Goal: Transaction & Acquisition: Purchase product/service

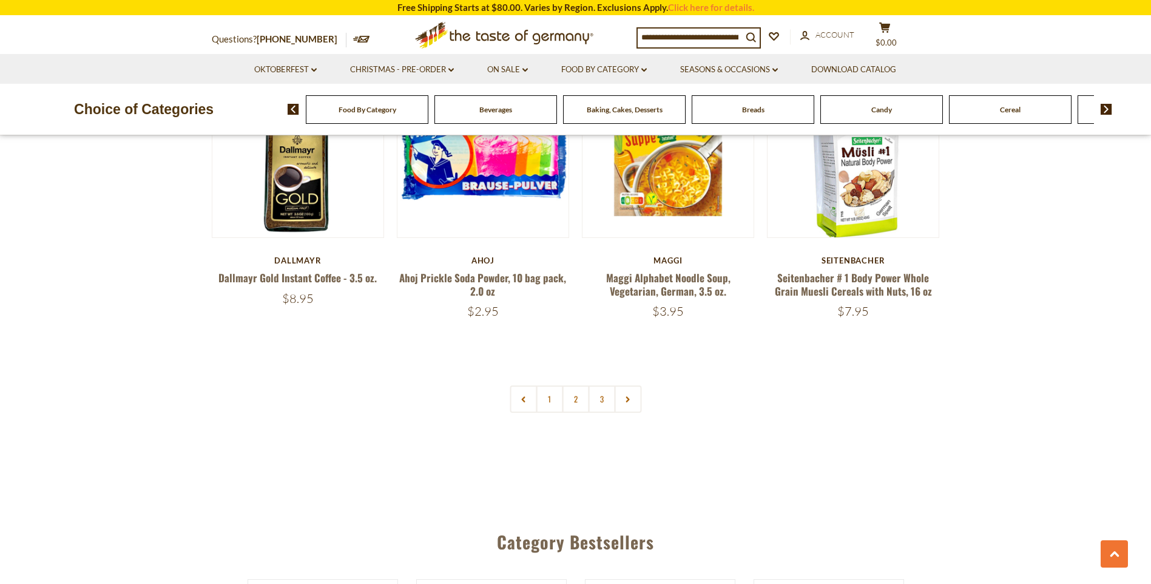
scroll to position [2893, 0]
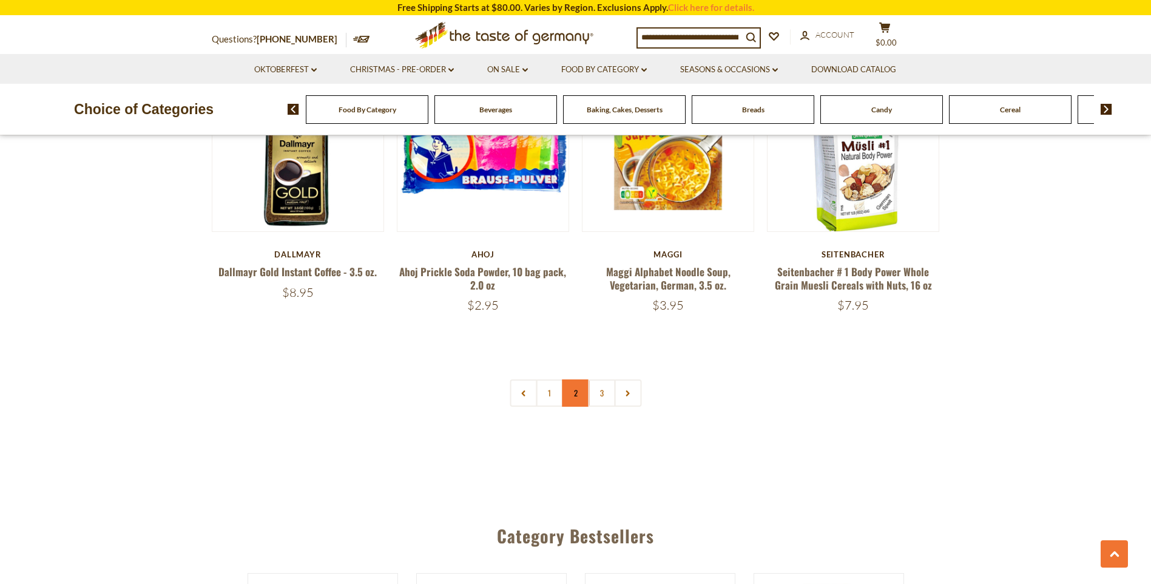
click at [580, 379] on link "2" at bounding box center [575, 392] width 27 height 27
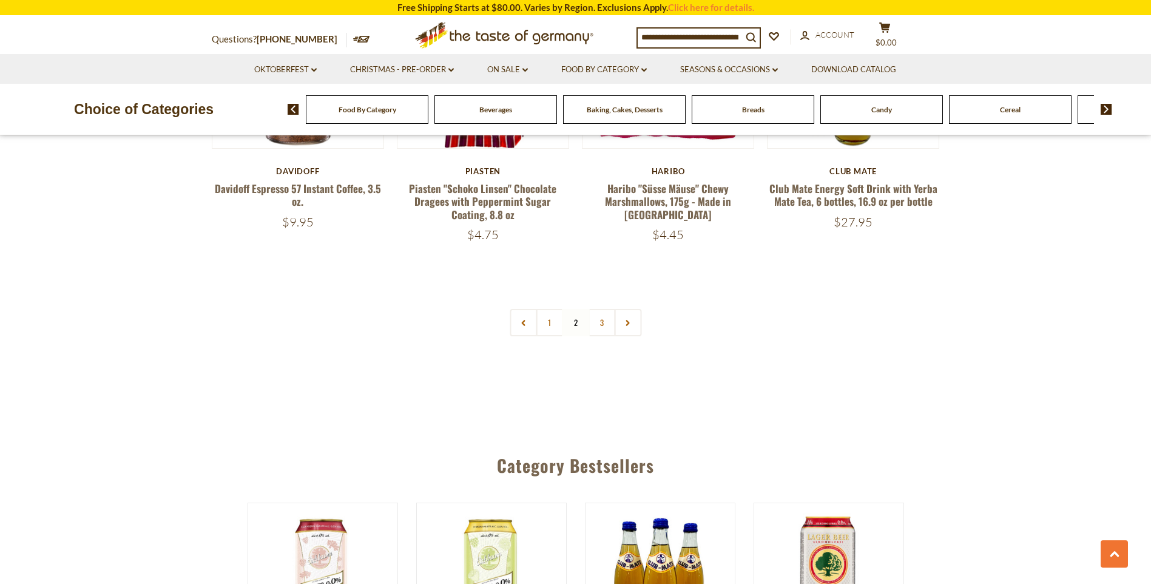
scroll to position [2957, 0]
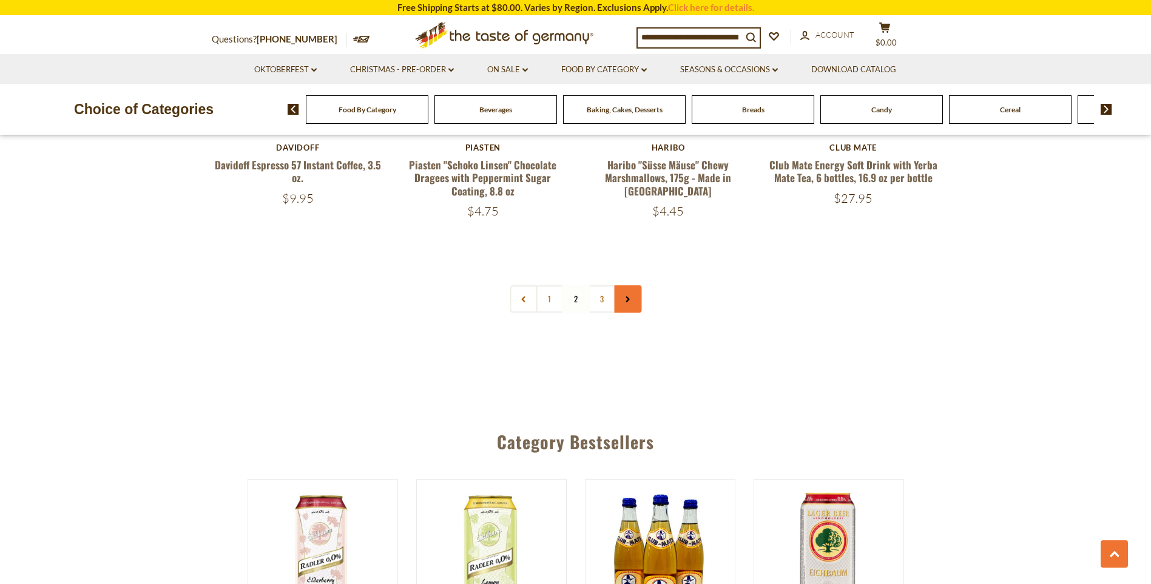
click at [624, 296] on icon at bounding box center [627, 299] width 7 height 6
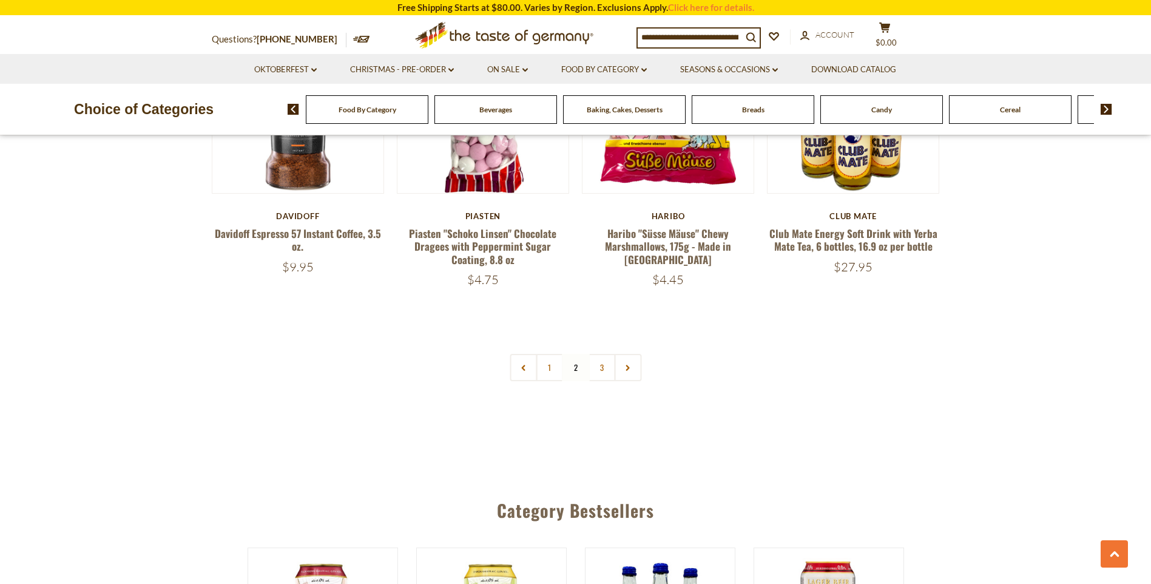
scroll to position [2893, 0]
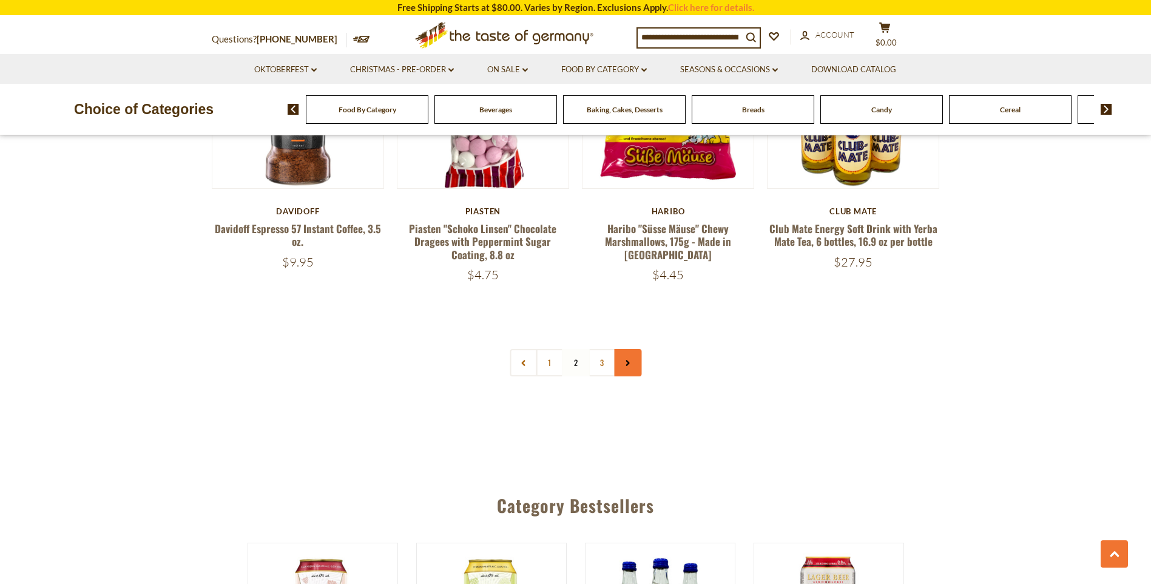
click at [629, 360] on use at bounding box center [628, 363] width 4 height 6
click at [625, 360] on icon at bounding box center [627, 363] width 7 height 6
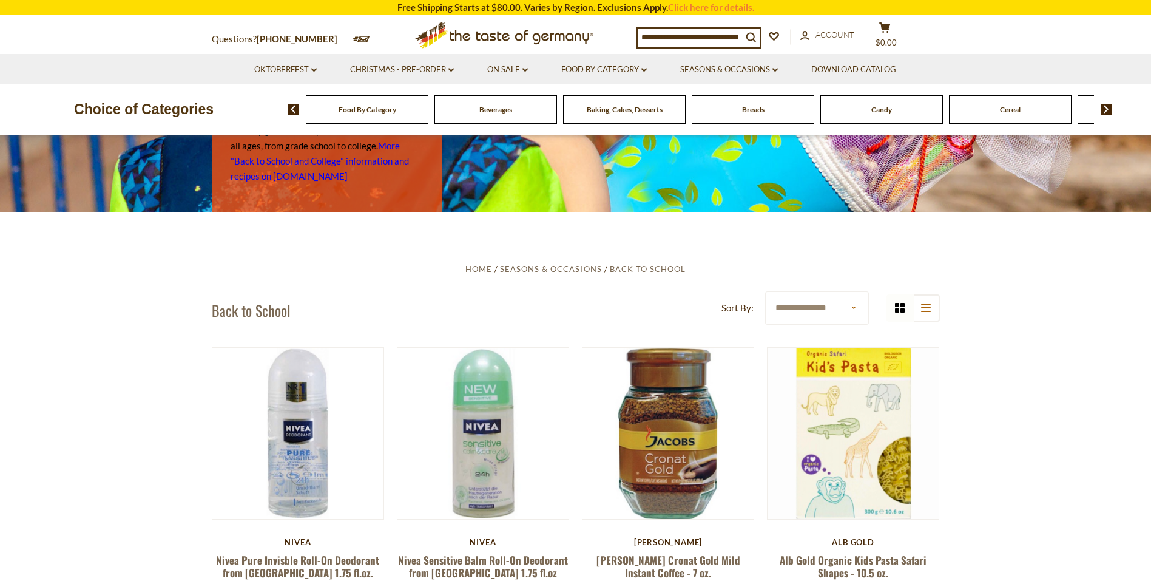
scroll to position [223, 0]
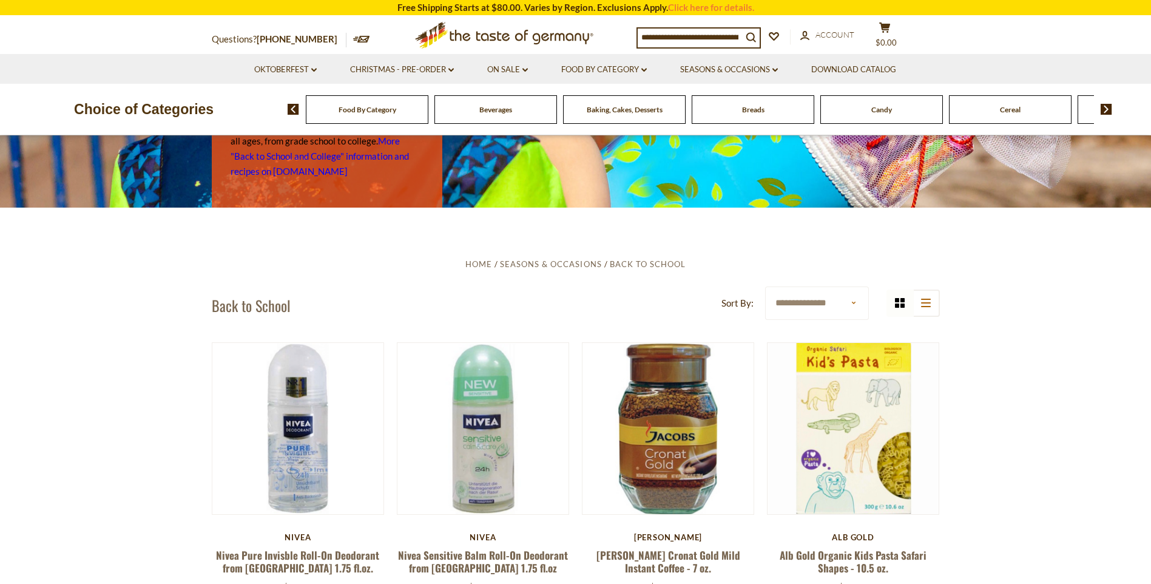
click at [1106, 111] on img at bounding box center [1107, 109] width 12 height 11
click at [1106, 110] on img at bounding box center [1107, 109] width 12 height 11
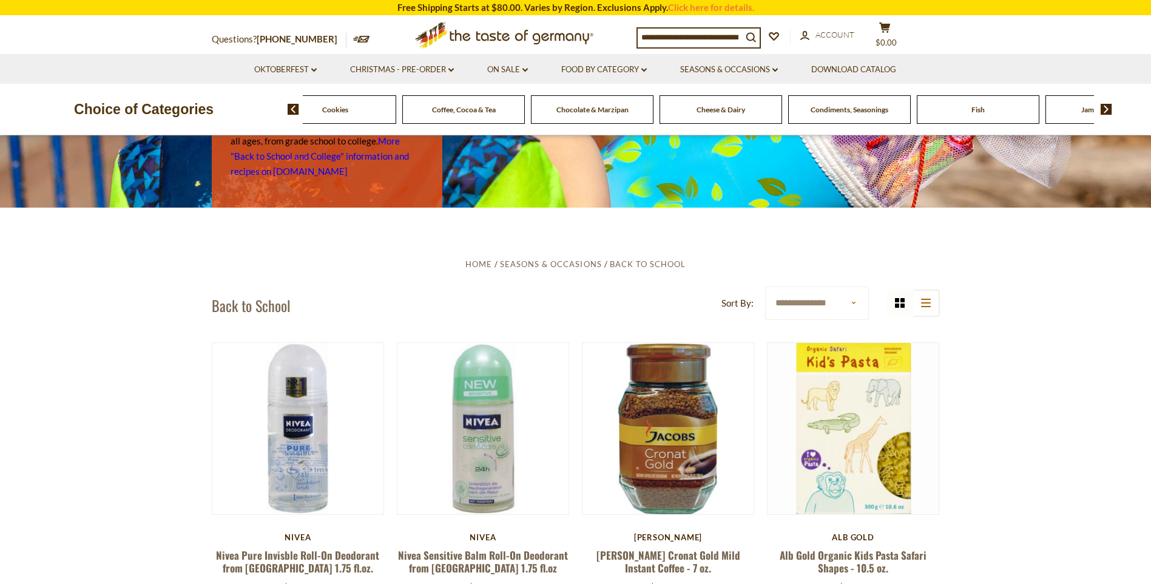
click at [851, 117] on div "Condiments, Seasonings" at bounding box center [849, 109] width 123 height 29
click at [817, 113] on span "Condiments, Seasonings" at bounding box center [850, 109] width 78 height 9
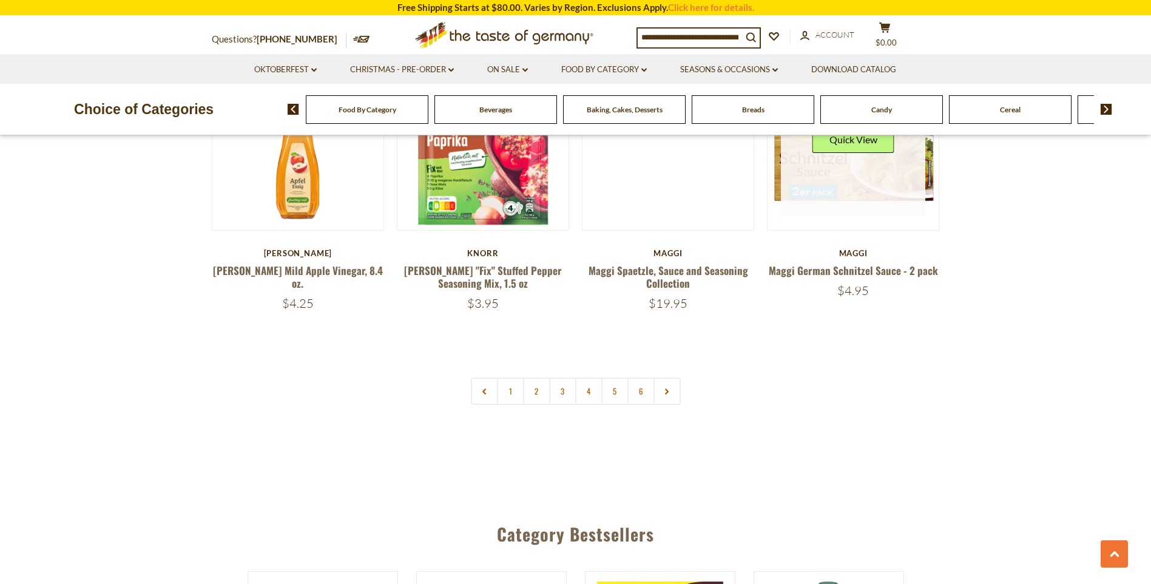
scroll to position [2893, 0]
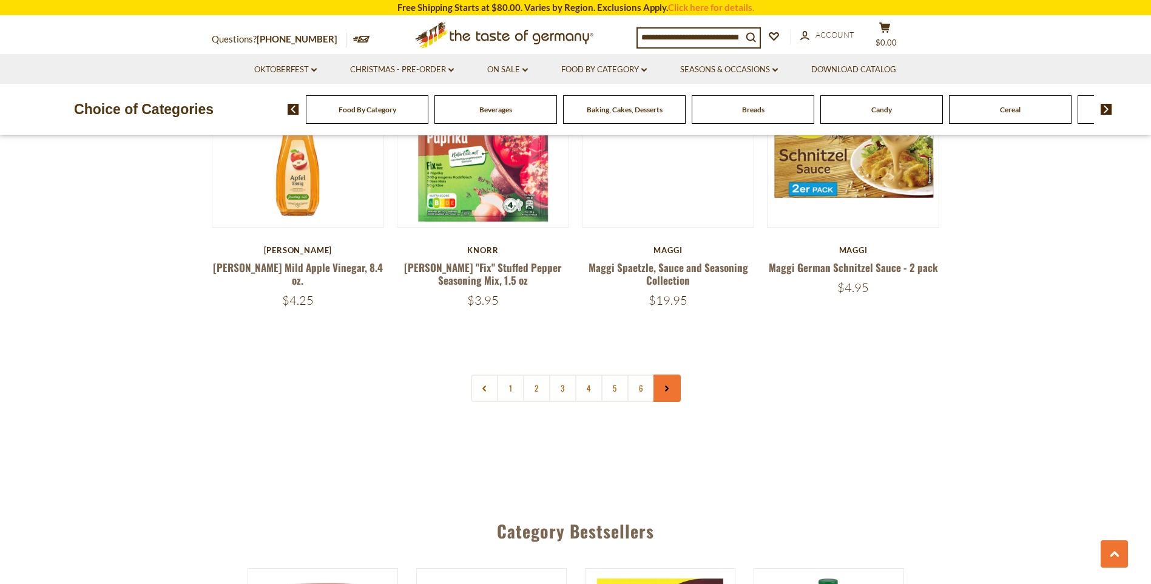
click at [672, 374] on link at bounding box center [667, 387] width 27 height 27
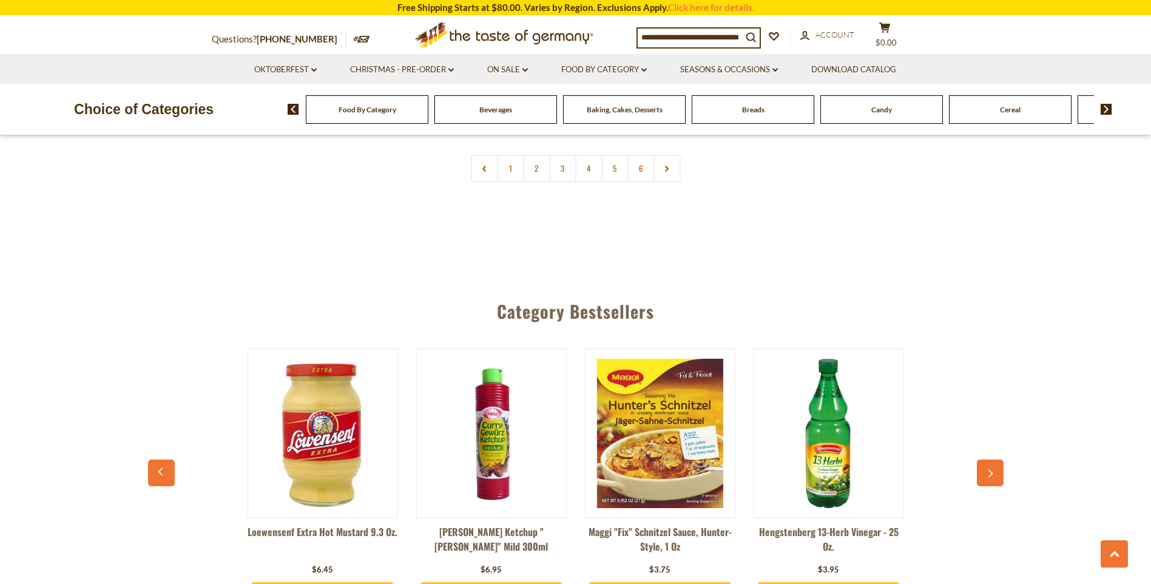
scroll to position [3115, 0]
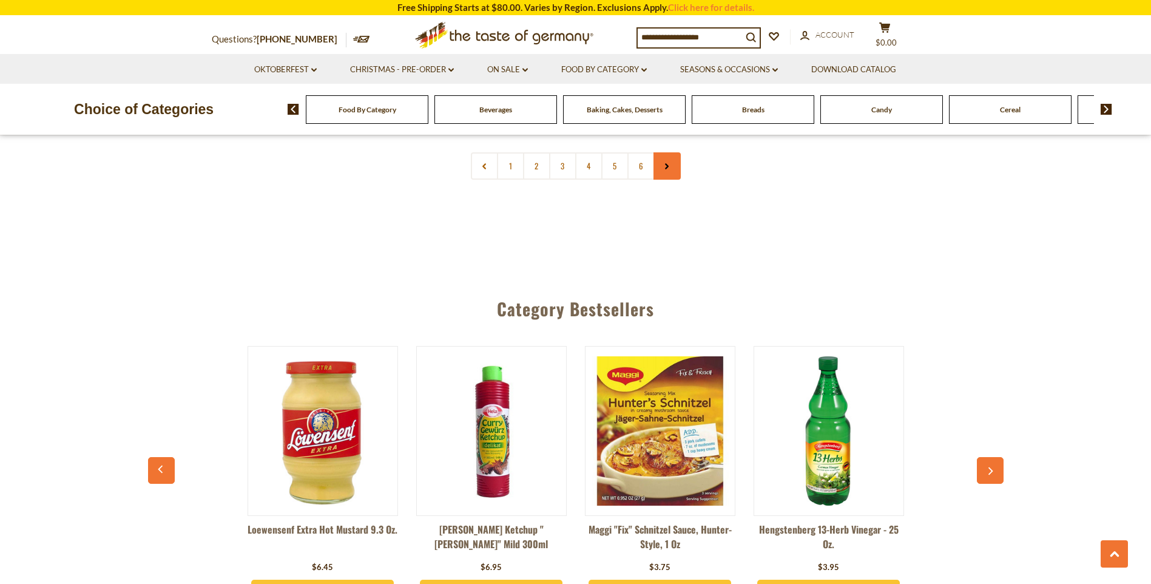
click at [667, 163] on icon at bounding box center [666, 166] width 7 height 6
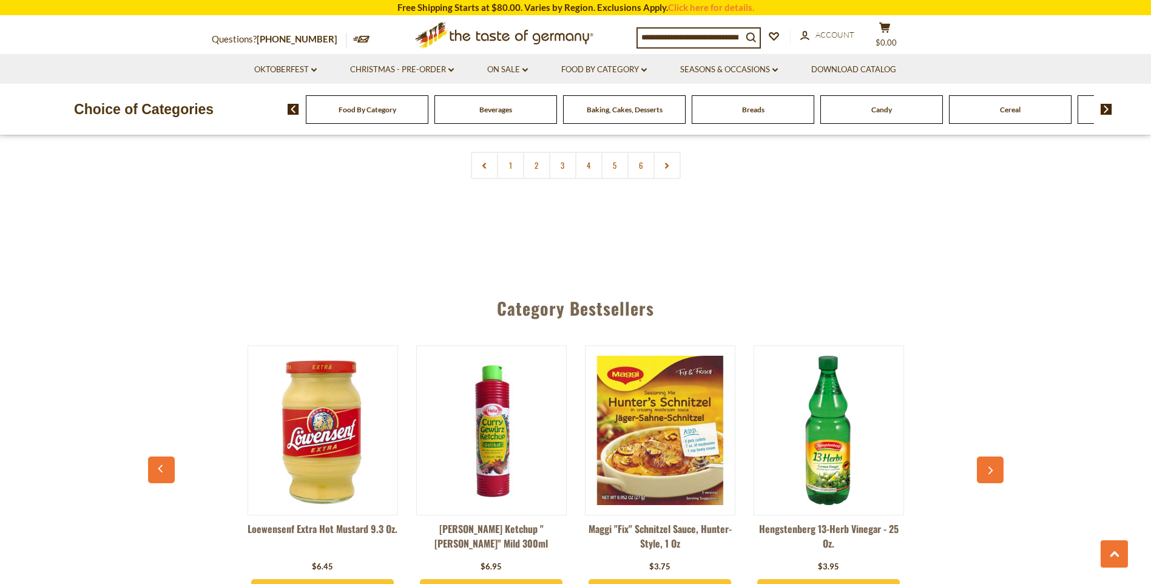
scroll to position [3338, 0]
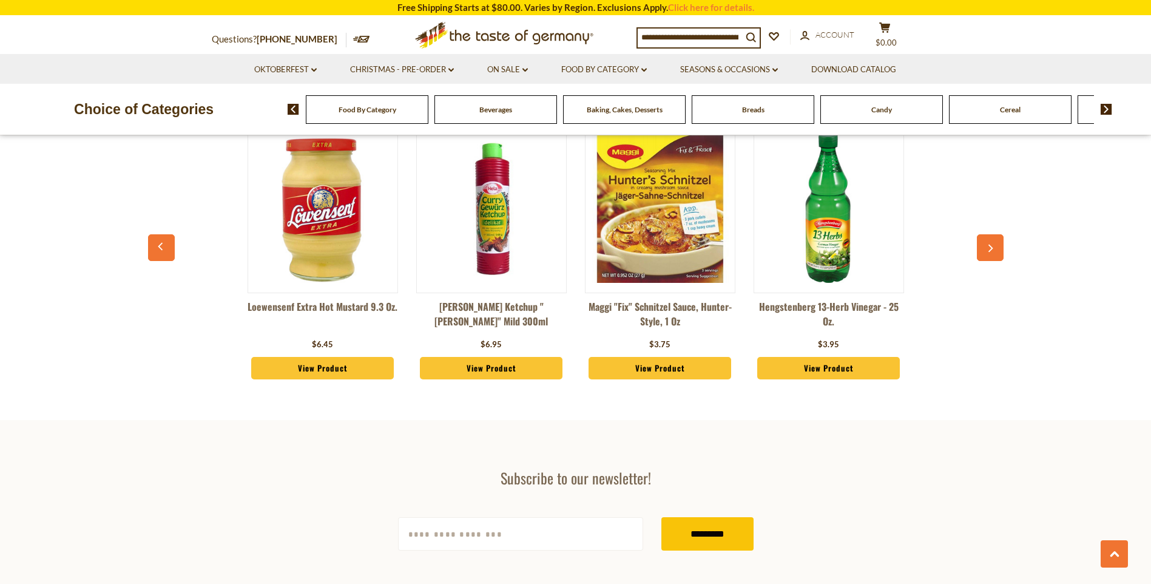
click at [986, 244] on icon "button" at bounding box center [990, 248] width 8 height 8
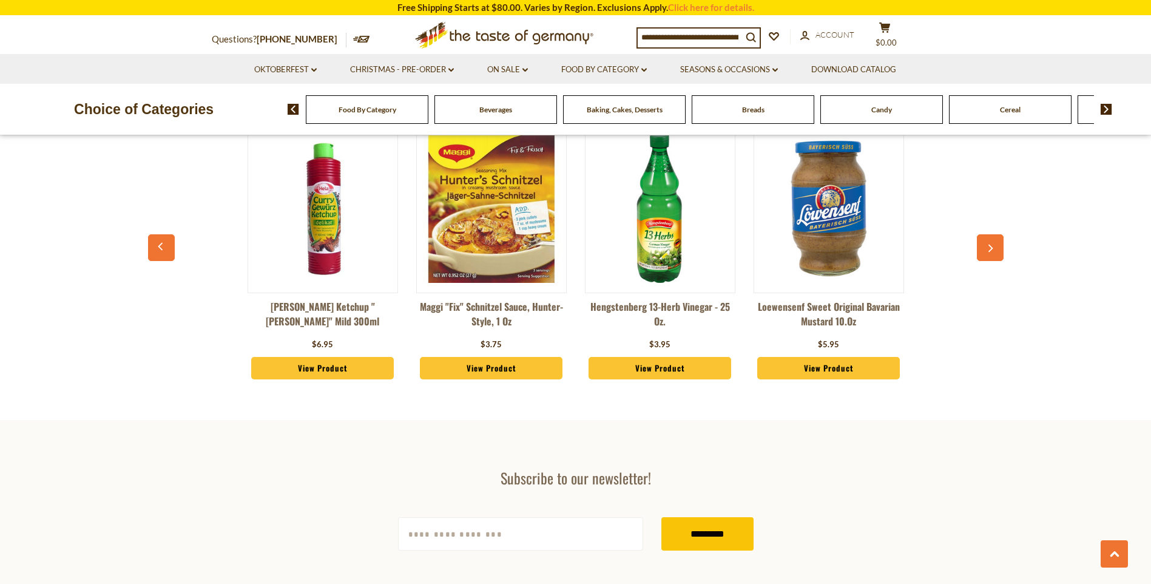
click at [984, 234] on button "button" at bounding box center [990, 247] width 27 height 27
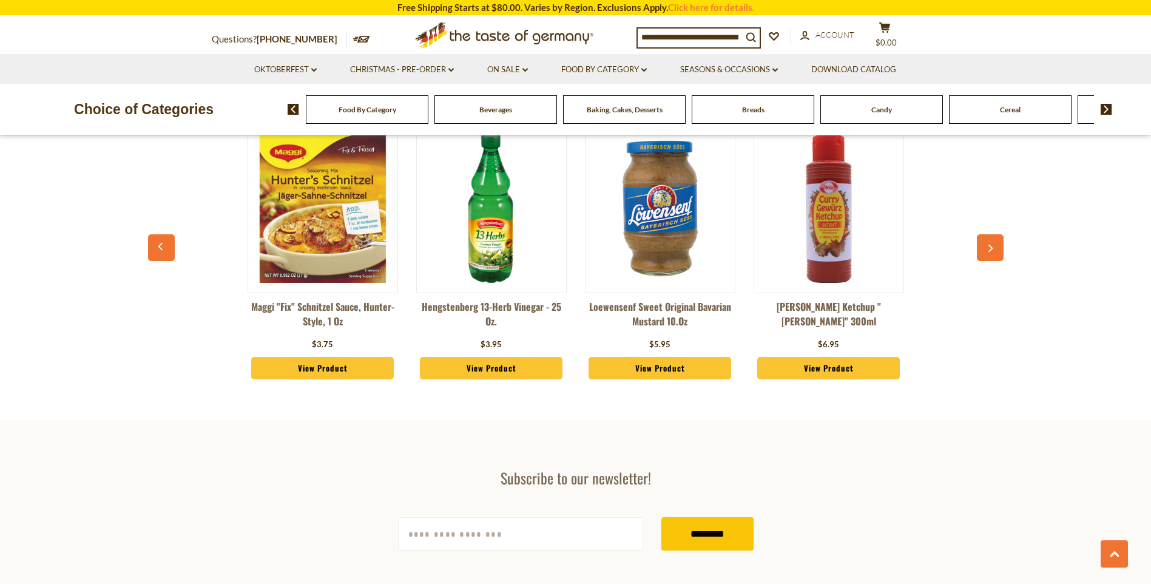
click at [982, 234] on button "button" at bounding box center [990, 247] width 27 height 27
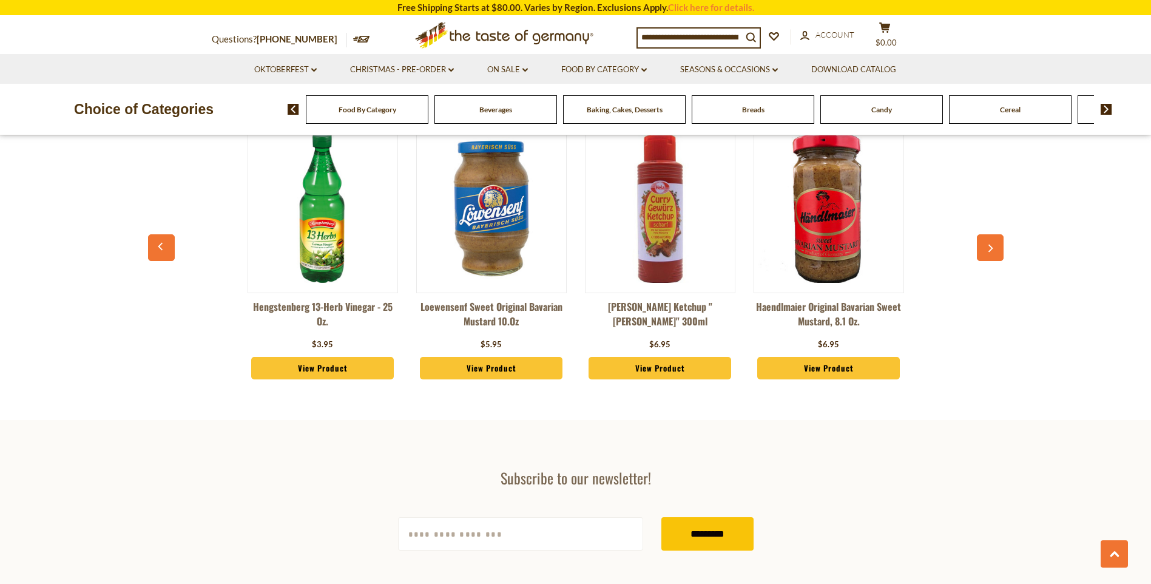
click at [982, 234] on button "button" at bounding box center [990, 247] width 27 height 27
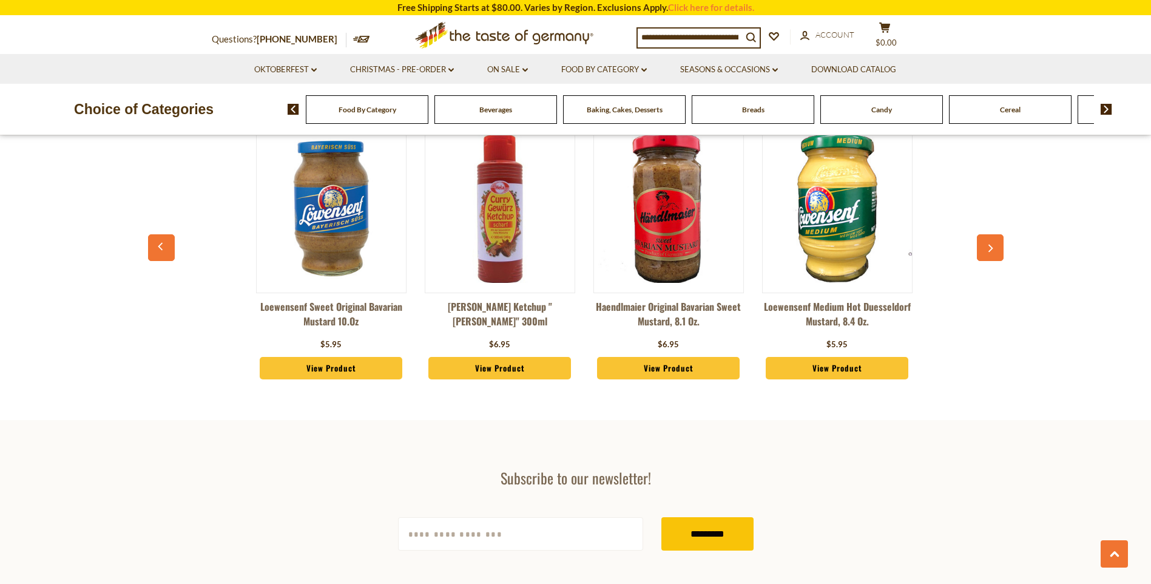
scroll to position [0, 675]
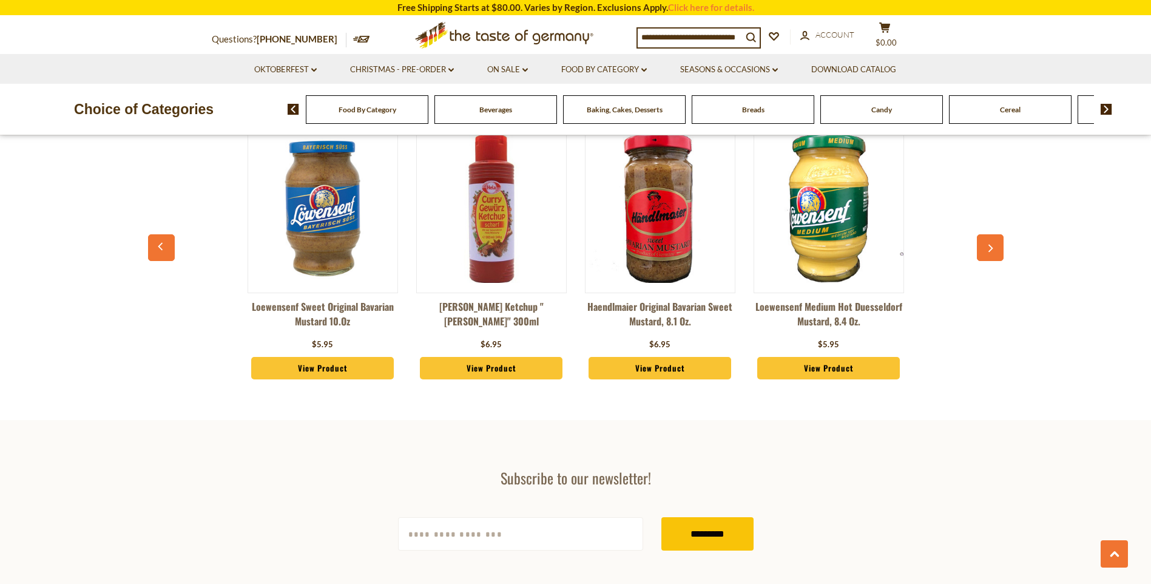
click at [981, 234] on button "button" at bounding box center [990, 247] width 27 height 27
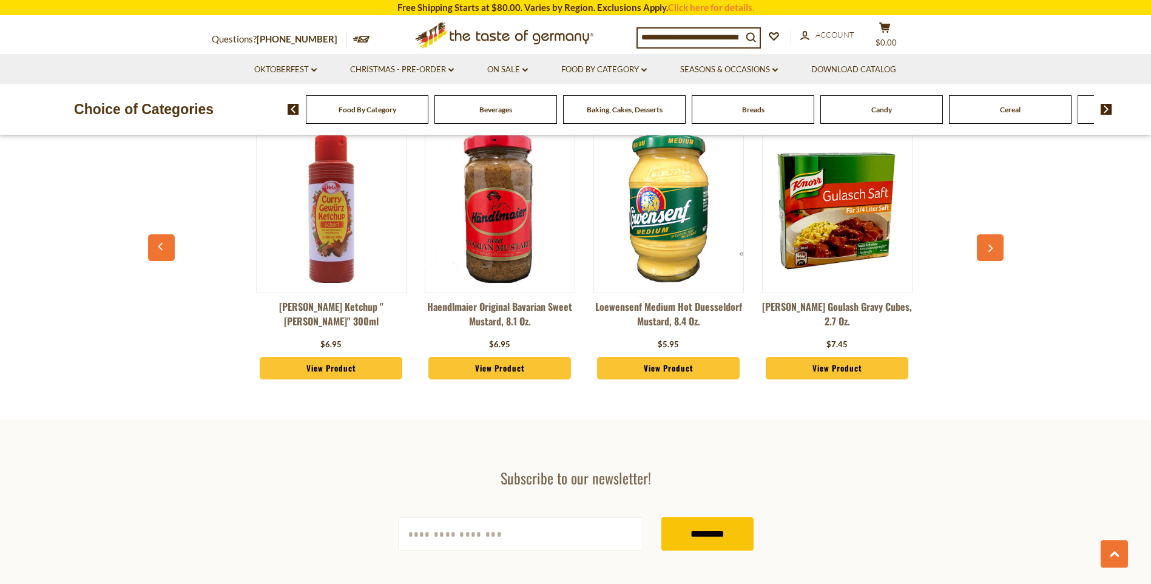
scroll to position [0, 844]
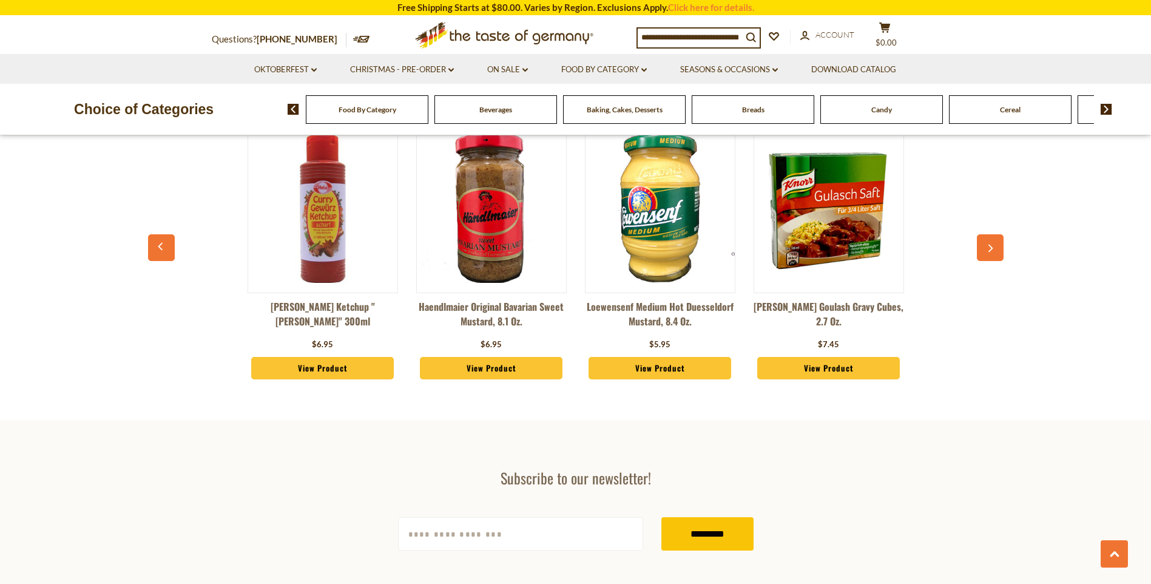
click at [981, 234] on button "button" at bounding box center [990, 247] width 27 height 27
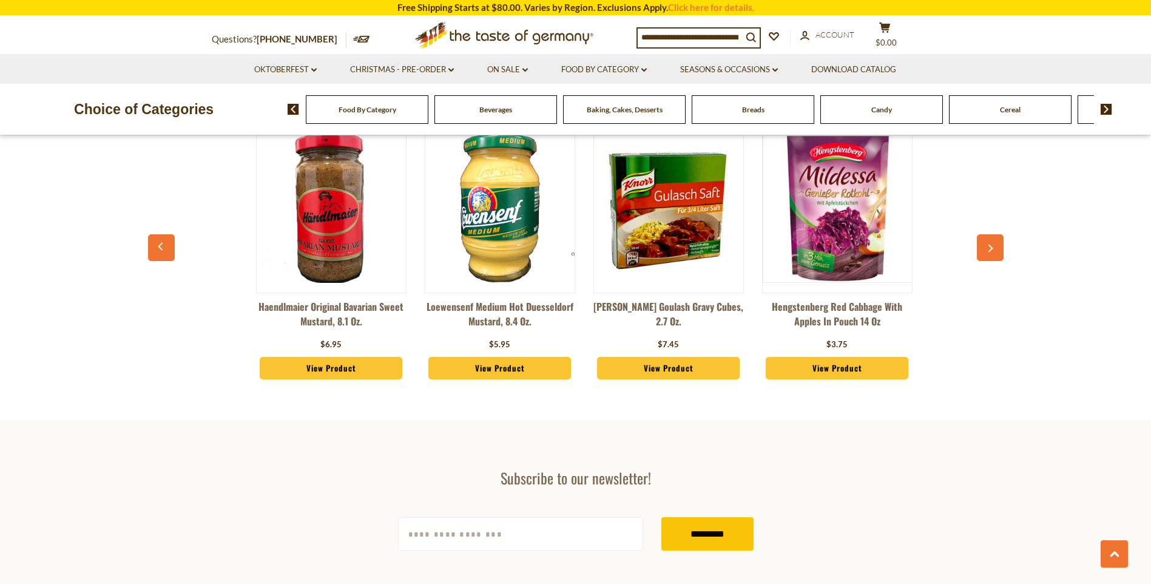
scroll to position [0, 1012]
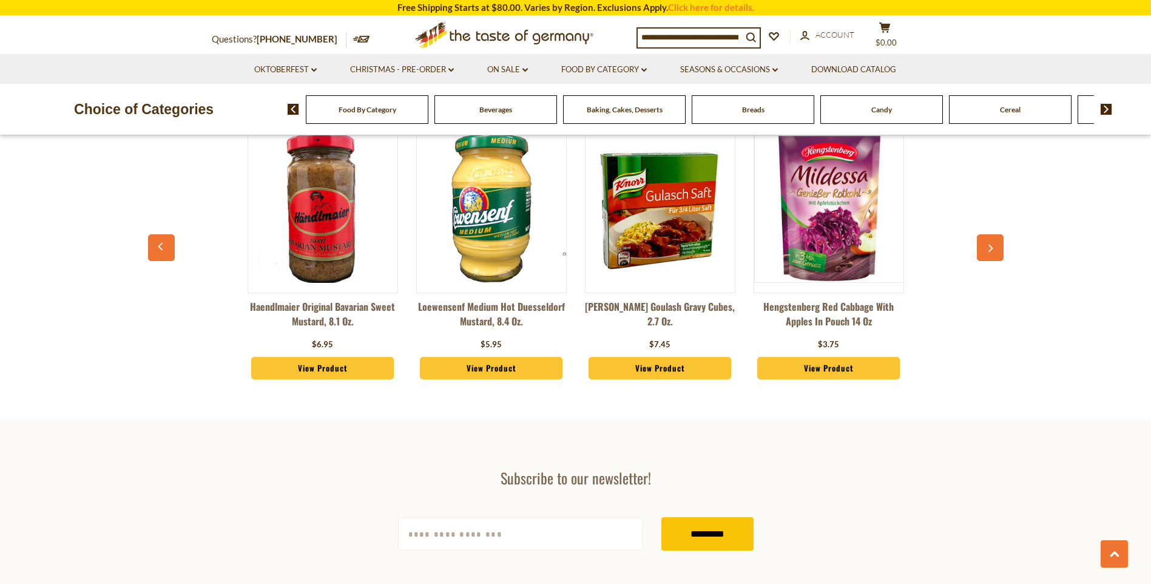
click at [981, 234] on button "button" at bounding box center [990, 247] width 27 height 27
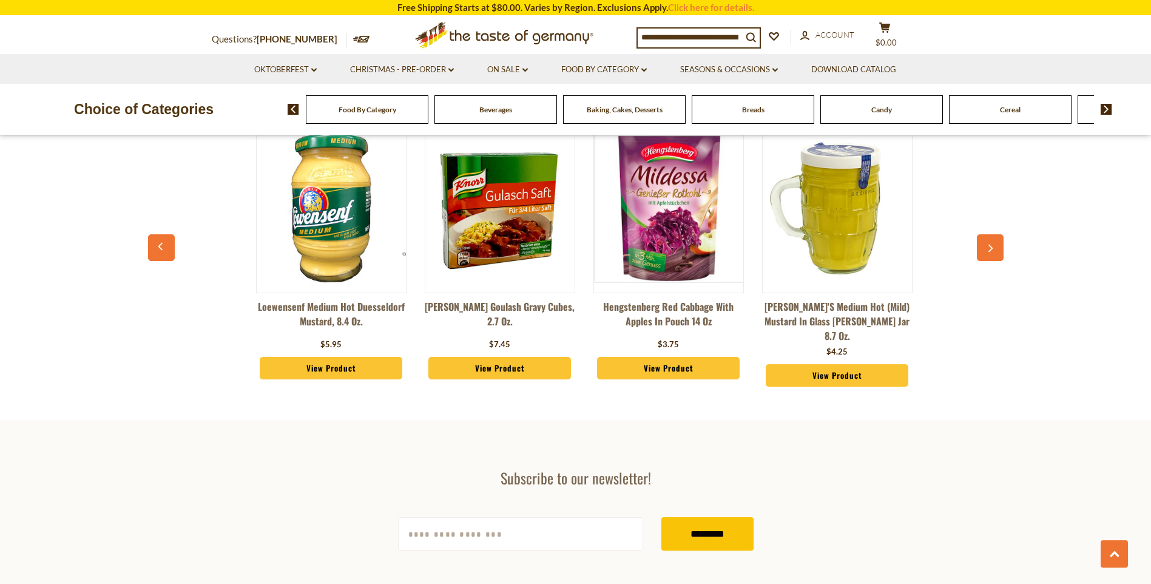
scroll to position [0, 1181]
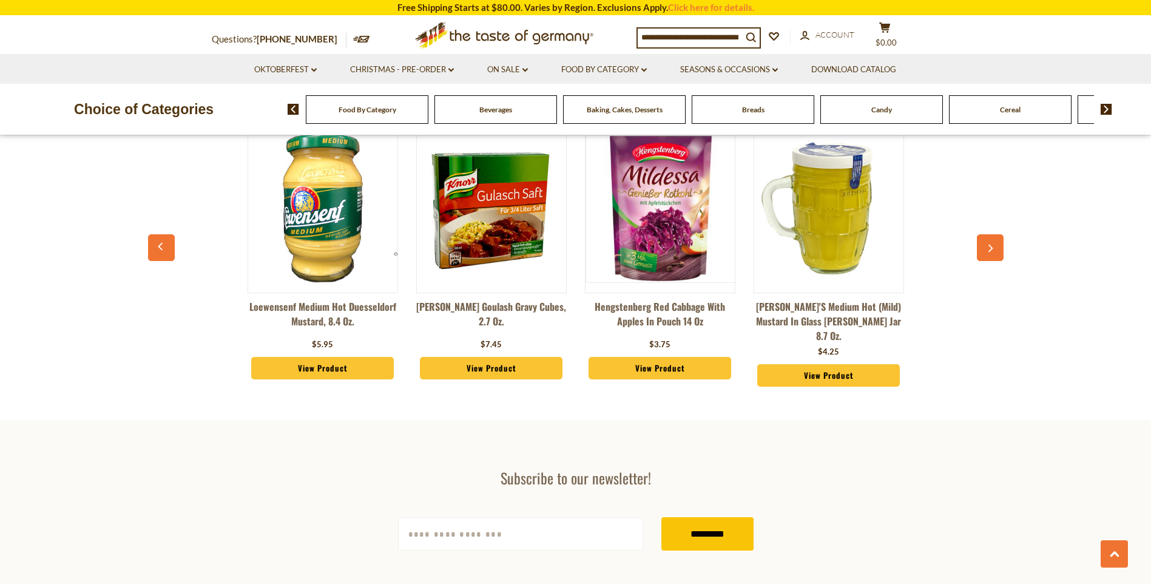
click at [979, 234] on button "button" at bounding box center [990, 247] width 27 height 27
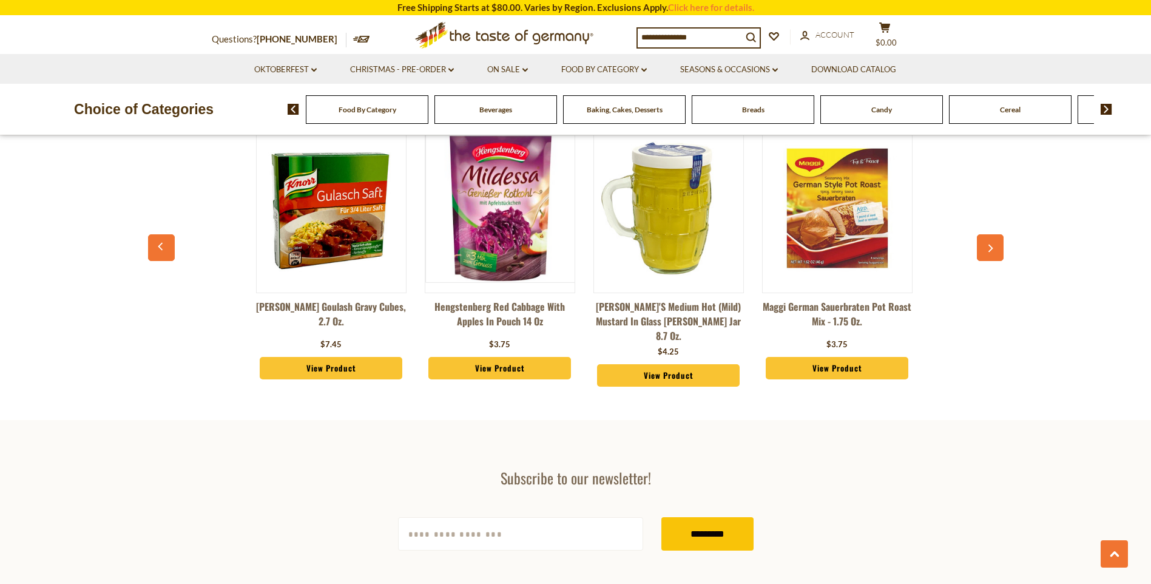
scroll to position [0, 1350]
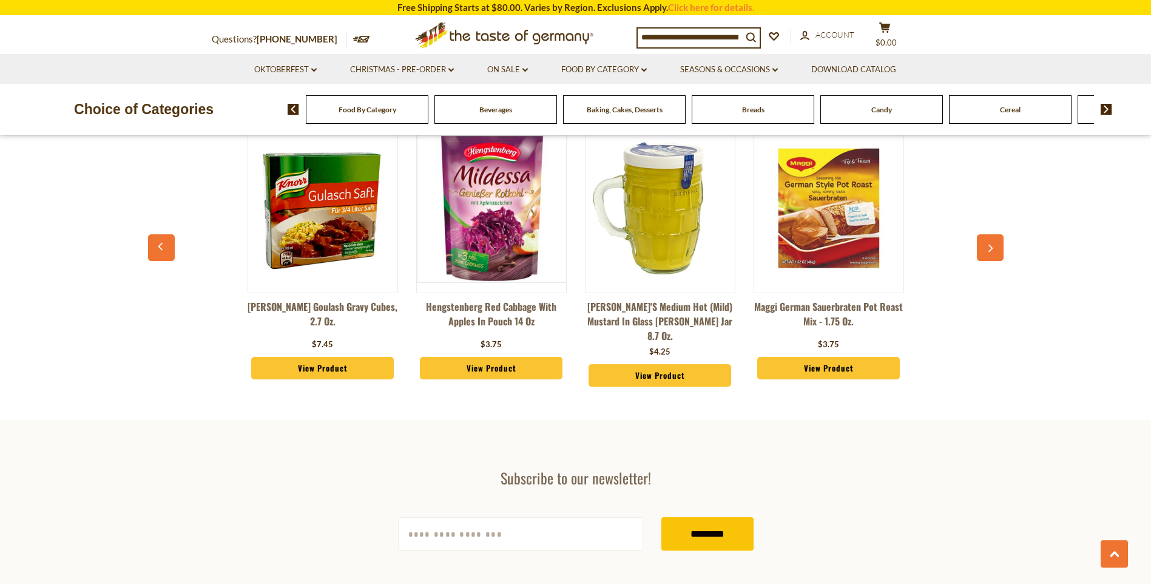
click at [979, 234] on button "button" at bounding box center [990, 247] width 27 height 27
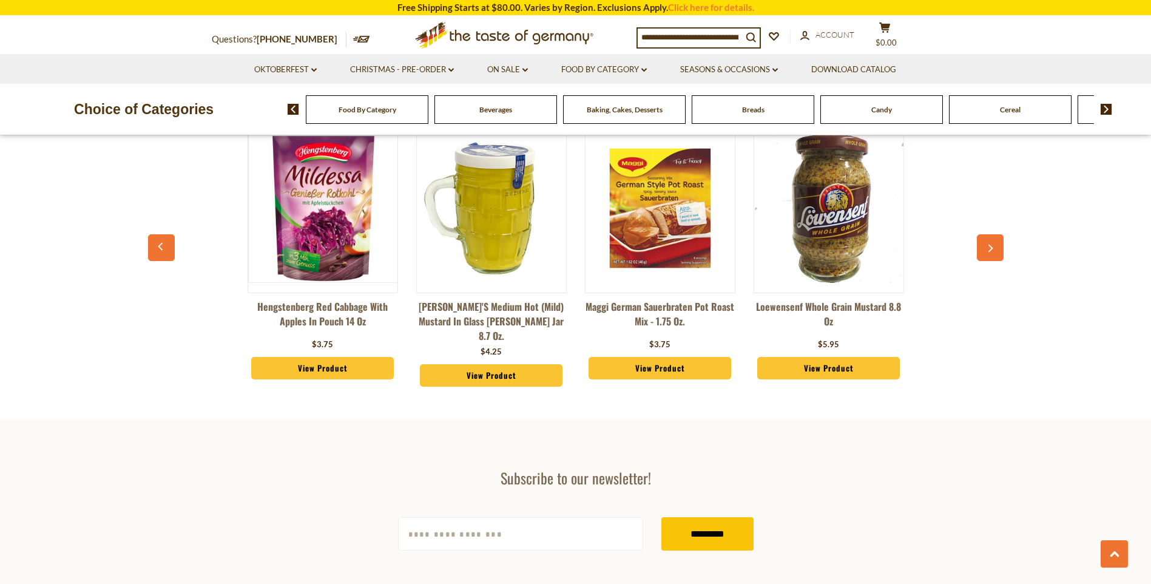
click at [979, 234] on button "button" at bounding box center [990, 247] width 27 height 27
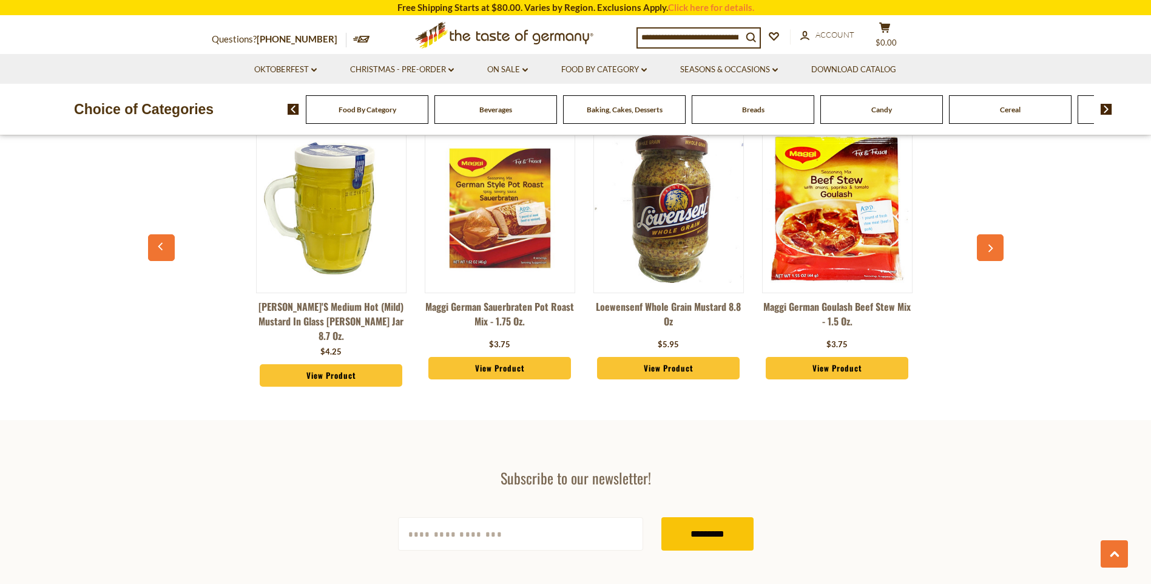
scroll to position [0, 1687]
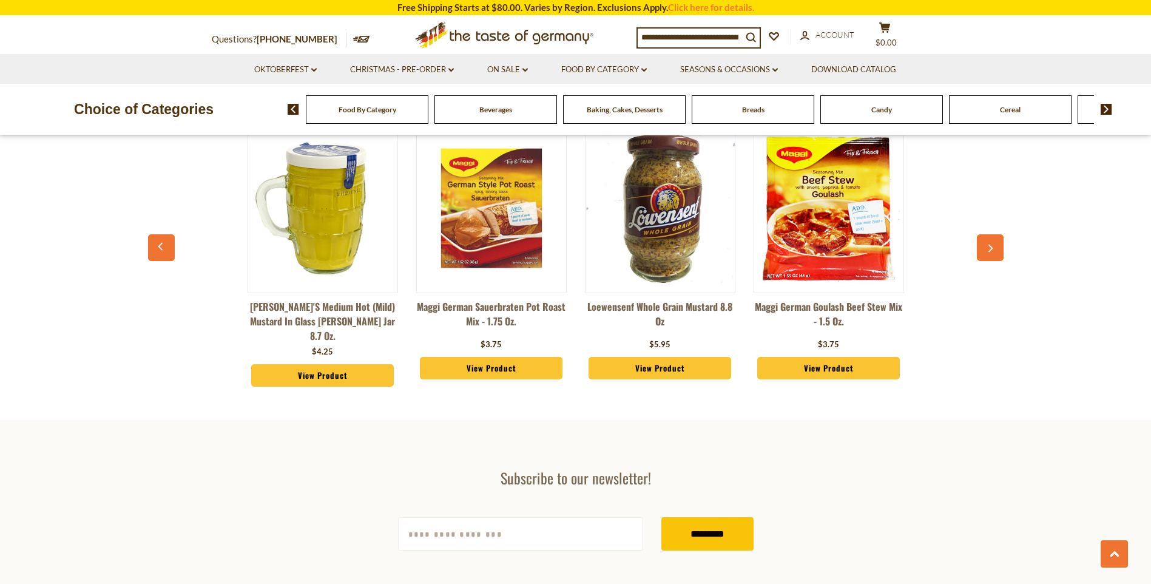
click at [979, 234] on button "button" at bounding box center [990, 247] width 27 height 27
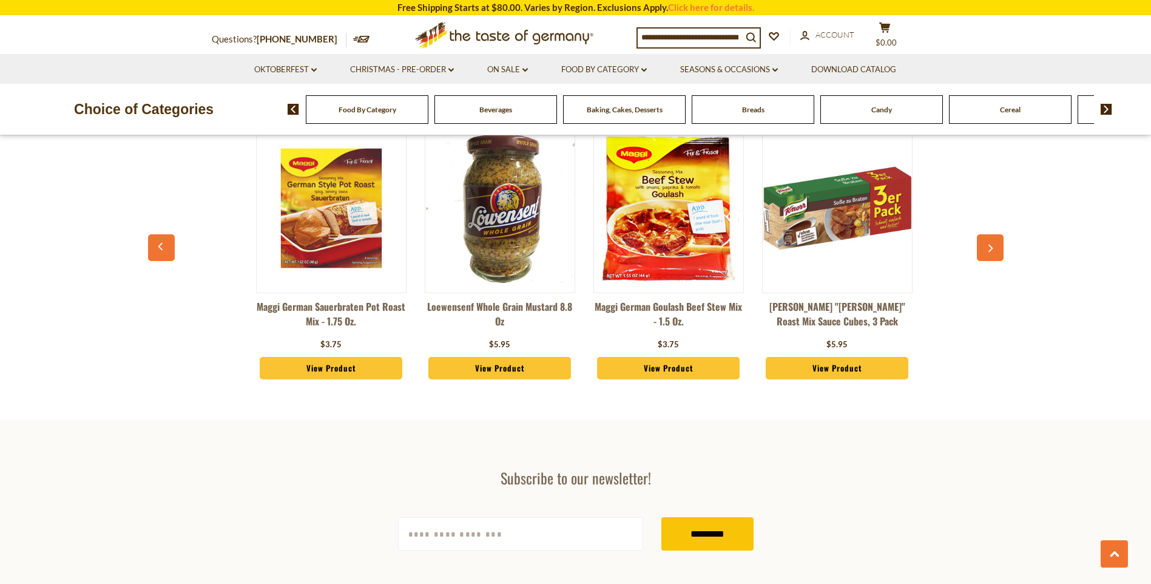
scroll to position [0, 1856]
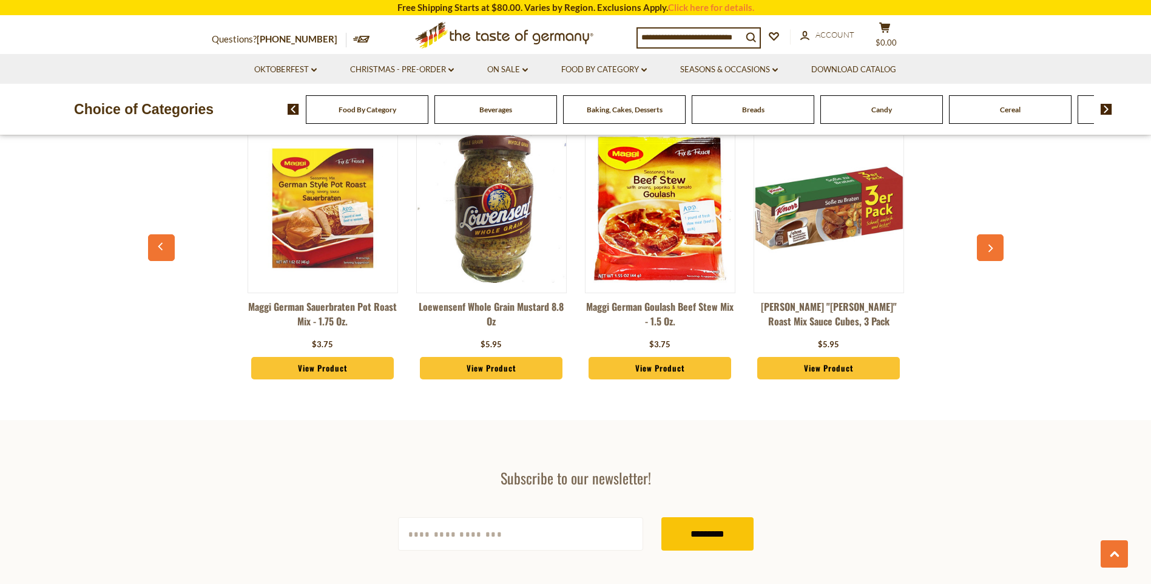
click at [979, 234] on button "button" at bounding box center [990, 247] width 27 height 27
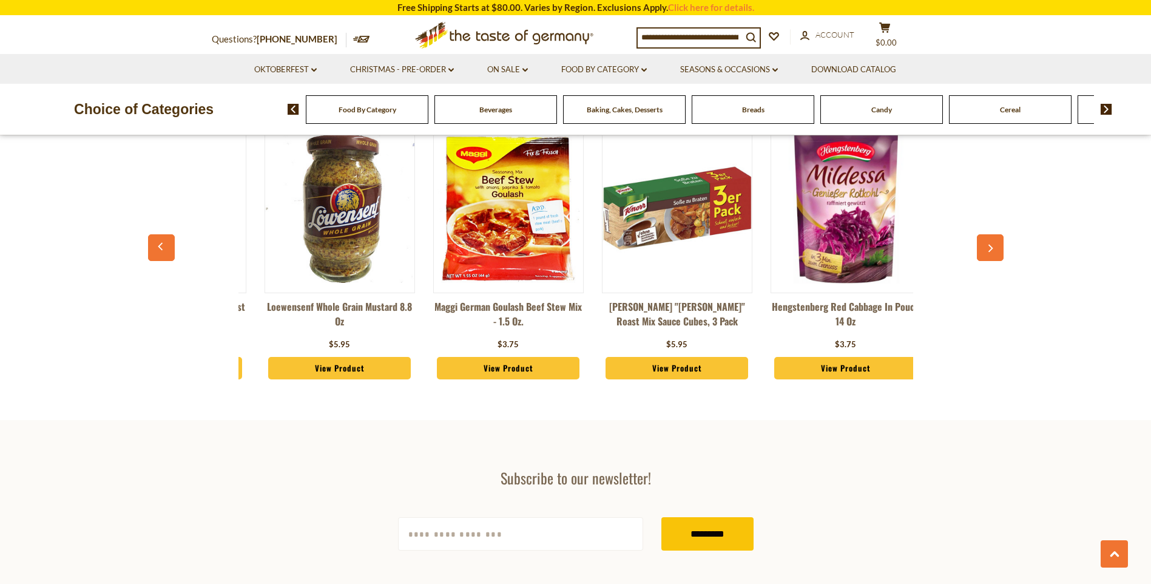
scroll to position [0, 2025]
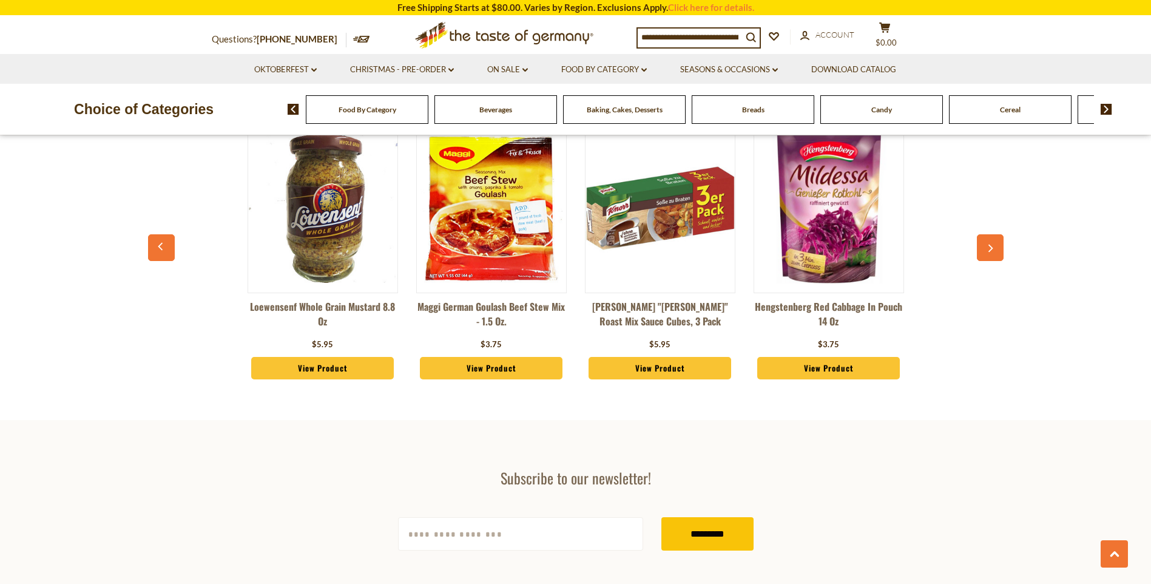
click at [979, 234] on button "button" at bounding box center [990, 247] width 27 height 27
click at [987, 244] on icon "button" at bounding box center [990, 248] width 8 height 8
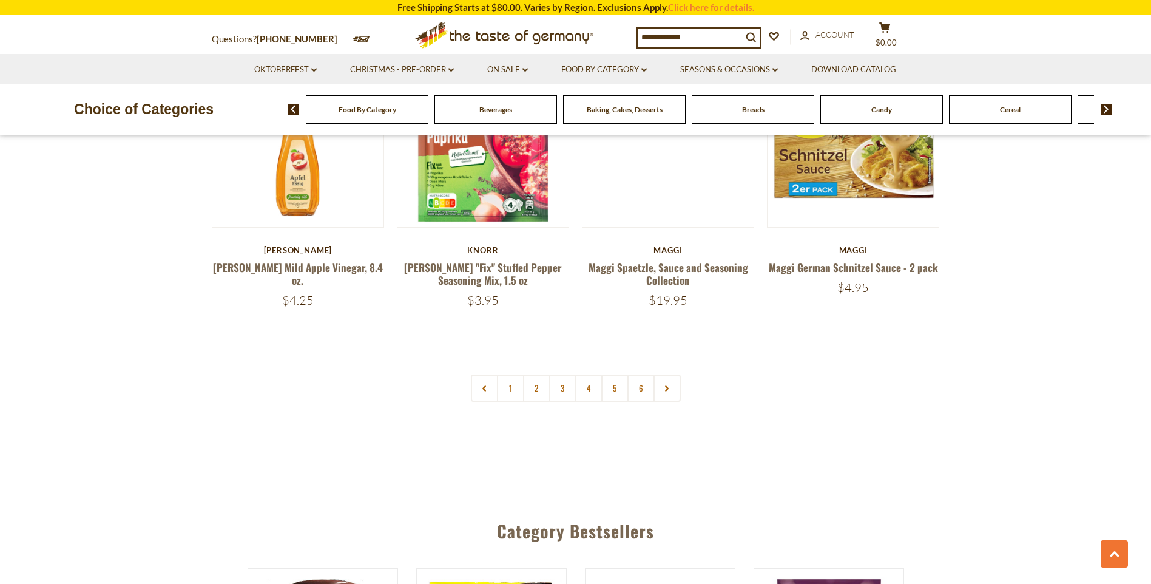
scroll to position [2670, 0]
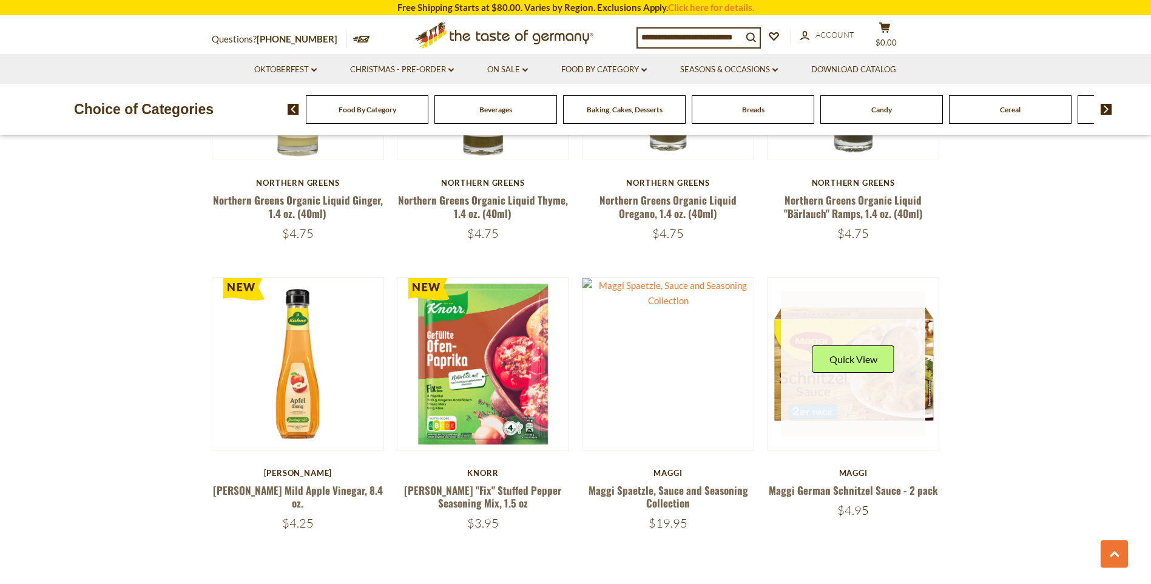
click at [883, 350] on div "Quick View" at bounding box center [854, 363] width 82 height 36
click at [858, 345] on button "Quick View" at bounding box center [854, 358] width 82 height 27
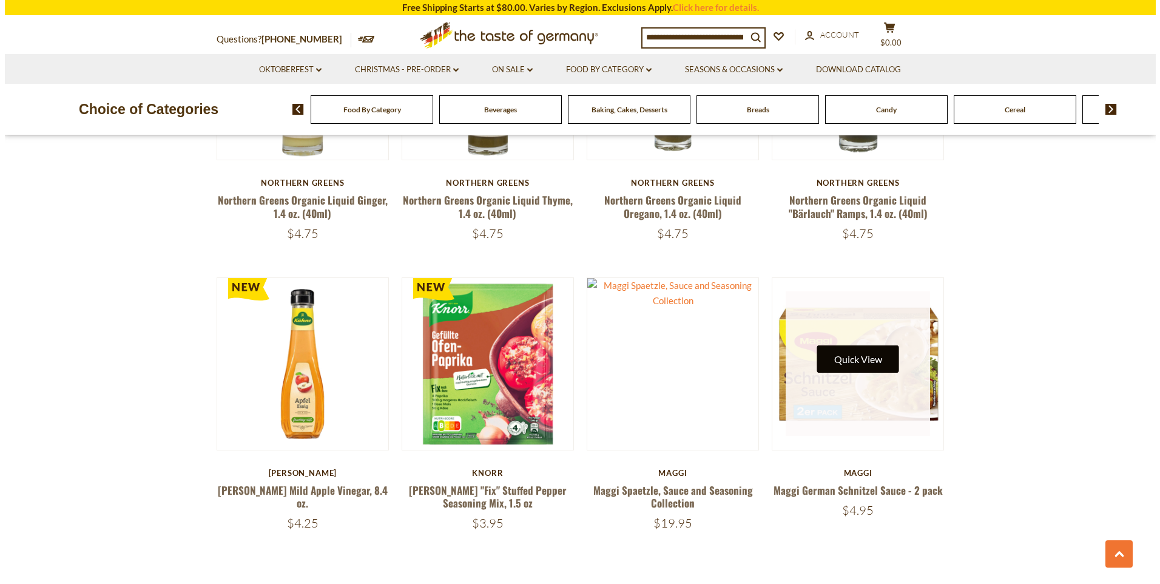
scroll to position [2673, 0]
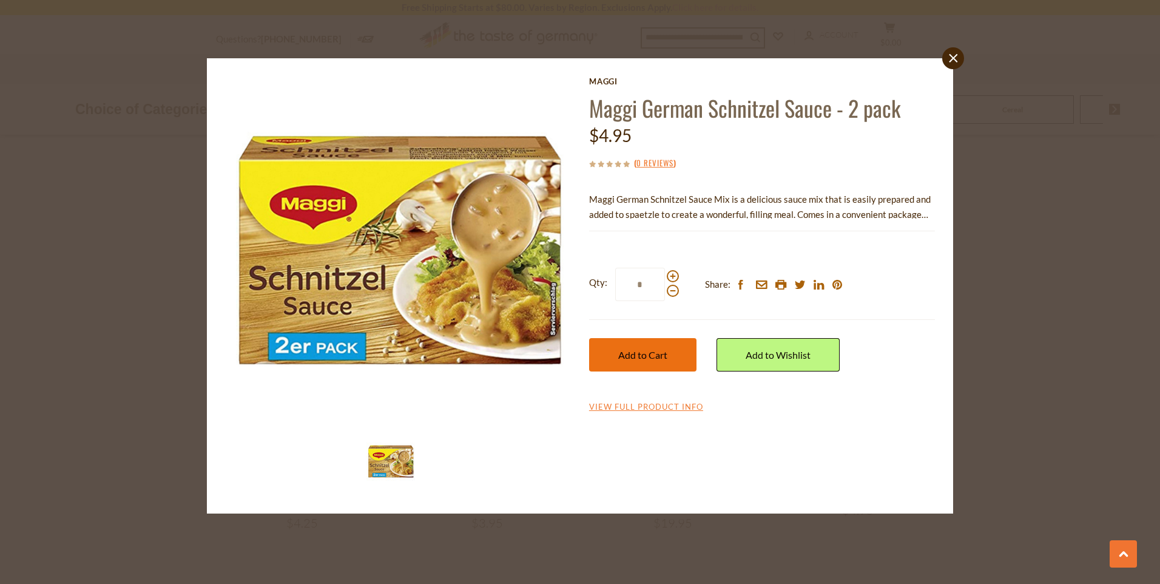
click at [657, 359] on span "Add to Cart" at bounding box center [642, 355] width 49 height 12
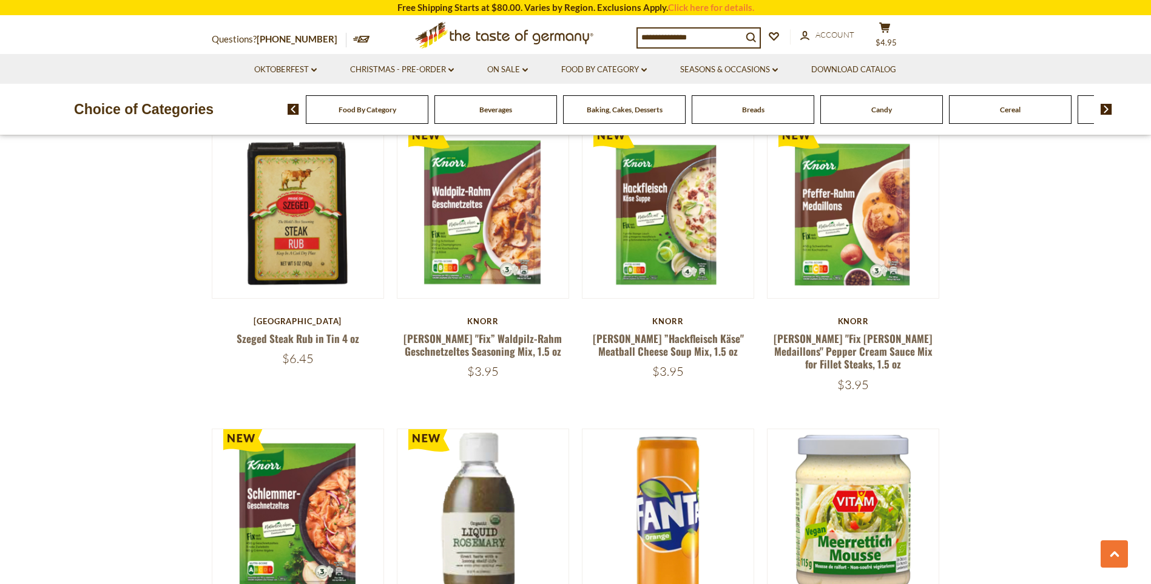
scroll to position [1125, 0]
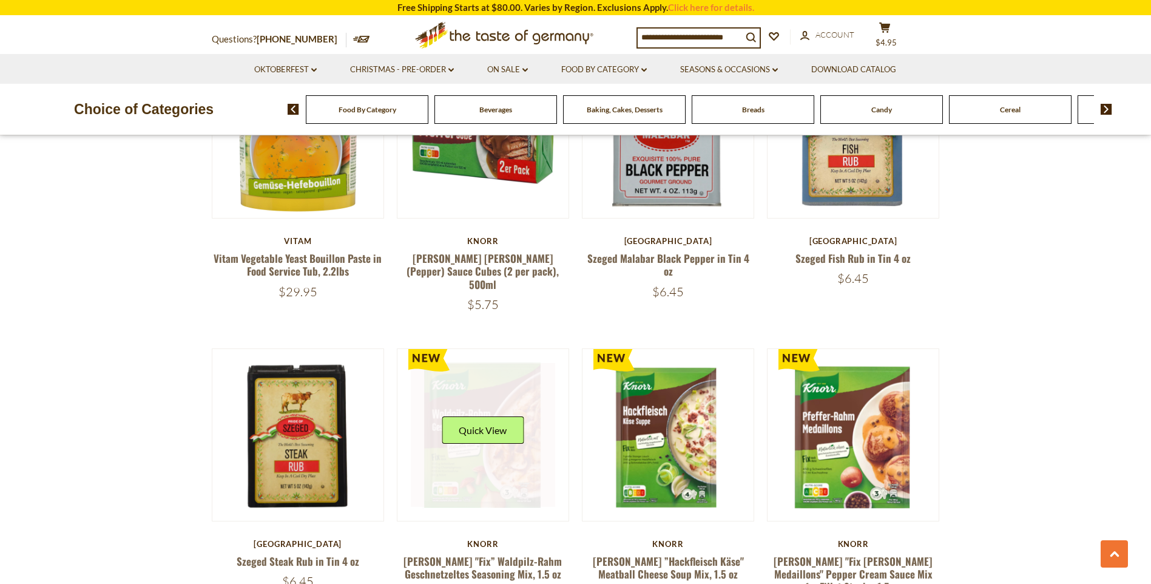
click at [490, 373] on link at bounding box center [483, 435] width 144 height 144
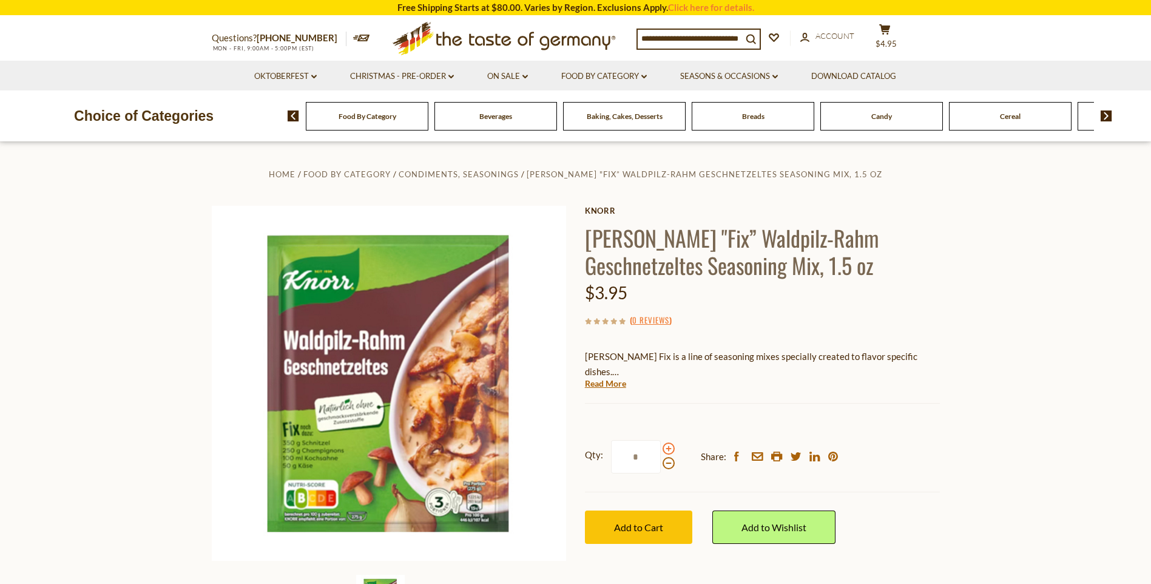
click at [671, 447] on span at bounding box center [669, 448] width 12 height 12
click at [661, 447] on input "*" at bounding box center [636, 456] width 50 height 33
type input "*"
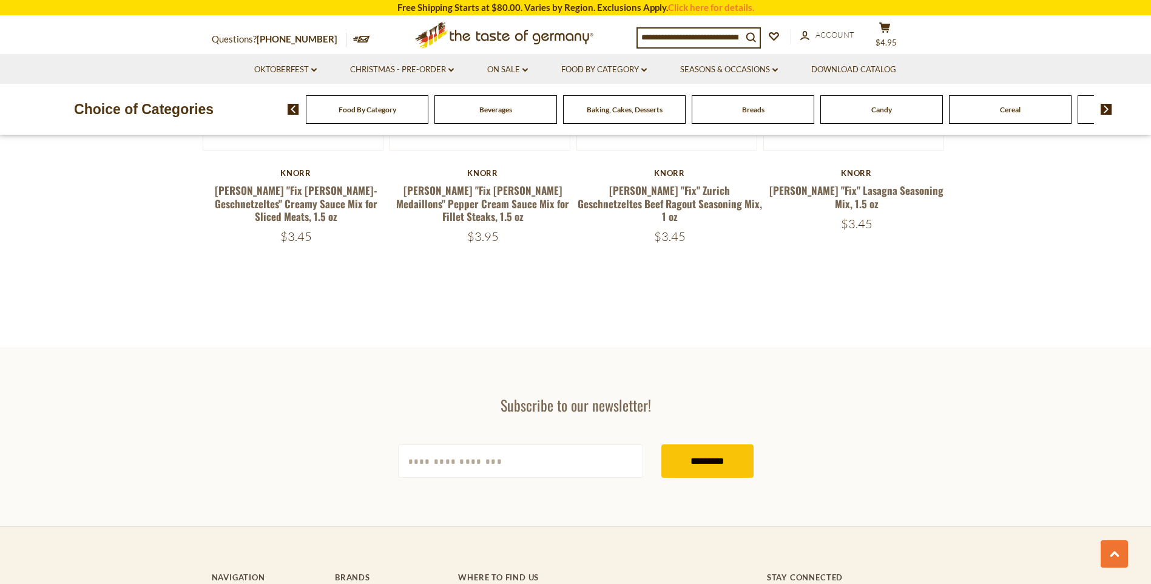
scroll to position [1335, 0]
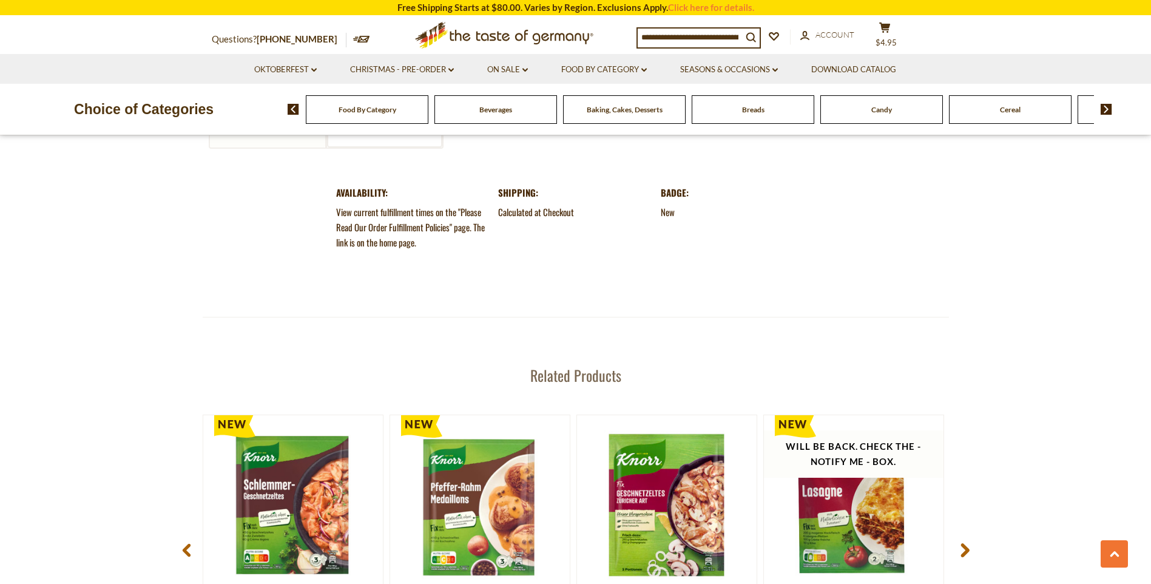
click at [963, 543] on use at bounding box center [965, 550] width 8 height 14
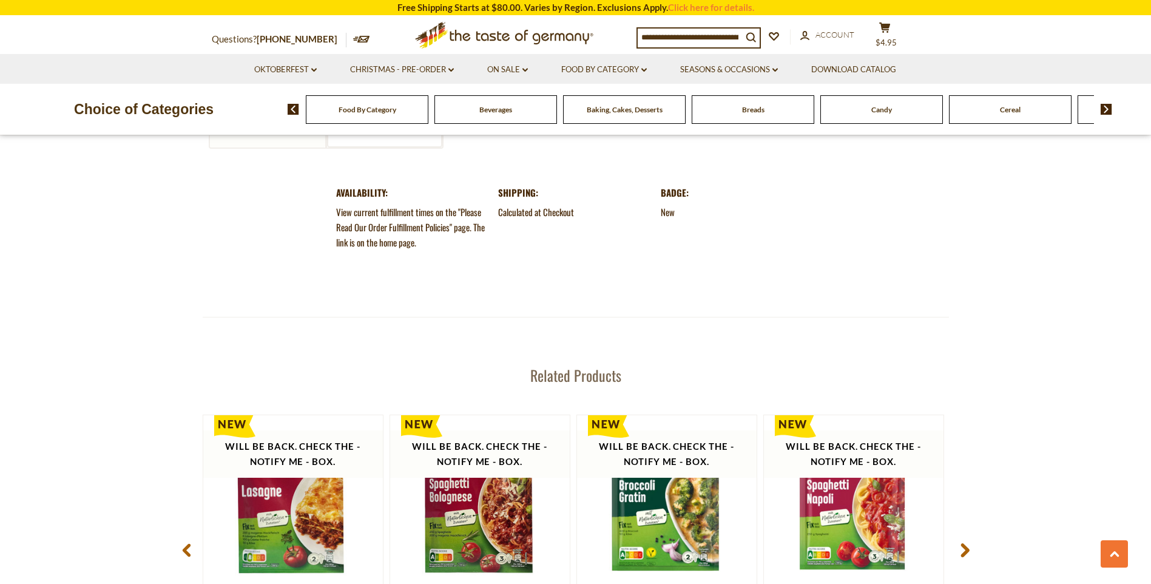
click at [963, 543] on use at bounding box center [965, 550] width 8 height 14
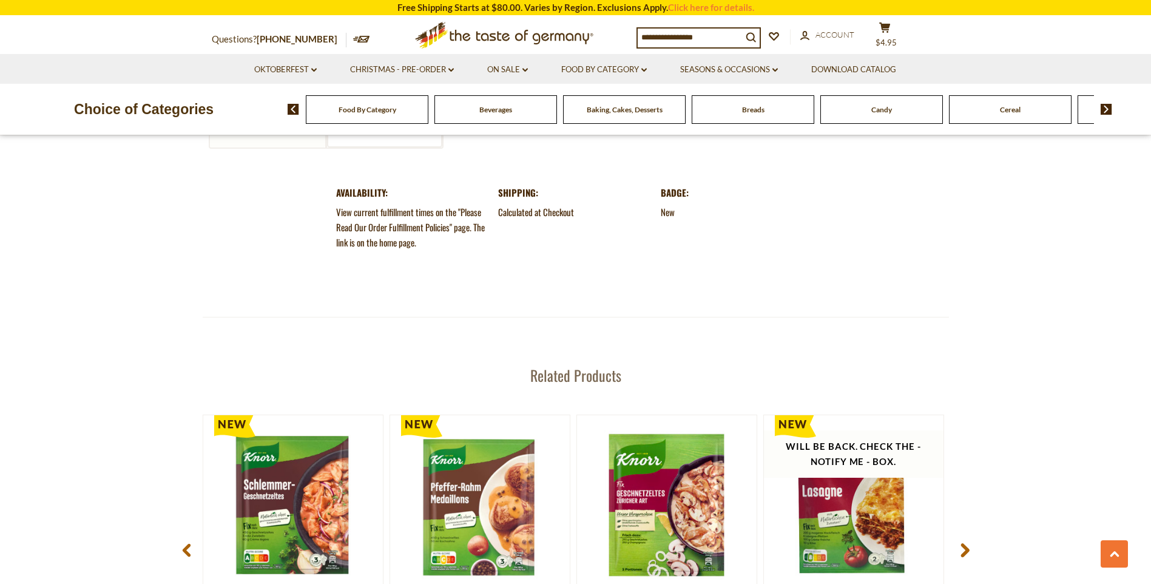
click at [963, 543] on use at bounding box center [965, 550] width 8 height 14
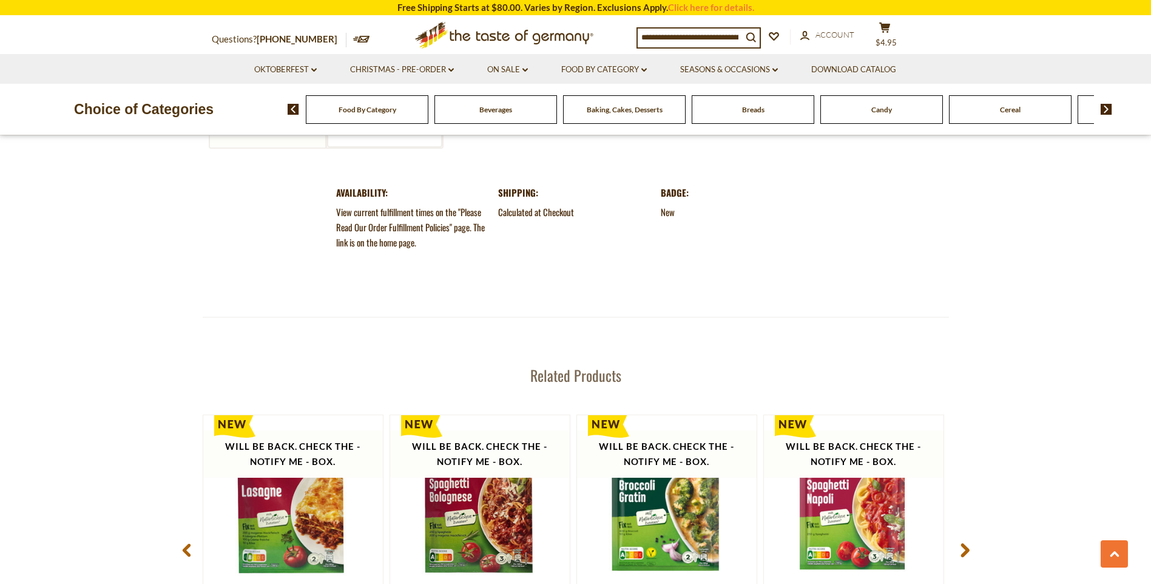
click at [963, 543] on use at bounding box center [965, 550] width 8 height 14
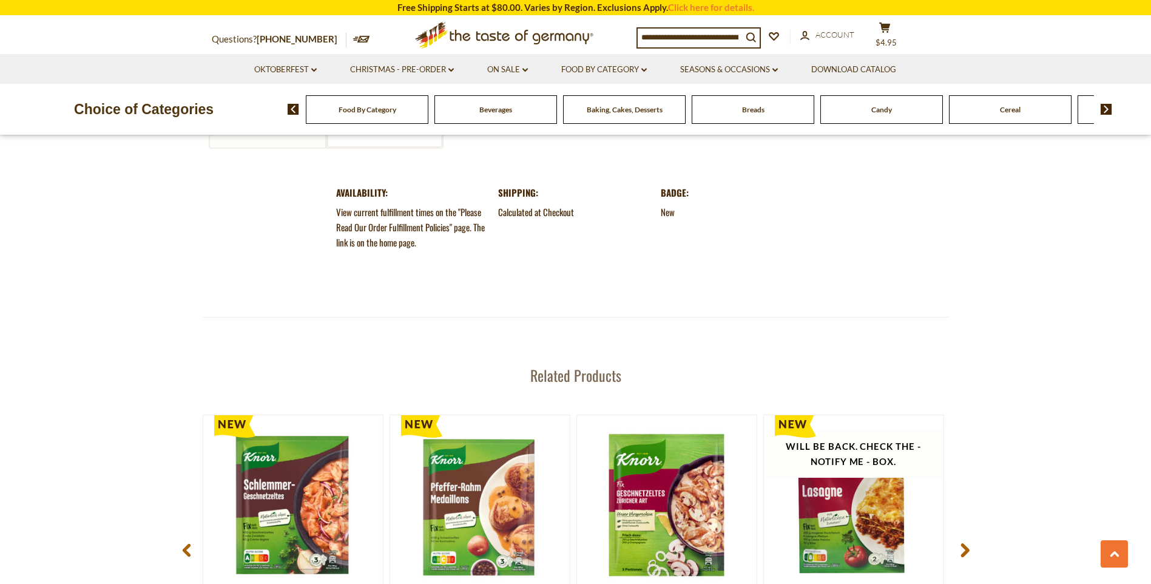
click at [963, 543] on use at bounding box center [965, 550] width 8 height 14
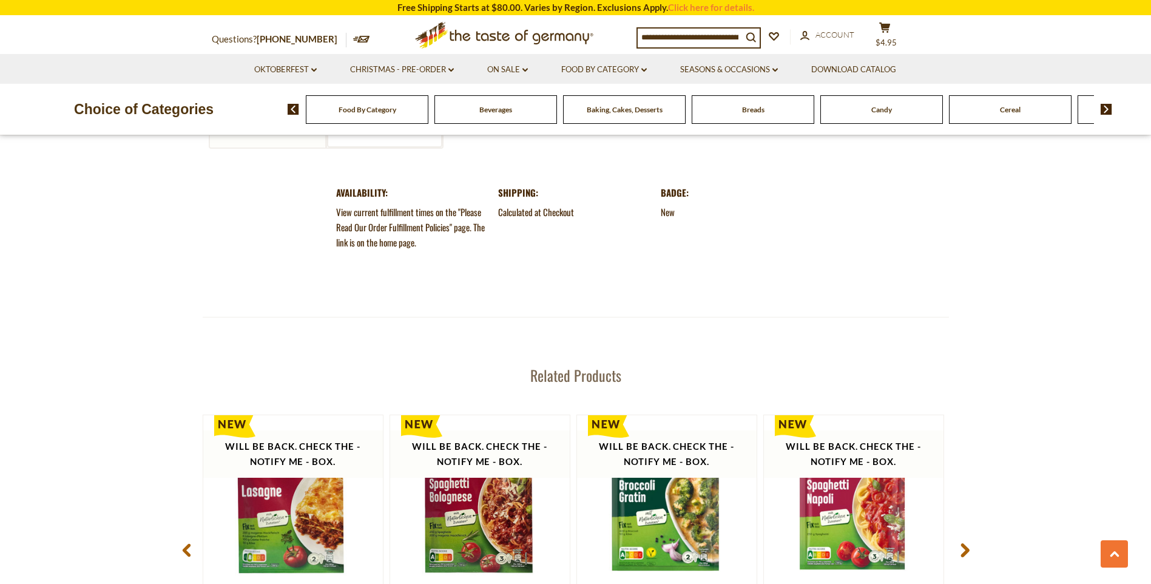
click at [963, 543] on use at bounding box center [965, 550] width 8 height 14
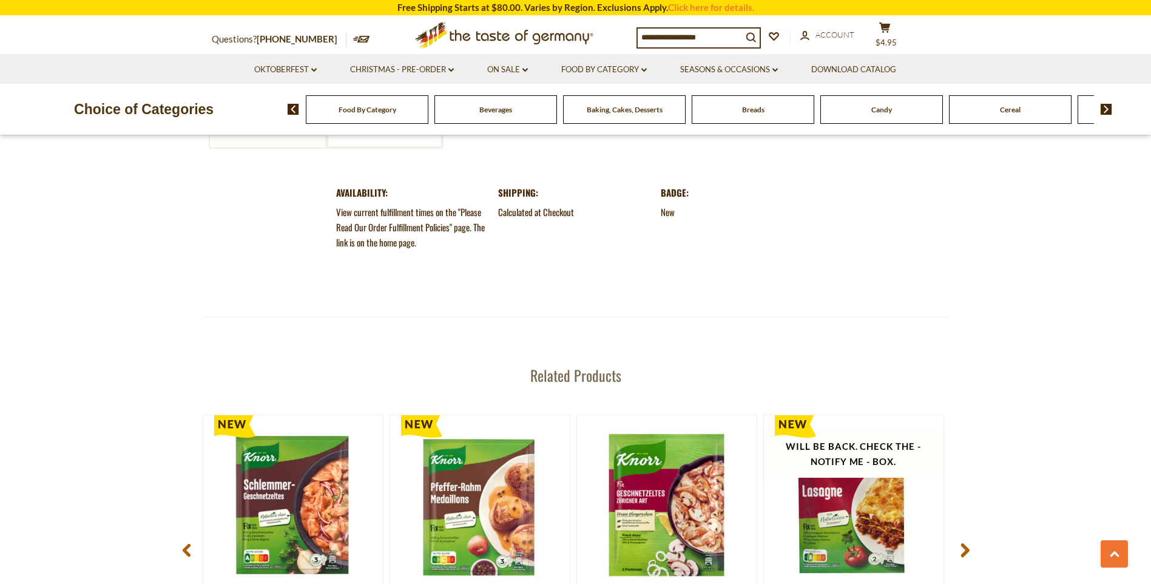
click at [963, 543] on use at bounding box center [965, 550] width 8 height 14
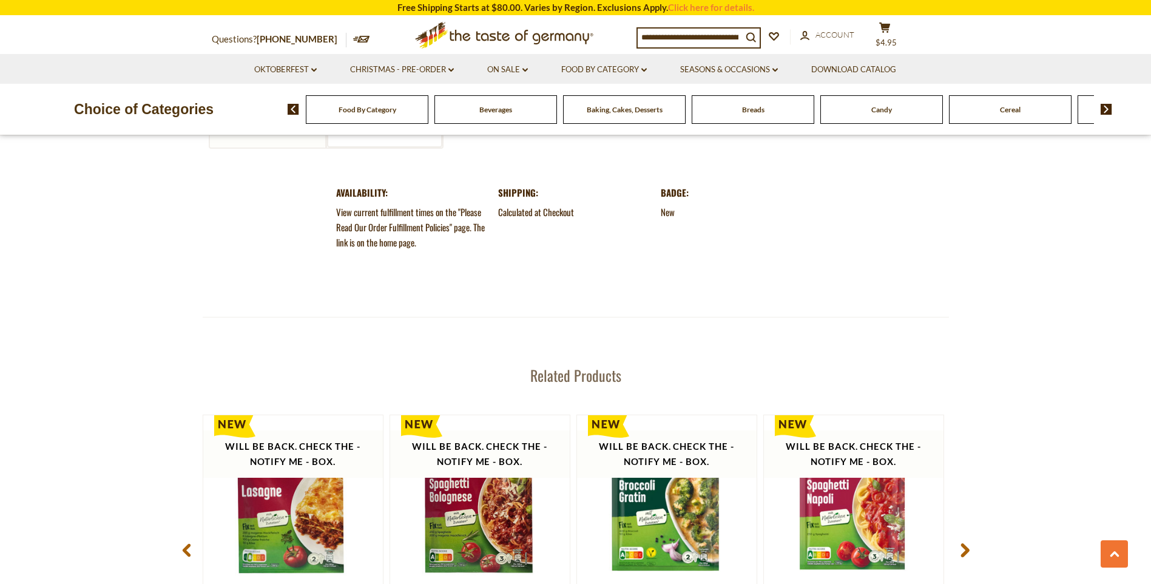
scroll to position [890, 0]
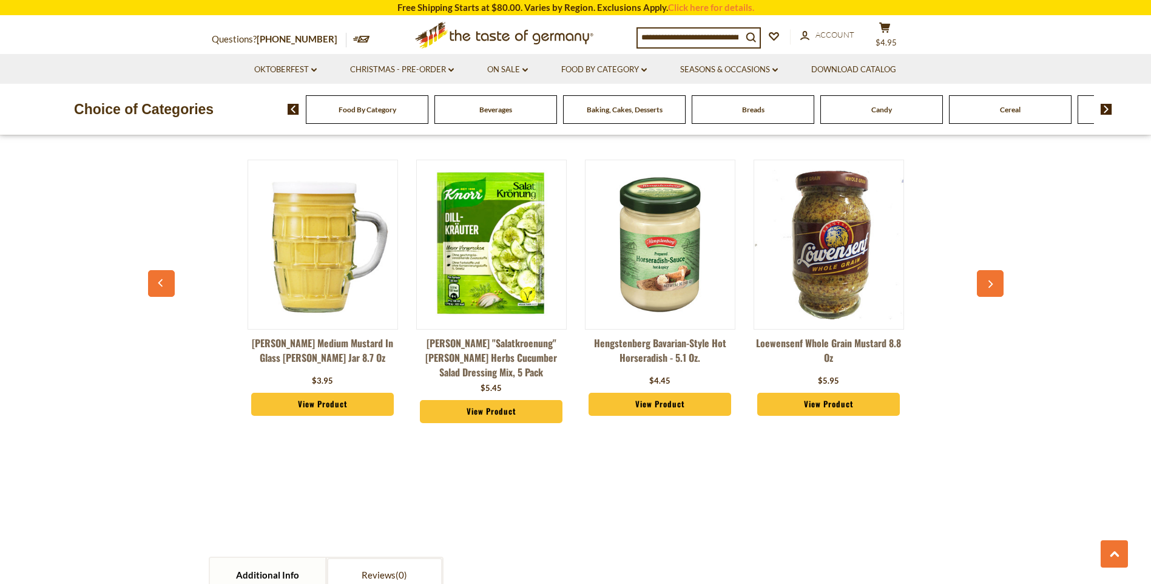
click at [992, 280] on icon "button" at bounding box center [990, 284] width 8 height 8
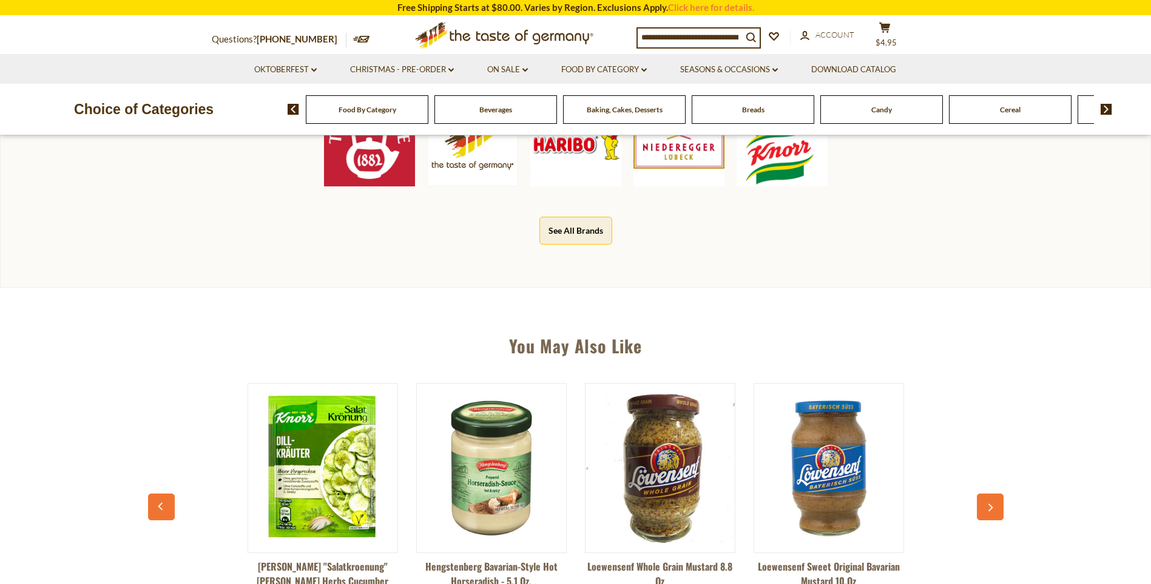
scroll to position [668, 0]
click at [984, 502] on button "button" at bounding box center [990, 506] width 27 height 27
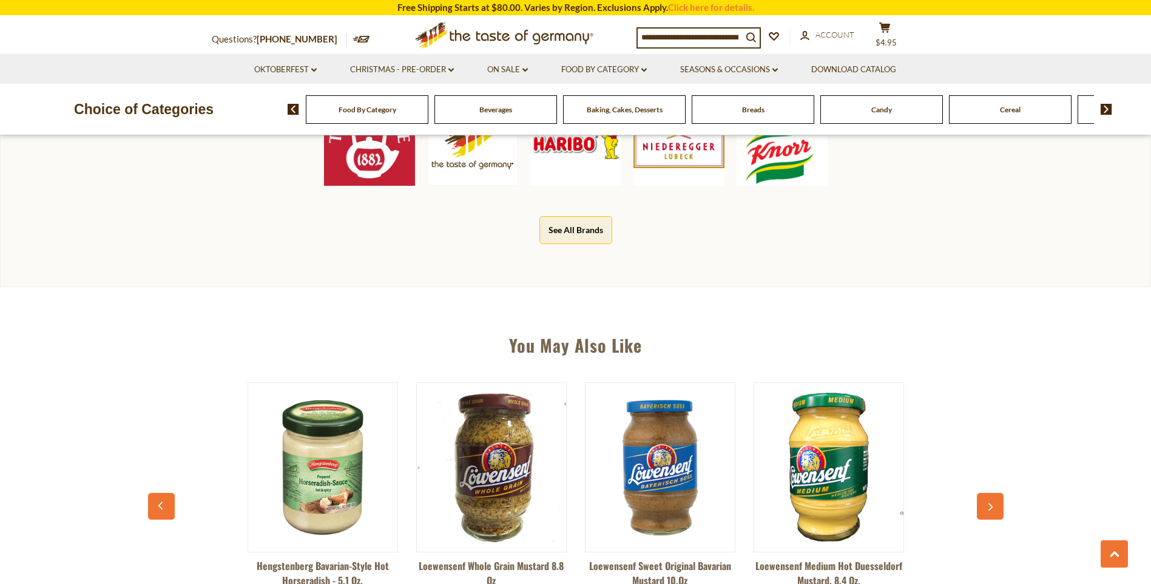
click at [984, 502] on button "button" at bounding box center [990, 506] width 27 height 27
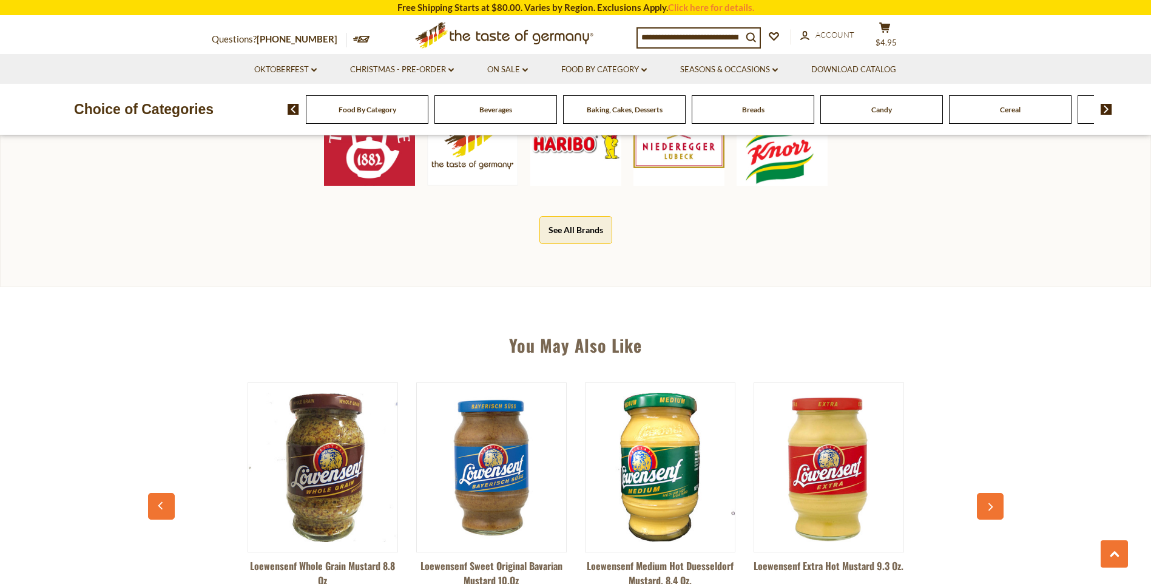
click at [984, 502] on button "button" at bounding box center [990, 506] width 27 height 27
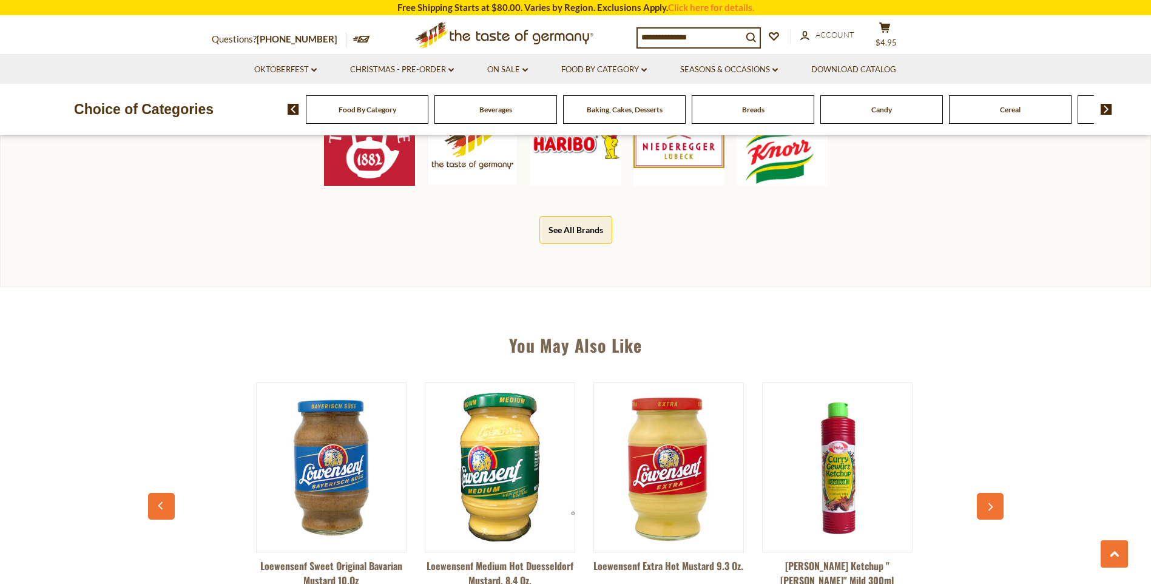
scroll to position [0, 675]
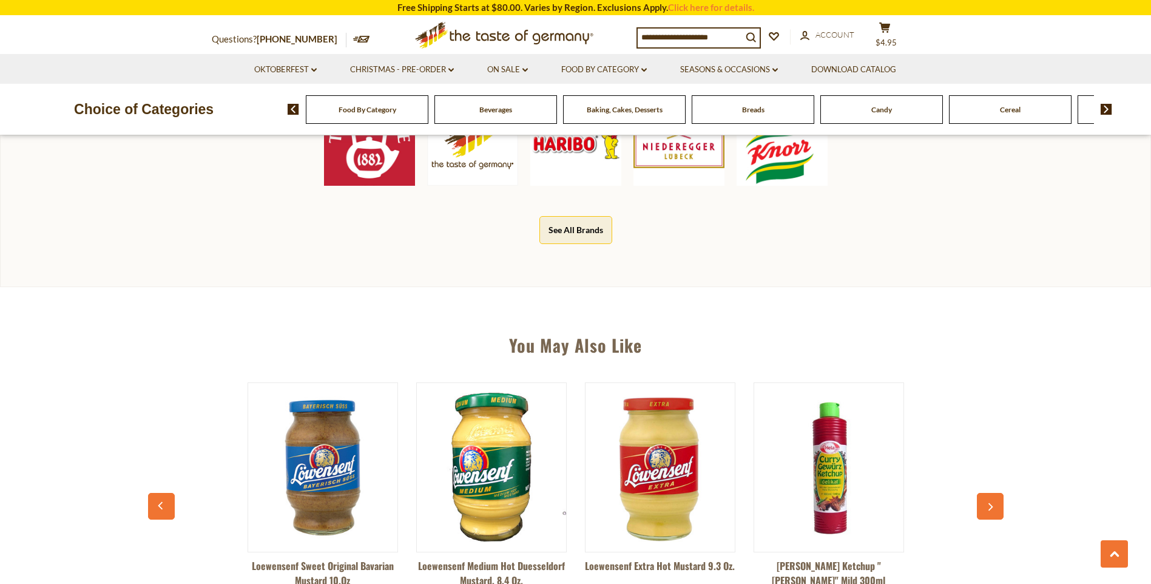
click at [984, 502] on button "button" at bounding box center [990, 506] width 27 height 27
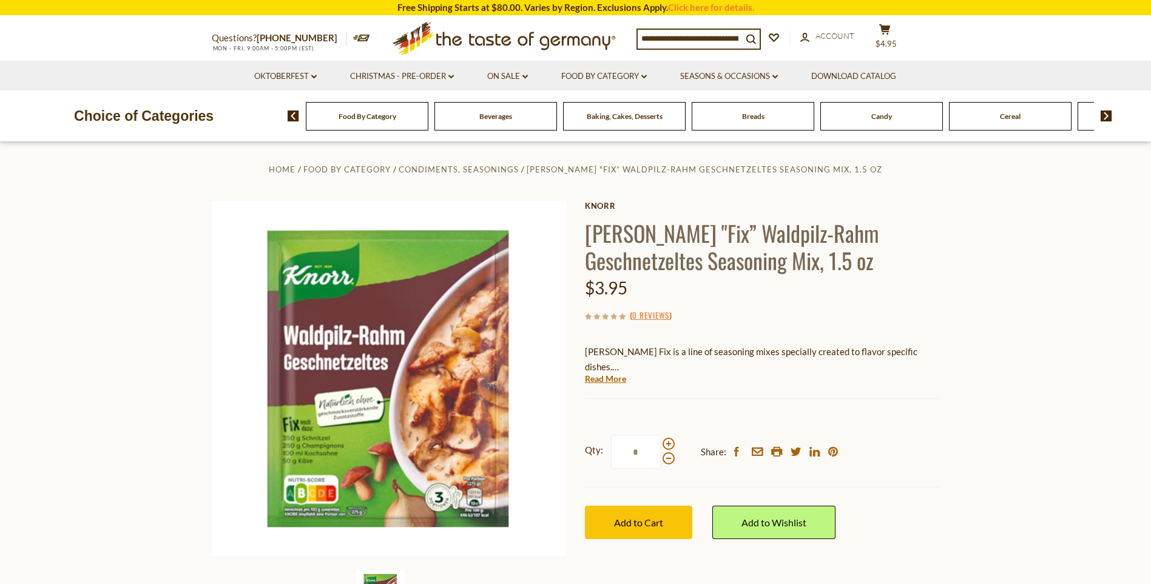
scroll to position [0, 0]
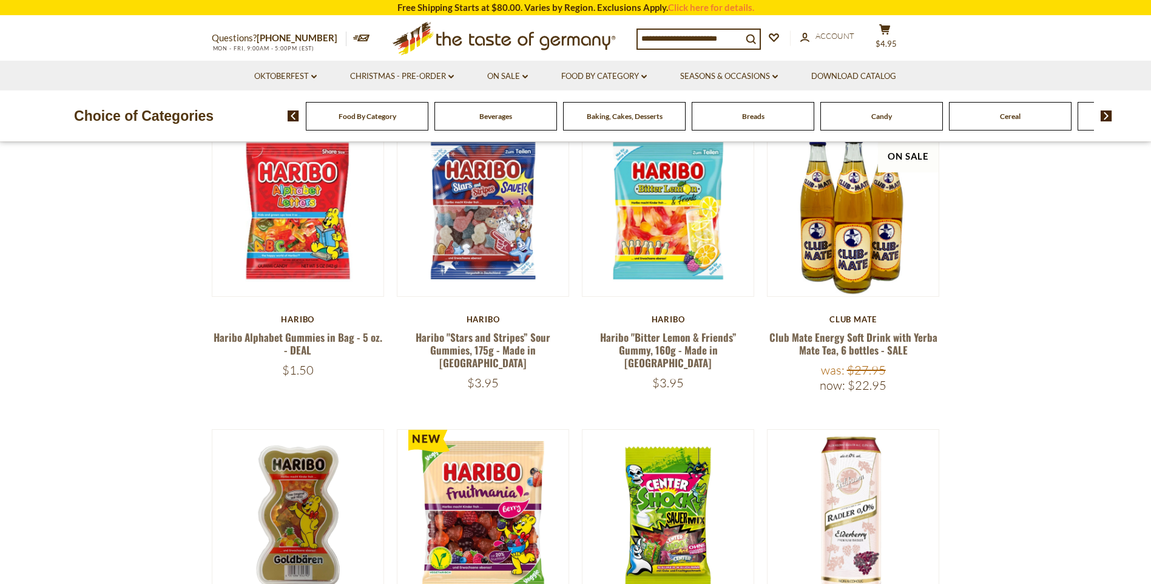
scroll to position [445, 0]
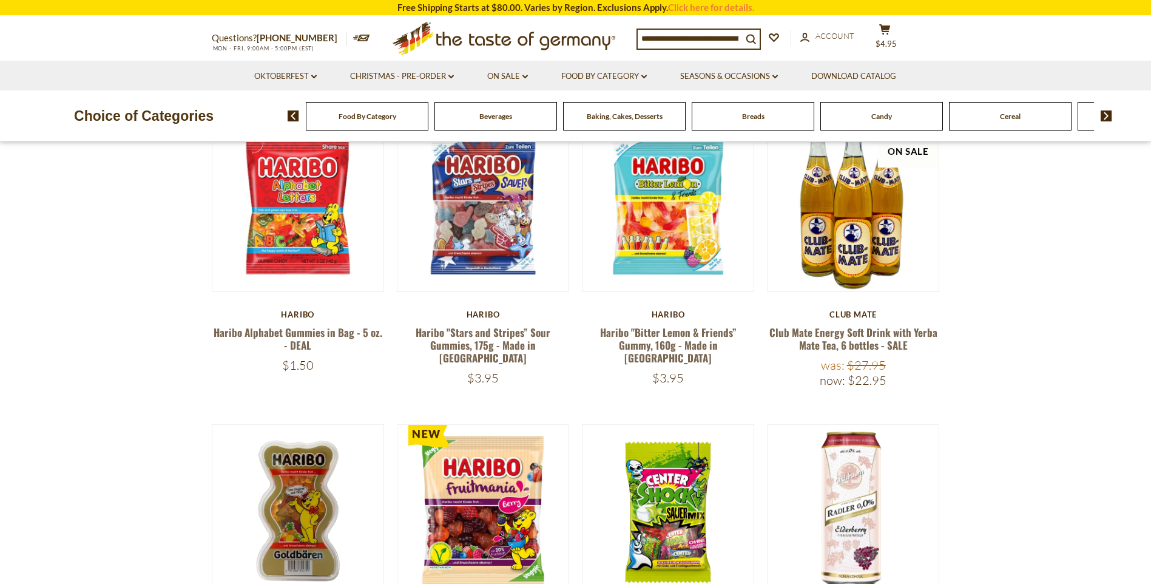
click at [1105, 120] on img at bounding box center [1107, 115] width 12 height 11
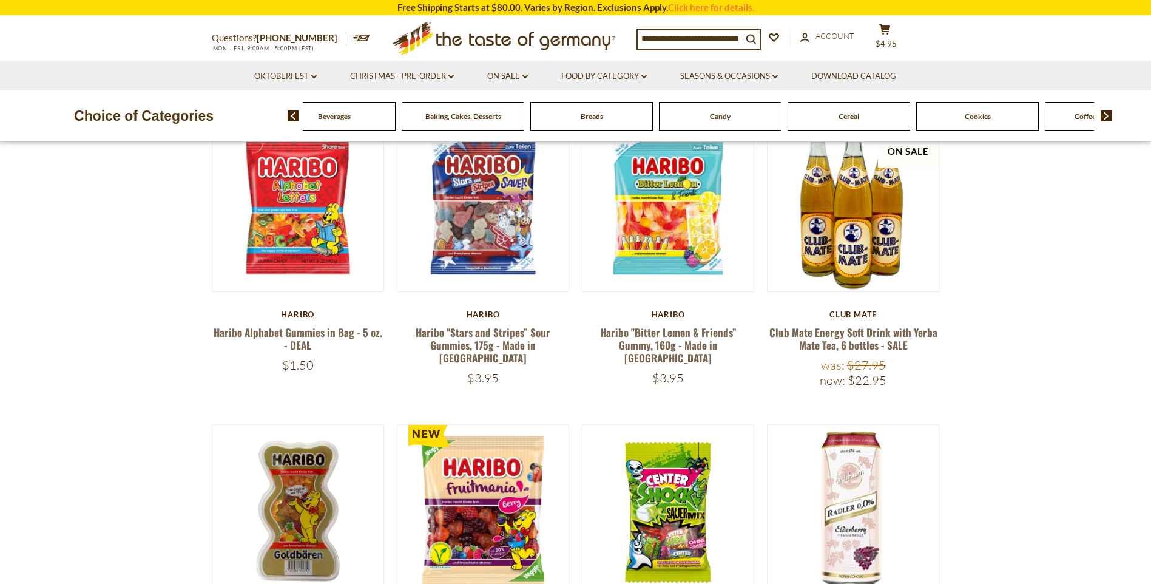
click at [595, 122] on div "Breads" at bounding box center [591, 116] width 123 height 29
click at [595, 123] on div "Breads" at bounding box center [591, 116] width 123 height 29
click at [595, 124] on div "Breads" at bounding box center [591, 116] width 123 height 29
click at [594, 124] on div "Breads" at bounding box center [591, 116] width 123 height 29
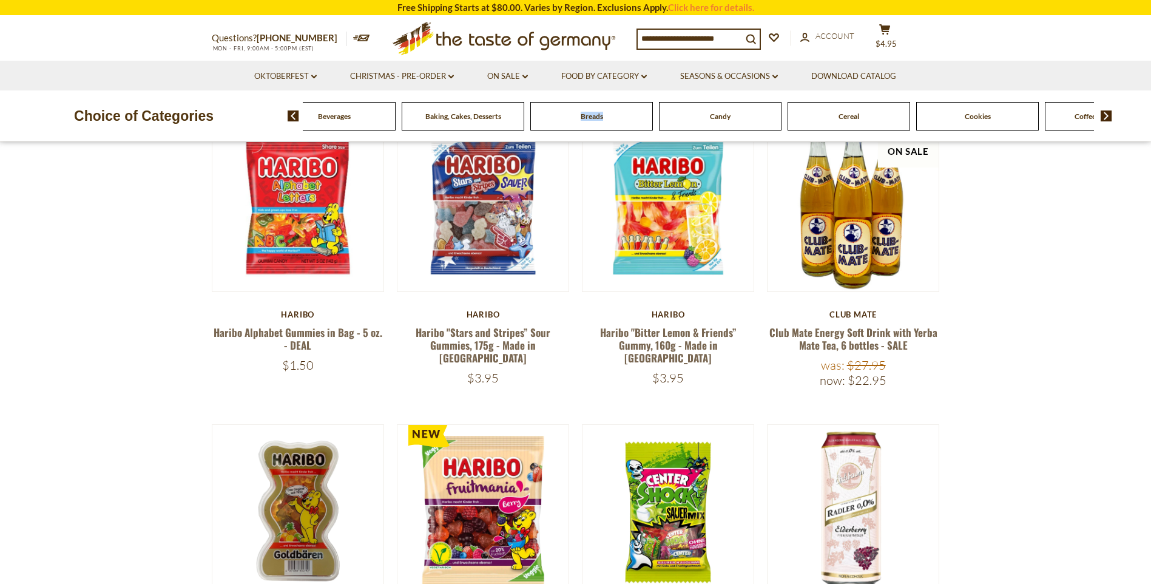
click at [594, 124] on div "Breads" at bounding box center [591, 116] width 123 height 29
click at [576, 121] on div "Breads" at bounding box center [591, 116] width 123 height 29
click at [587, 119] on span "Breads" at bounding box center [592, 116] width 22 height 9
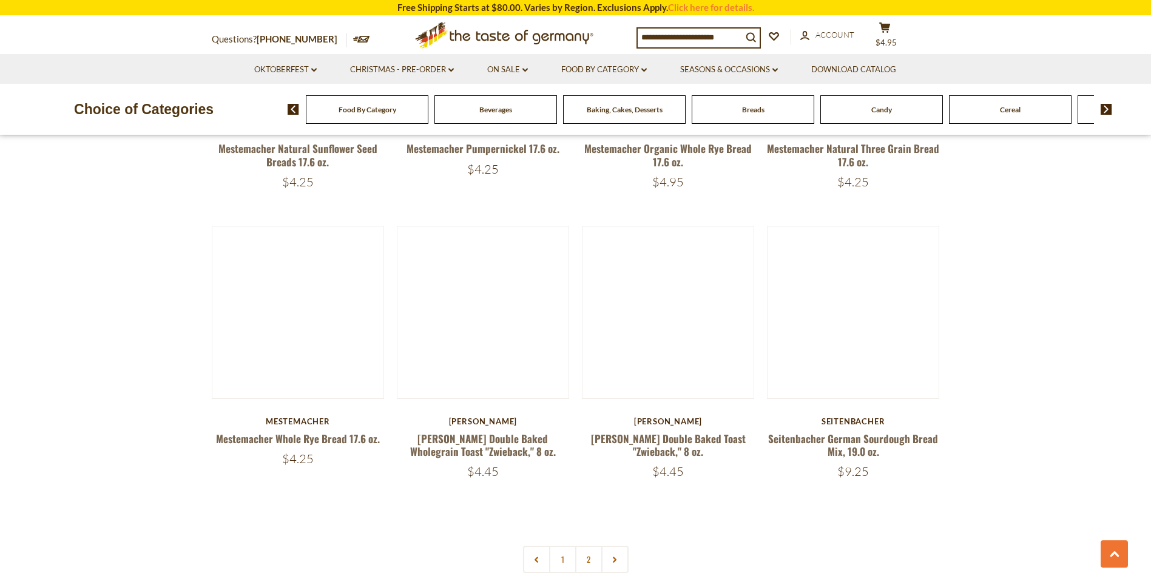
scroll to position [2893, 0]
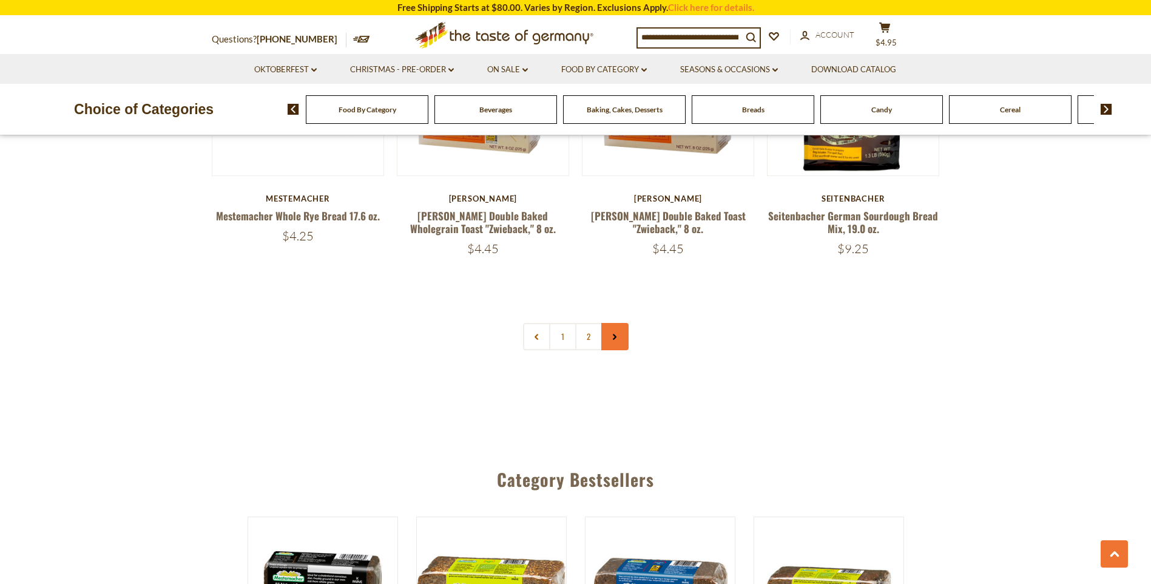
click at [624, 336] on link at bounding box center [614, 336] width 27 height 27
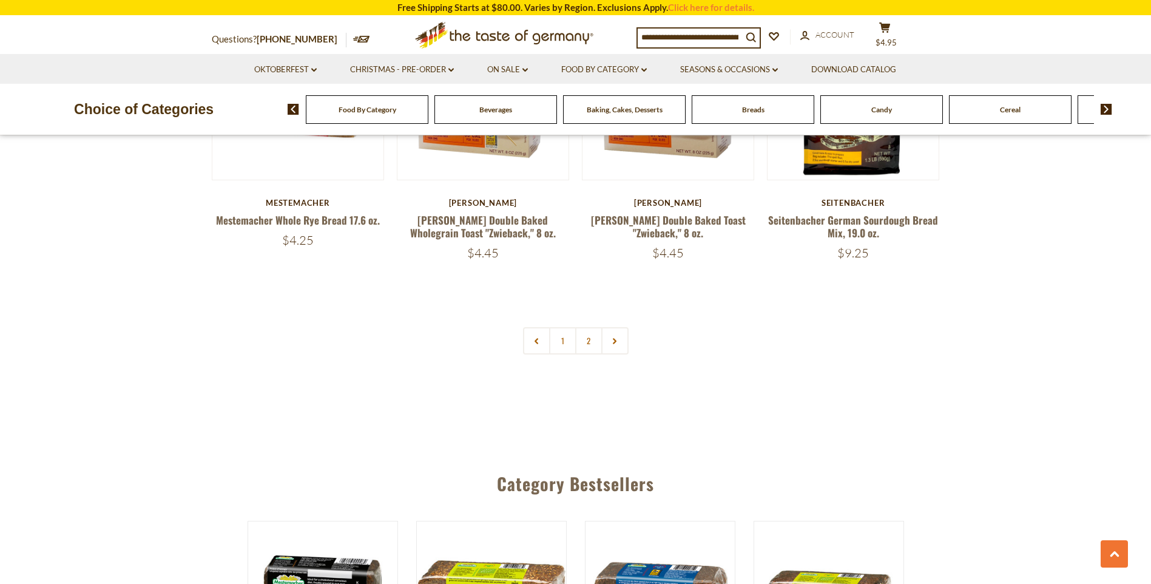
scroll to position [2893, 0]
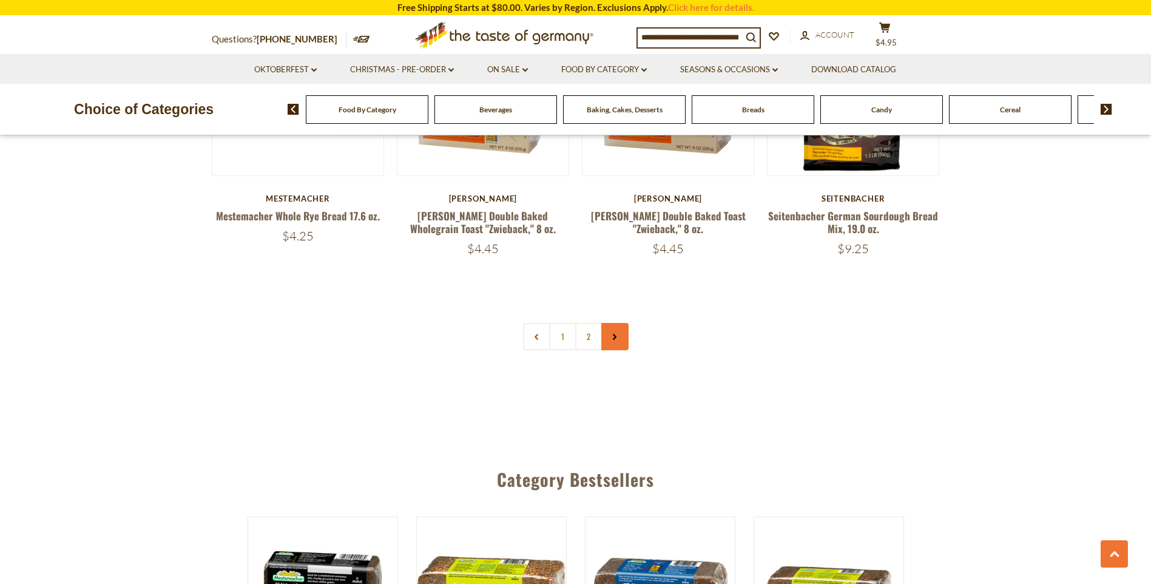
click at [615, 342] on link at bounding box center [614, 336] width 27 height 27
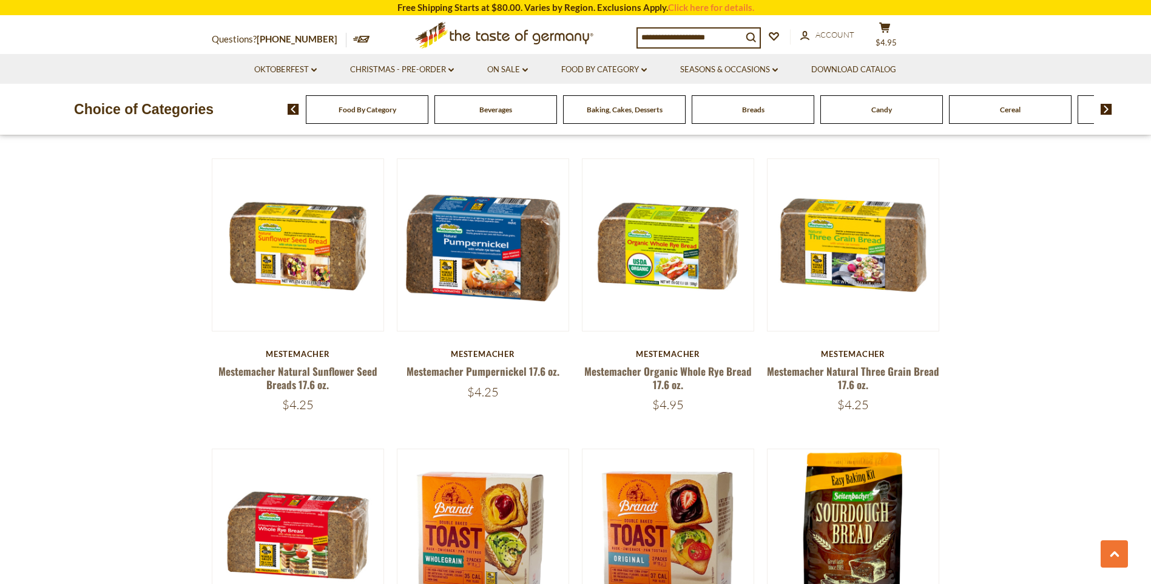
scroll to position [2670, 0]
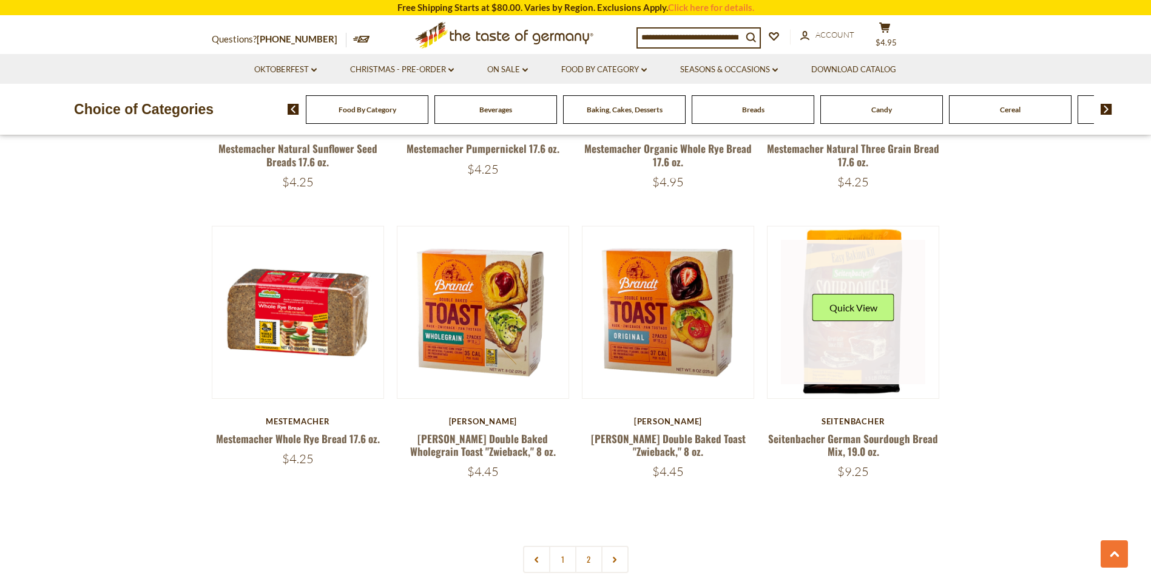
click at [879, 370] on link at bounding box center [853, 312] width 144 height 144
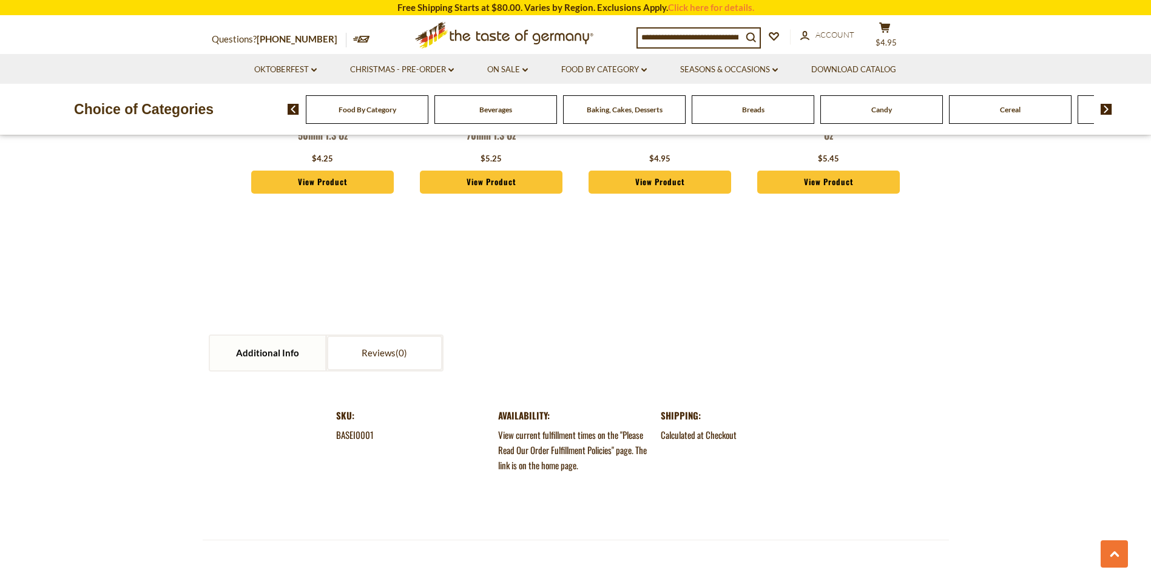
scroll to position [890, 0]
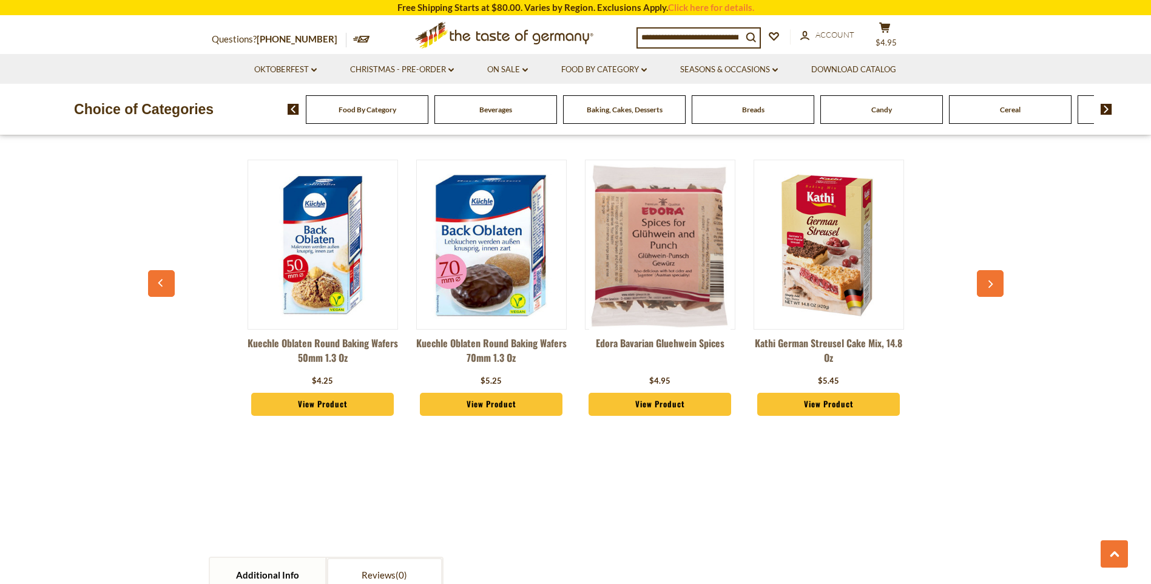
click at [993, 291] on button "button" at bounding box center [990, 283] width 27 height 27
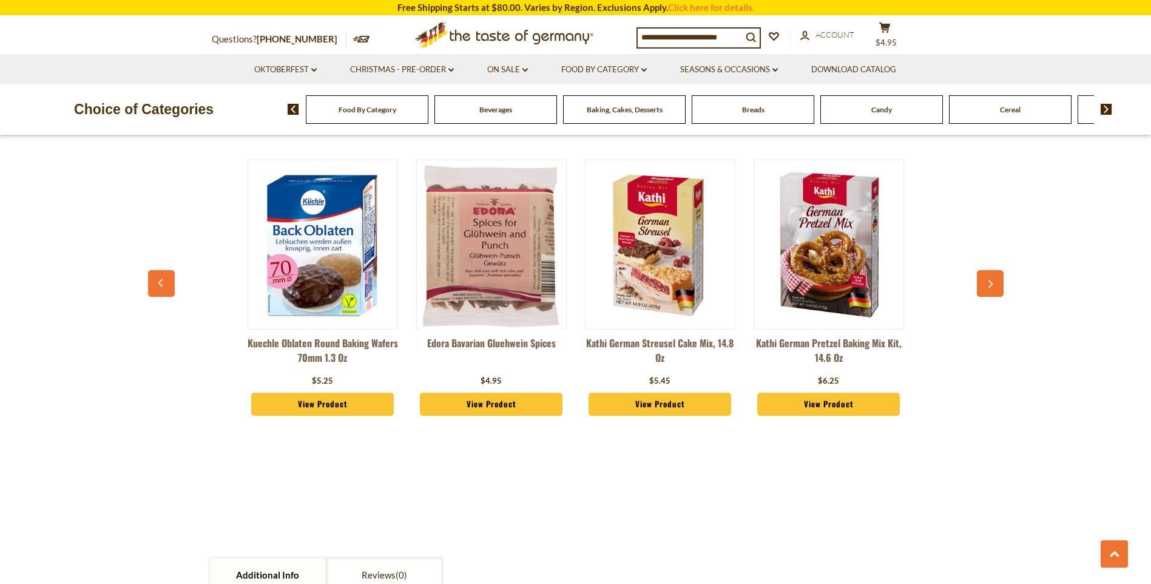
click at [992, 291] on button "button" at bounding box center [990, 283] width 27 height 27
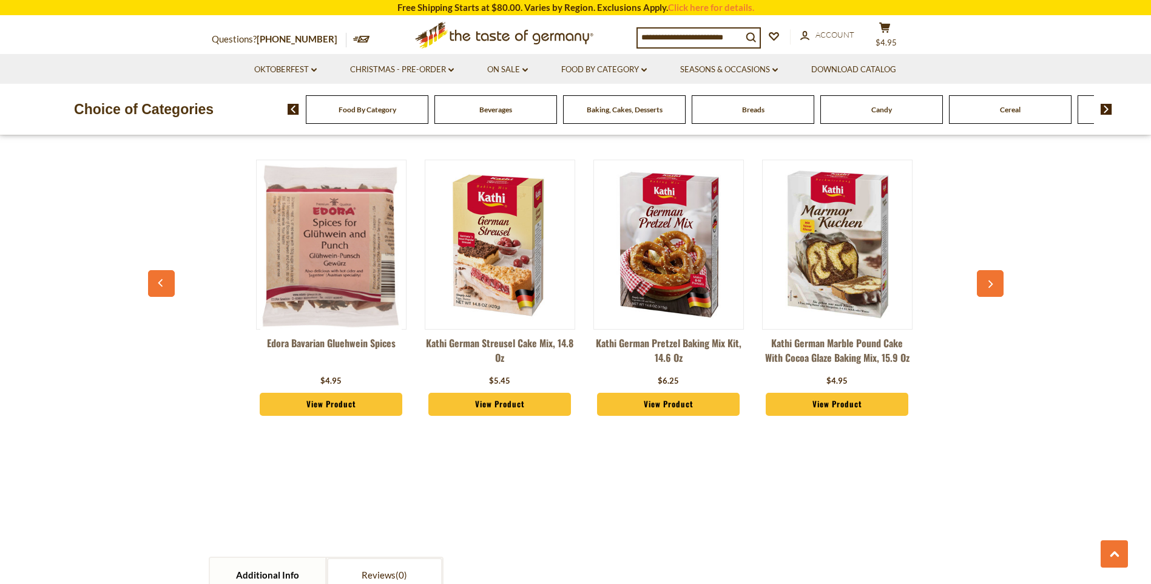
scroll to position [0, 337]
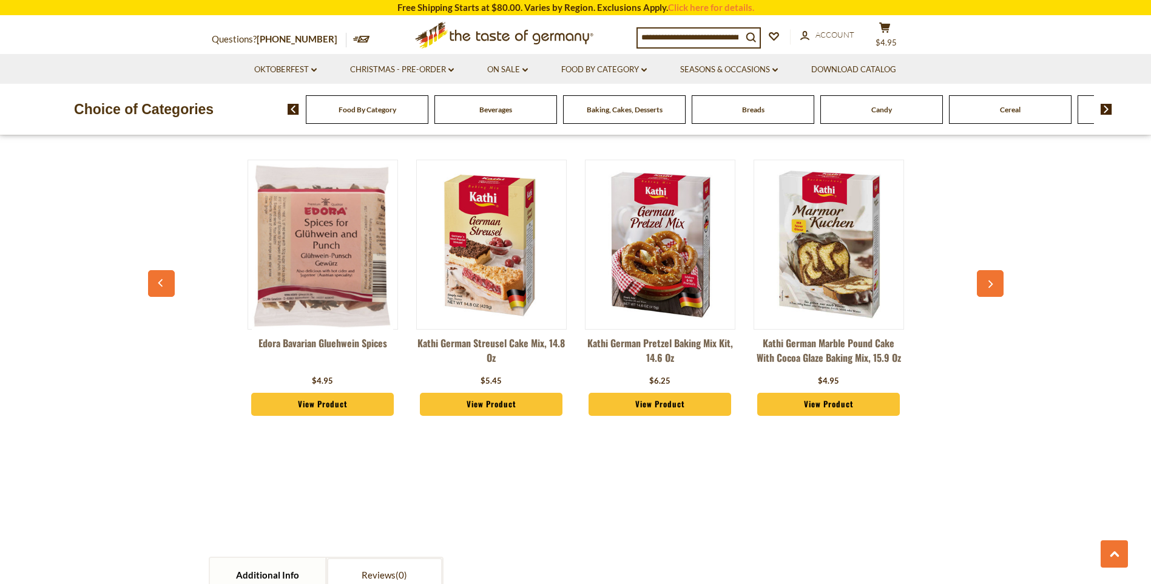
click at [992, 291] on button "button" at bounding box center [990, 283] width 27 height 27
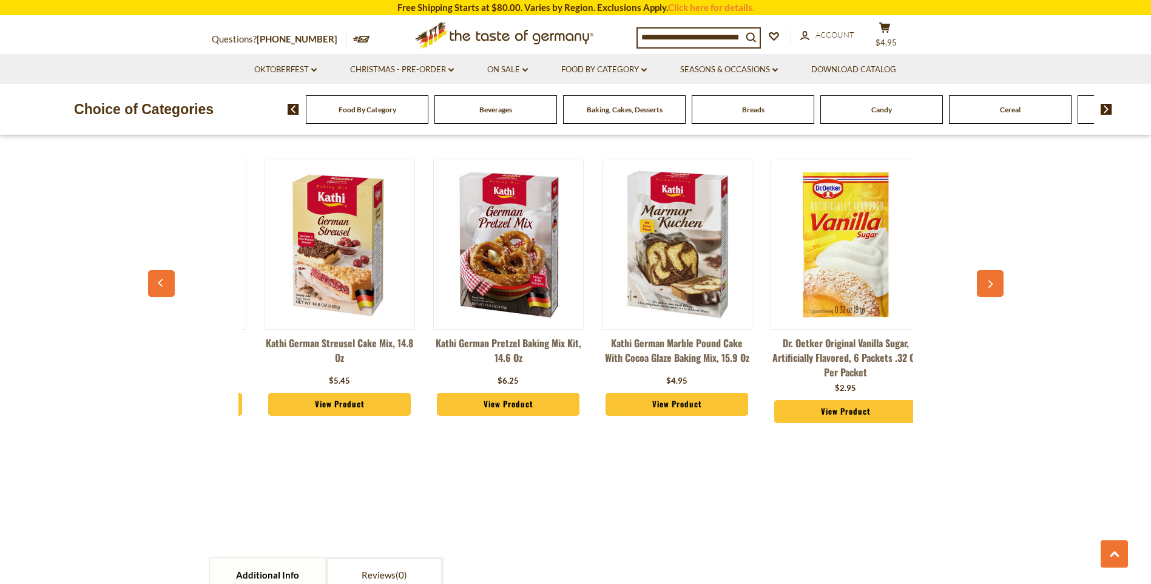
scroll to position [0, 506]
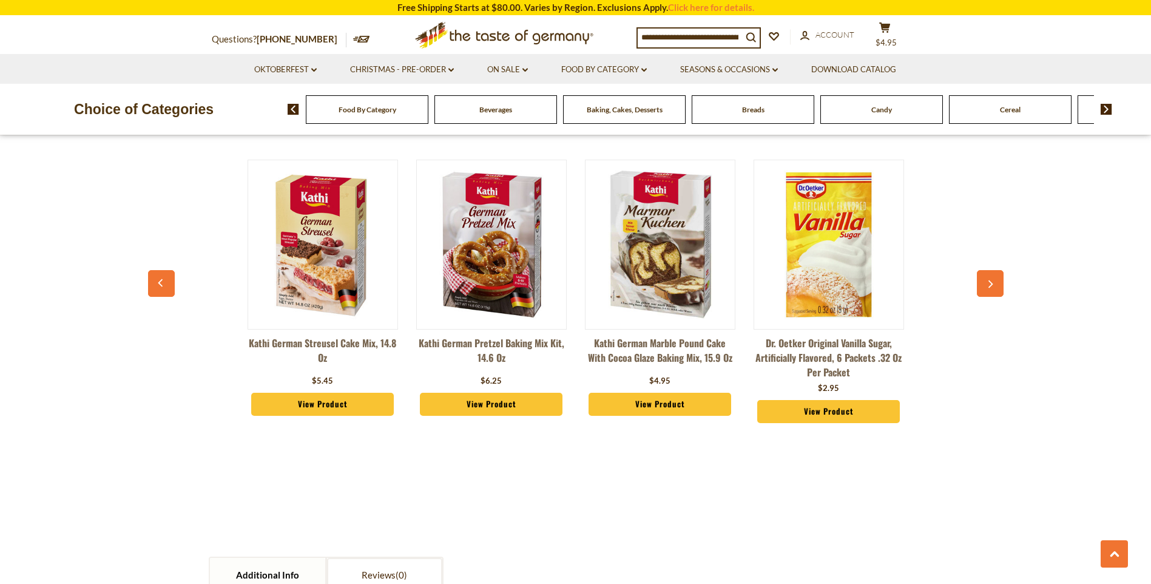
click at [992, 291] on button "button" at bounding box center [990, 283] width 27 height 27
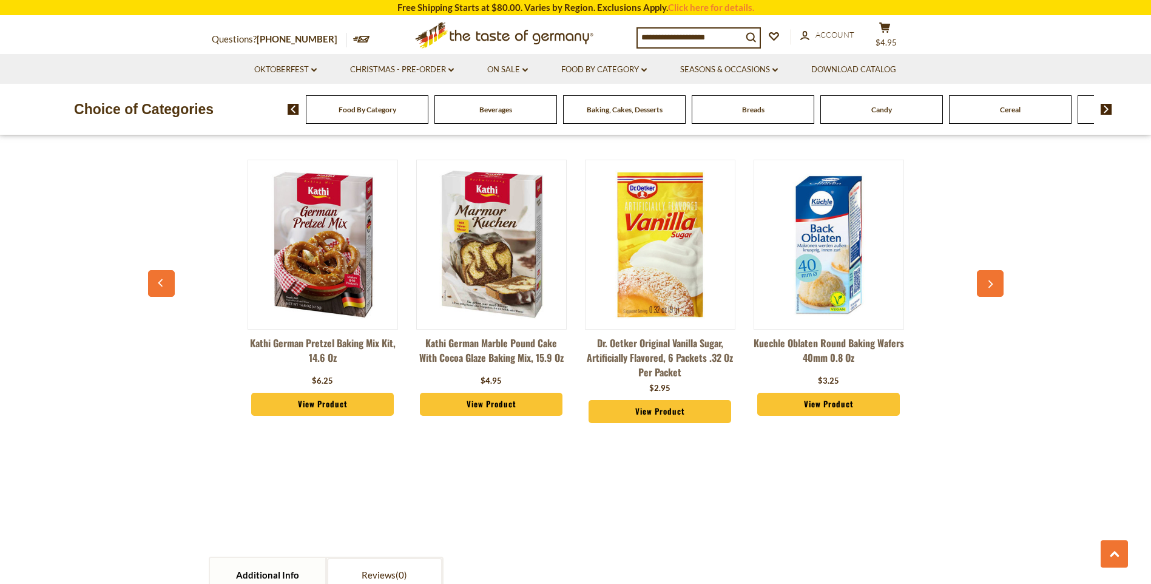
click at [992, 291] on button "button" at bounding box center [990, 283] width 27 height 27
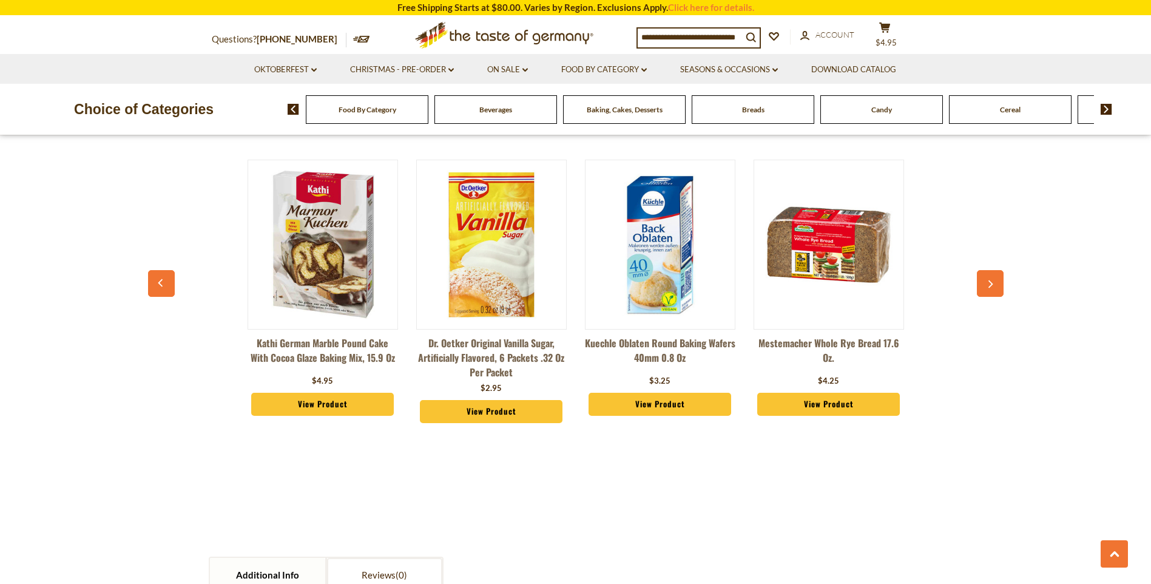
click at [992, 291] on button "button" at bounding box center [990, 283] width 27 height 27
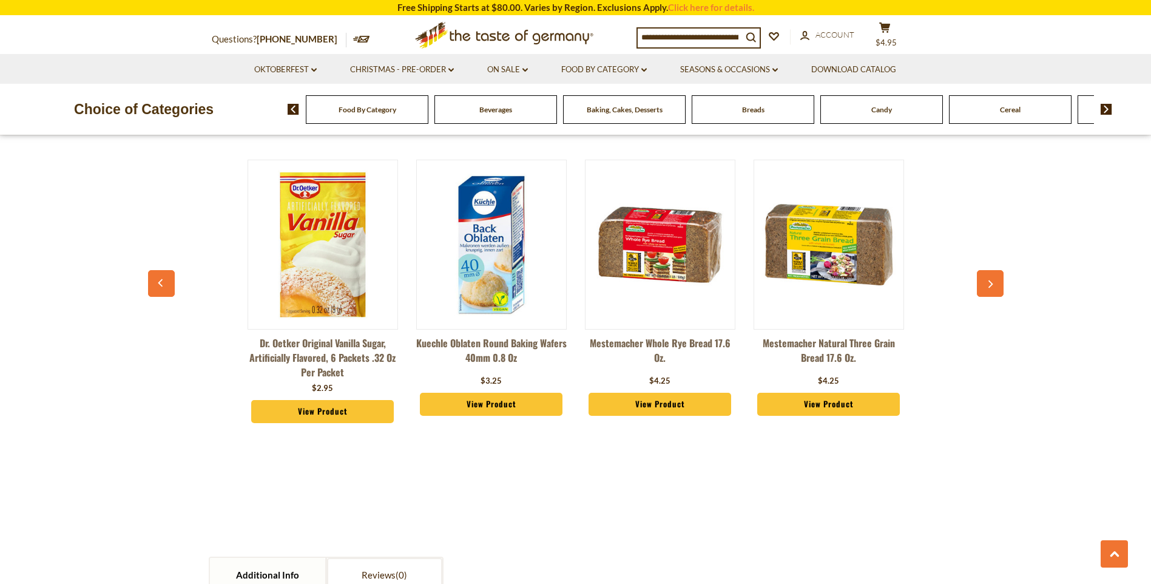
click at [992, 291] on button "button" at bounding box center [990, 283] width 27 height 27
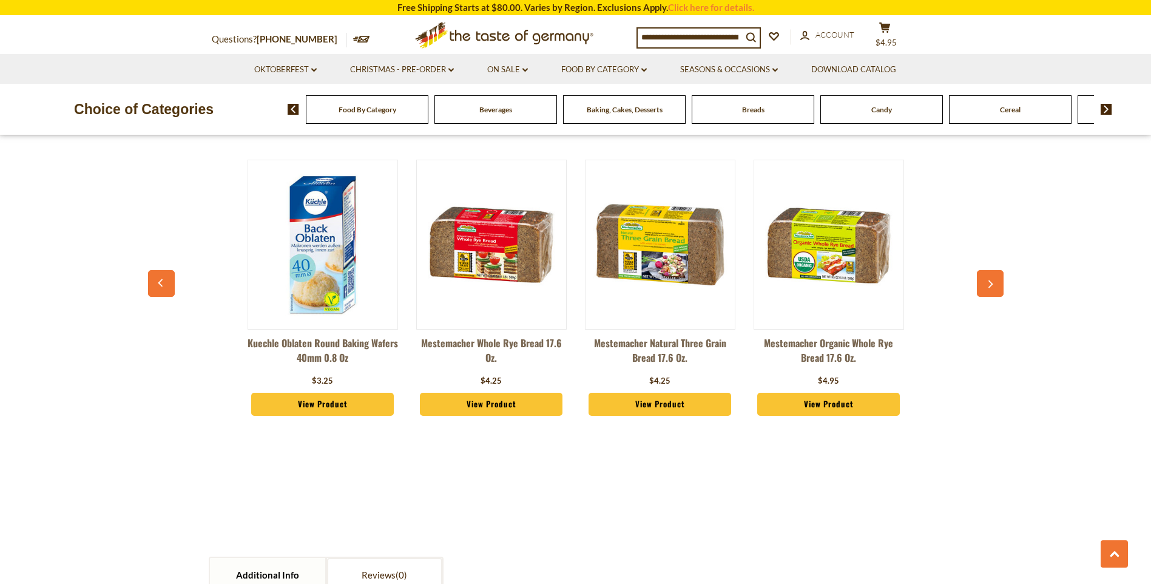
click at [992, 291] on button "button" at bounding box center [990, 283] width 27 height 27
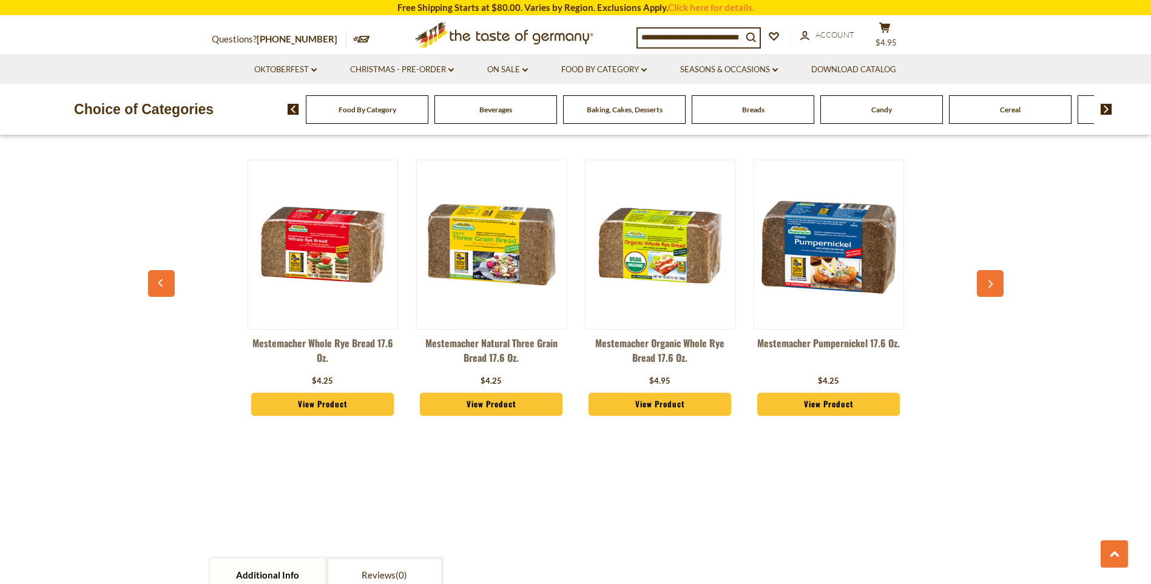
click at [992, 291] on button "button" at bounding box center [990, 283] width 27 height 27
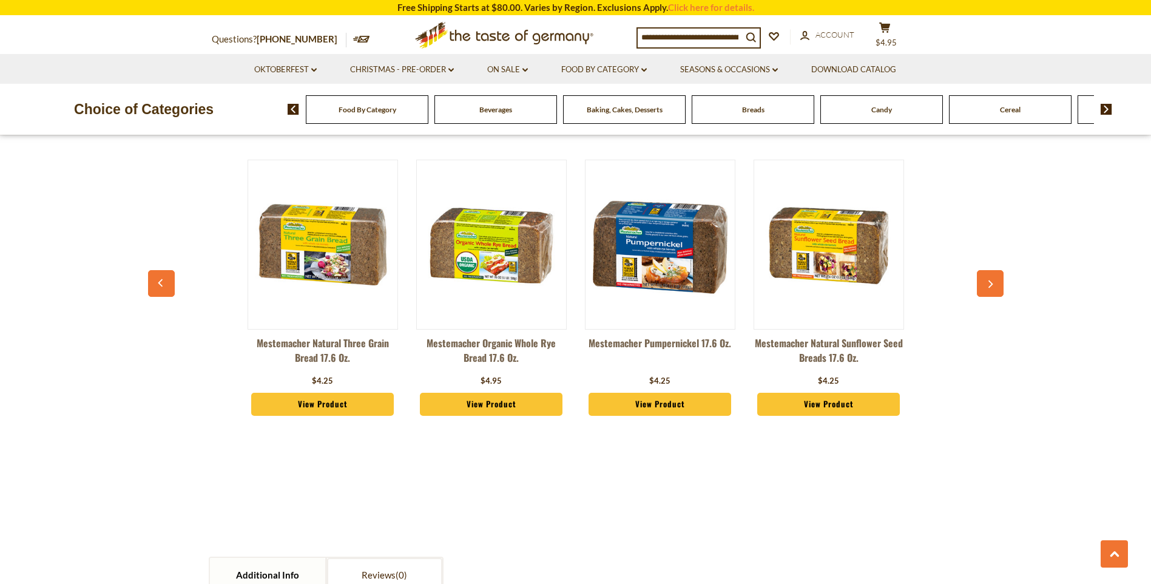
click at [992, 291] on button "button" at bounding box center [990, 283] width 27 height 27
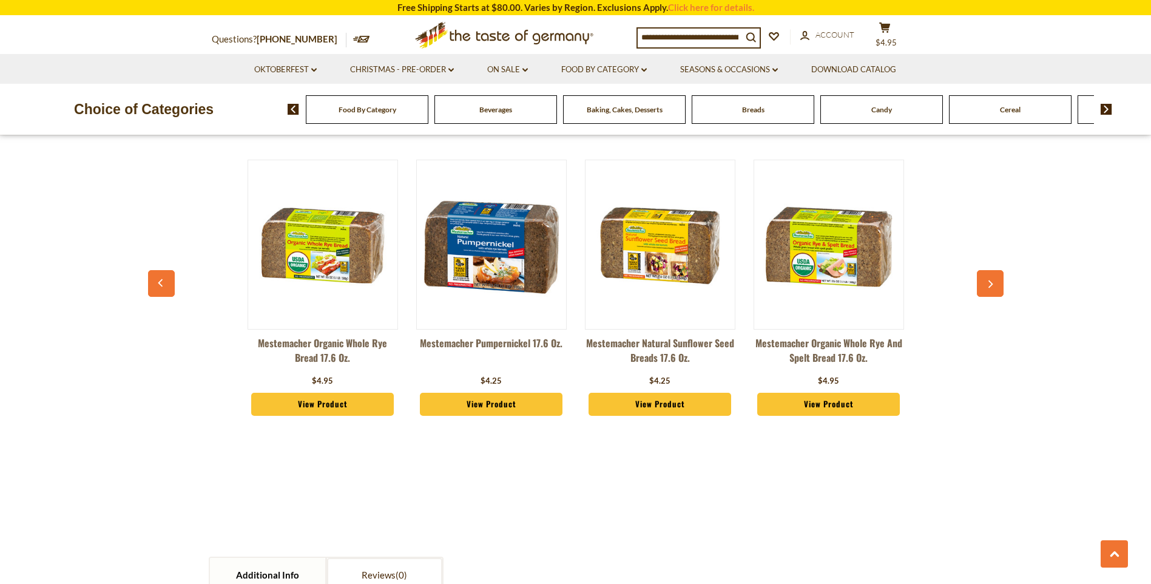
click at [992, 291] on button "button" at bounding box center [990, 283] width 27 height 27
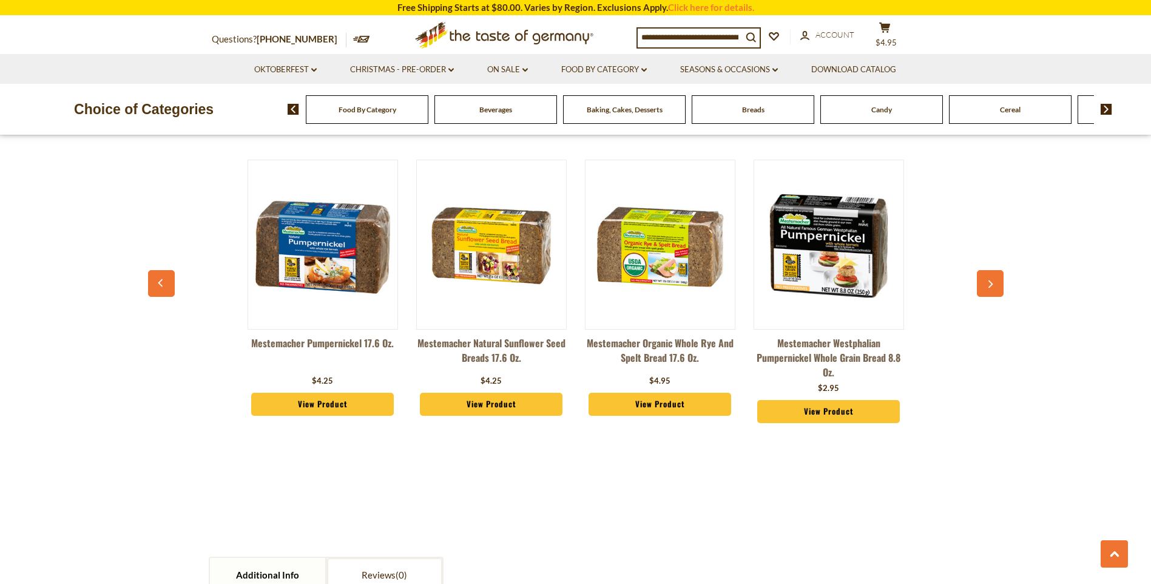
click at [992, 291] on button "button" at bounding box center [990, 283] width 27 height 27
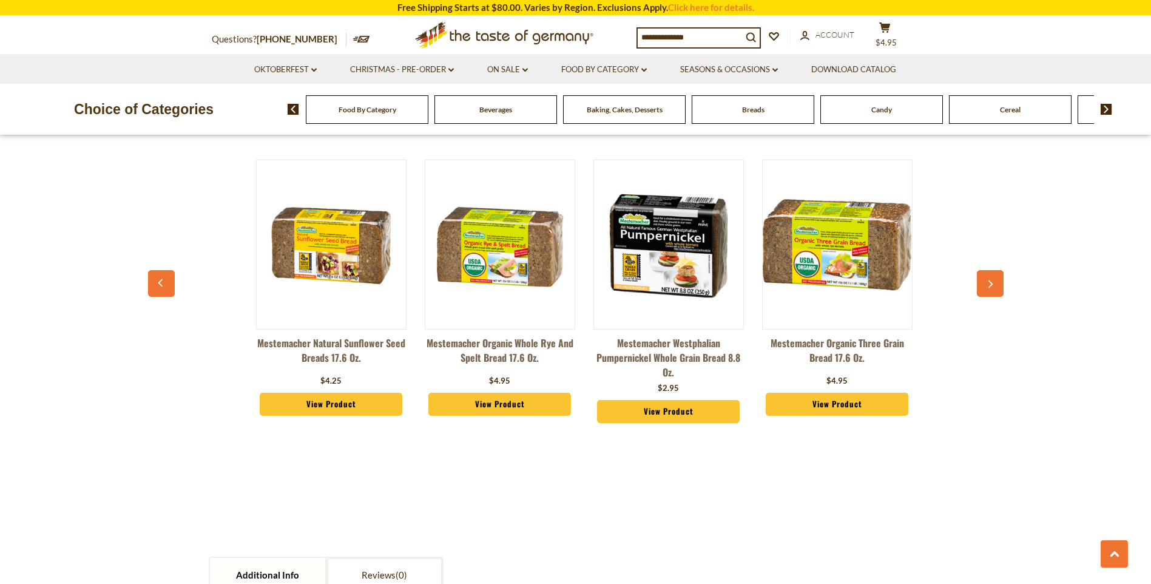
scroll to position [0, 2025]
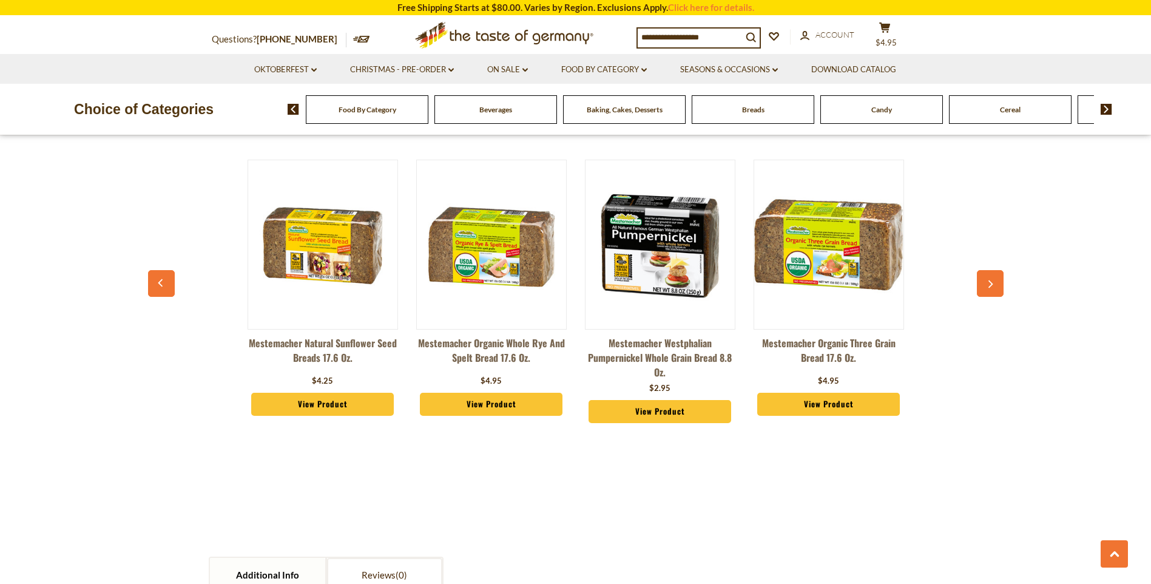
click at [992, 291] on button "button" at bounding box center [990, 283] width 27 height 27
click at [991, 282] on icon "button" at bounding box center [990, 284] width 8 height 8
click at [988, 284] on icon "button" at bounding box center [990, 284] width 8 height 8
click at [989, 286] on icon "button" at bounding box center [990, 284] width 8 height 8
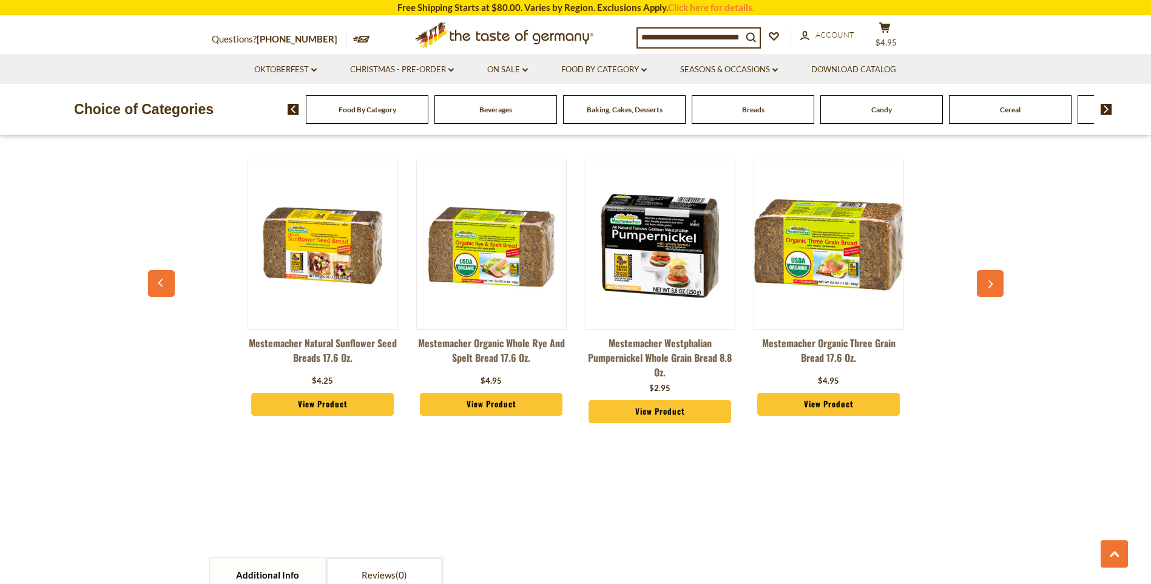
click at [988, 286] on icon "button" at bounding box center [990, 284] width 8 height 8
click at [732, 113] on div "Breads" at bounding box center [753, 109] width 123 height 29
click at [748, 118] on div "Breads" at bounding box center [753, 109] width 123 height 29
click at [748, 113] on span "Breads" at bounding box center [747, 109] width 22 height 9
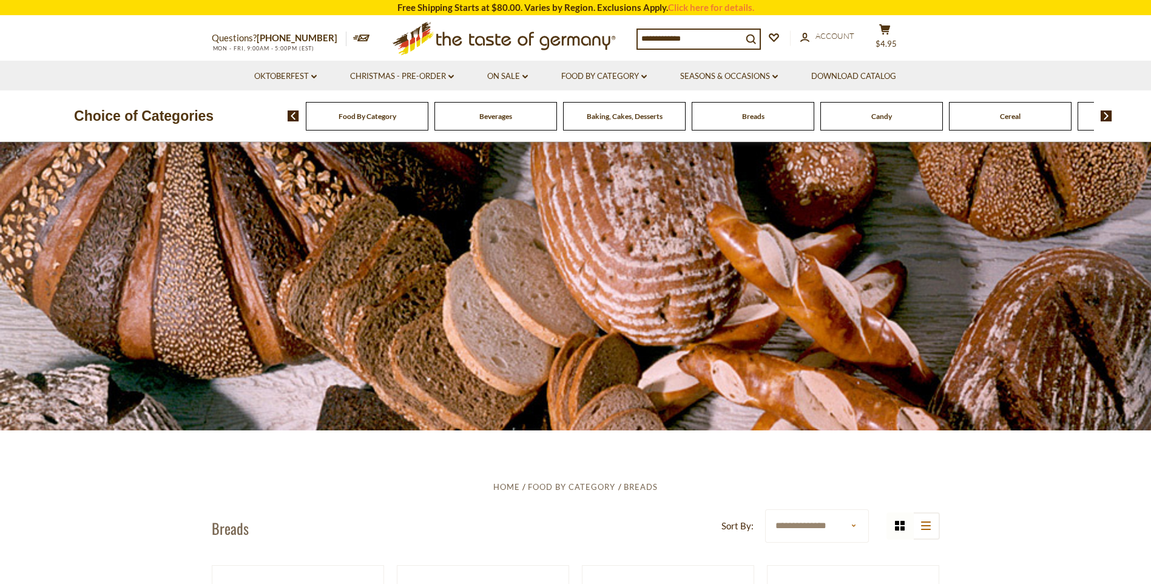
click at [712, 280] on div at bounding box center [575, 286] width 1151 height 288
click at [620, 286] on div at bounding box center [575, 286] width 1151 height 288
click at [736, 522] on label "Sort By:" at bounding box center [738, 525] width 32 height 15
click at [765, 522] on select "**********" at bounding box center [817, 525] width 104 height 33
click at [803, 529] on select "**********" at bounding box center [817, 525] width 104 height 33
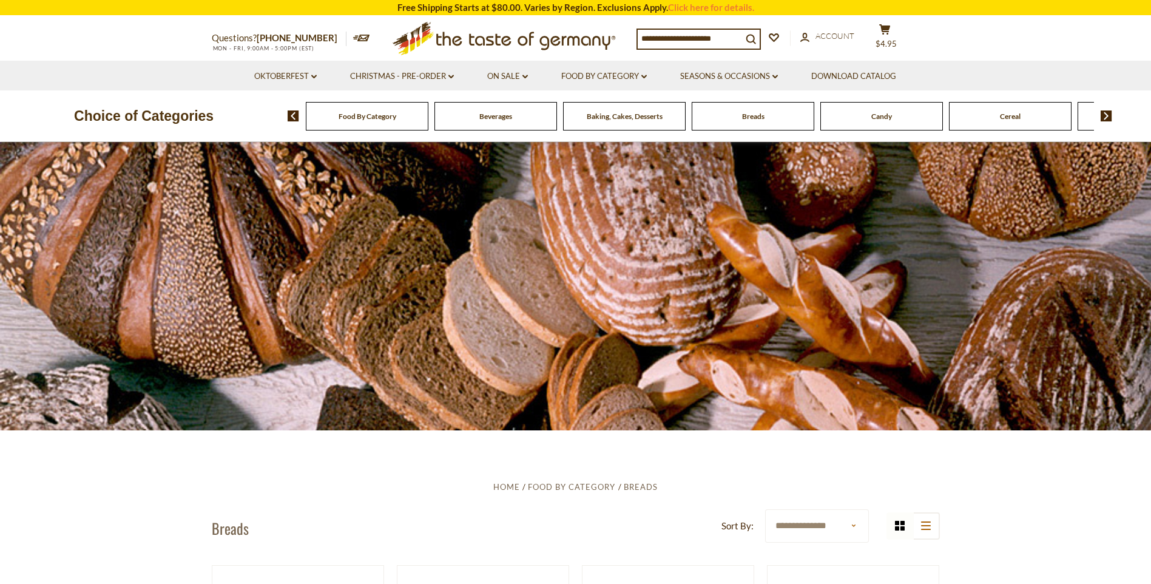
select select "******"
click at [765, 509] on select "**********" at bounding box center [817, 525] width 104 height 33
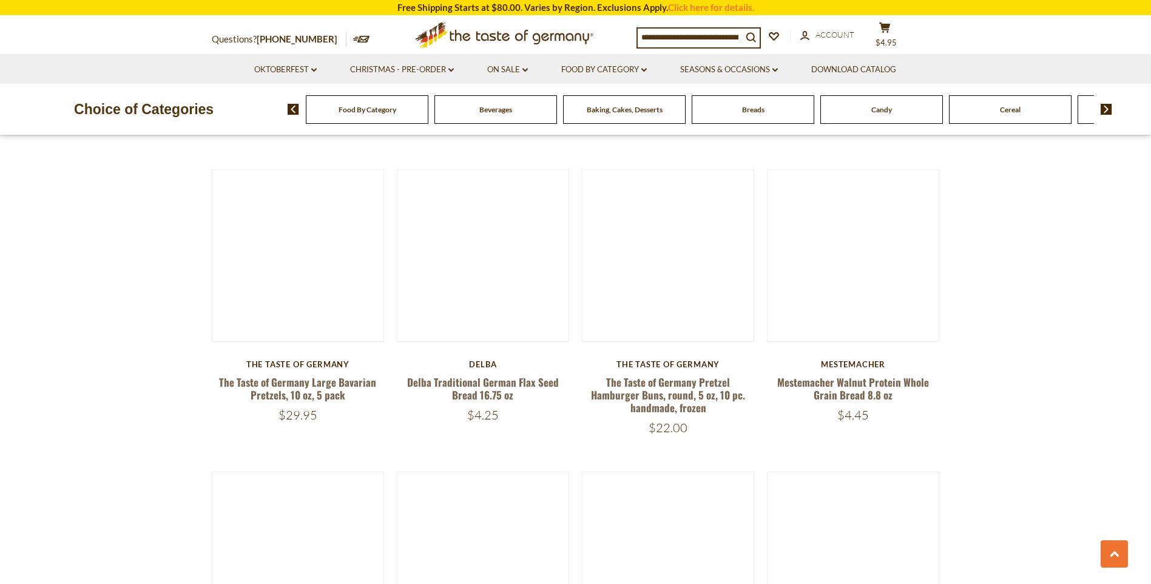
scroll to position [1558, 0]
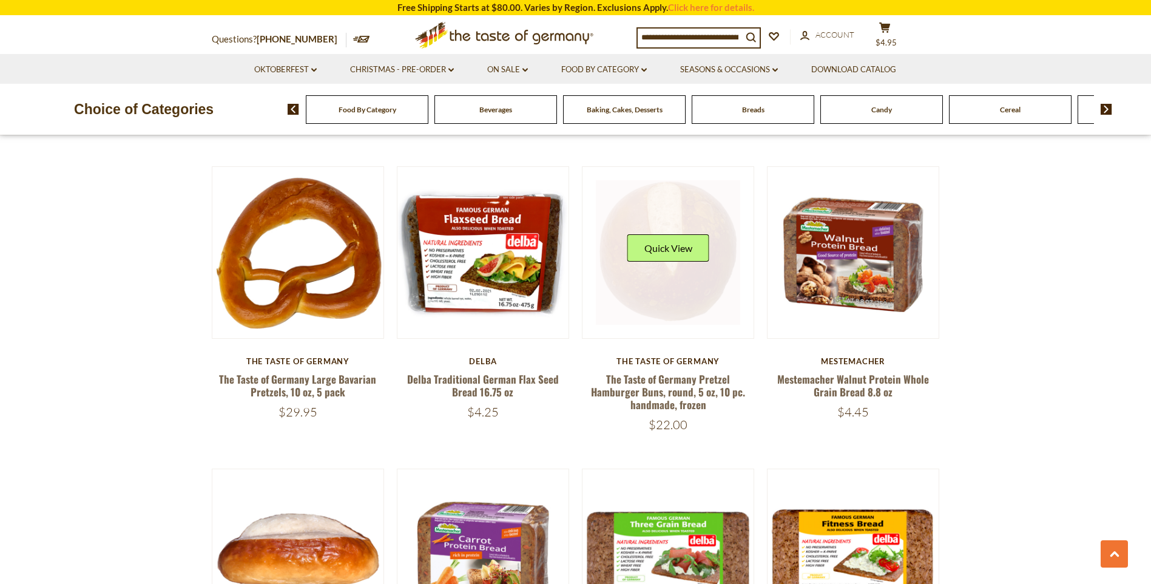
click at [689, 280] on link at bounding box center [668, 252] width 144 height 144
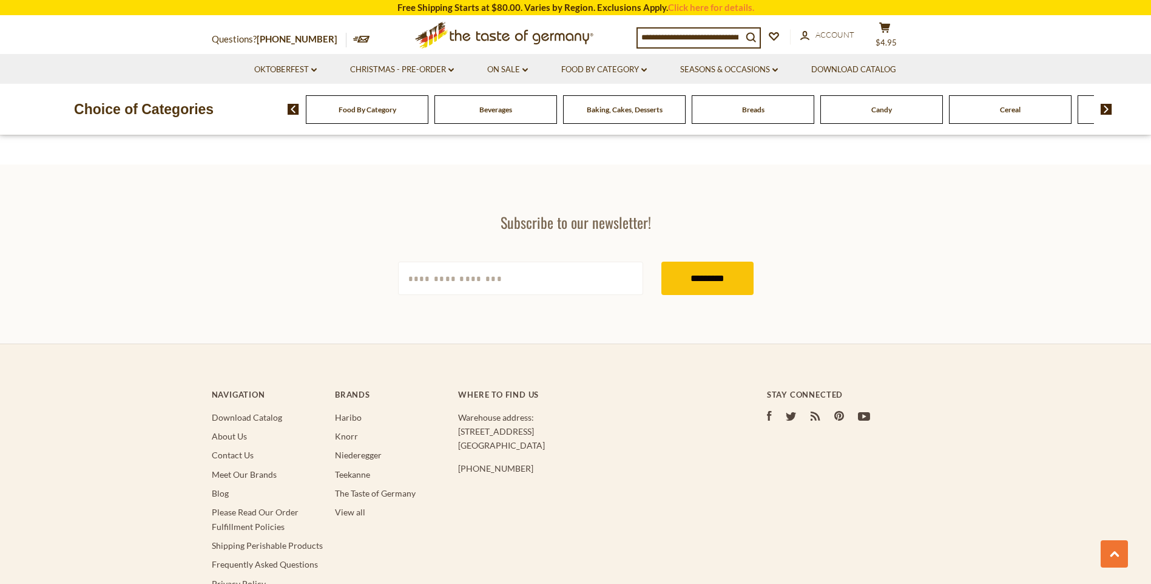
scroll to position [1335, 0]
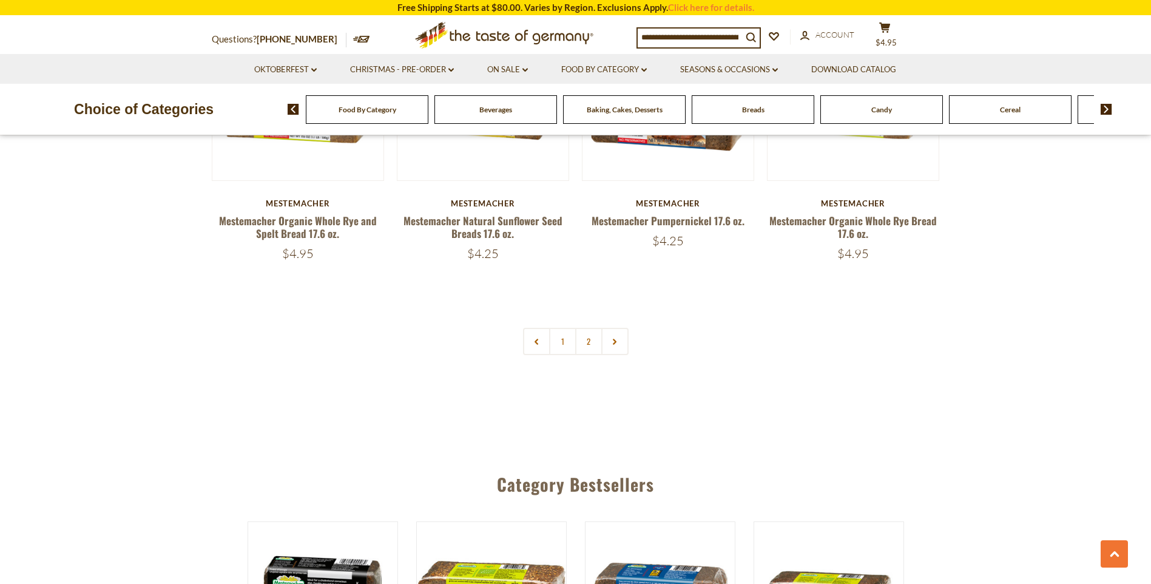
scroll to position [2893, 0]
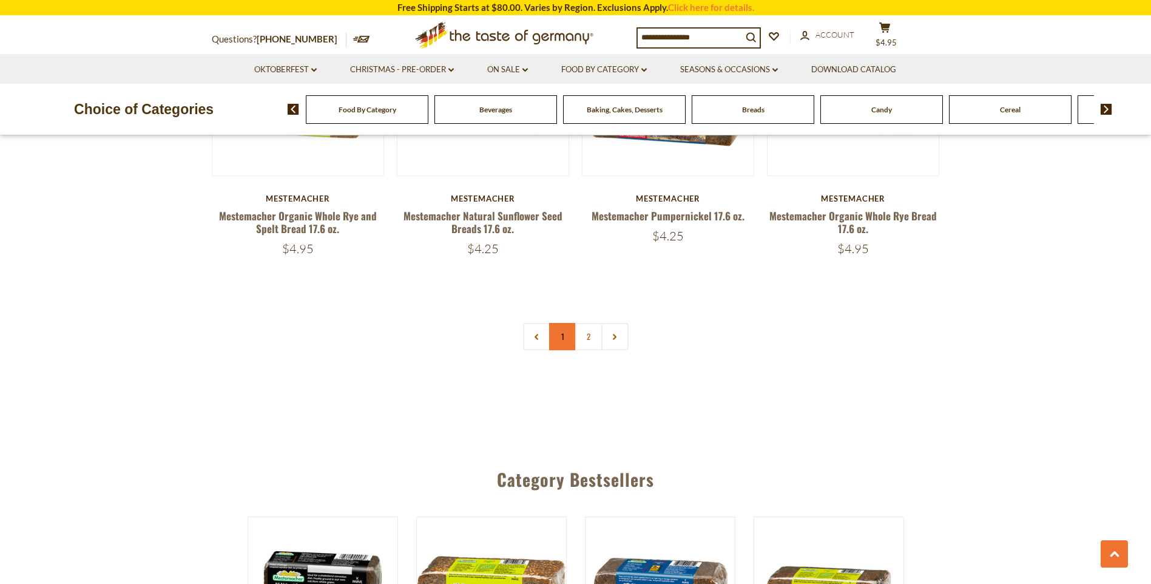
click at [564, 336] on link "1" at bounding box center [562, 336] width 27 height 27
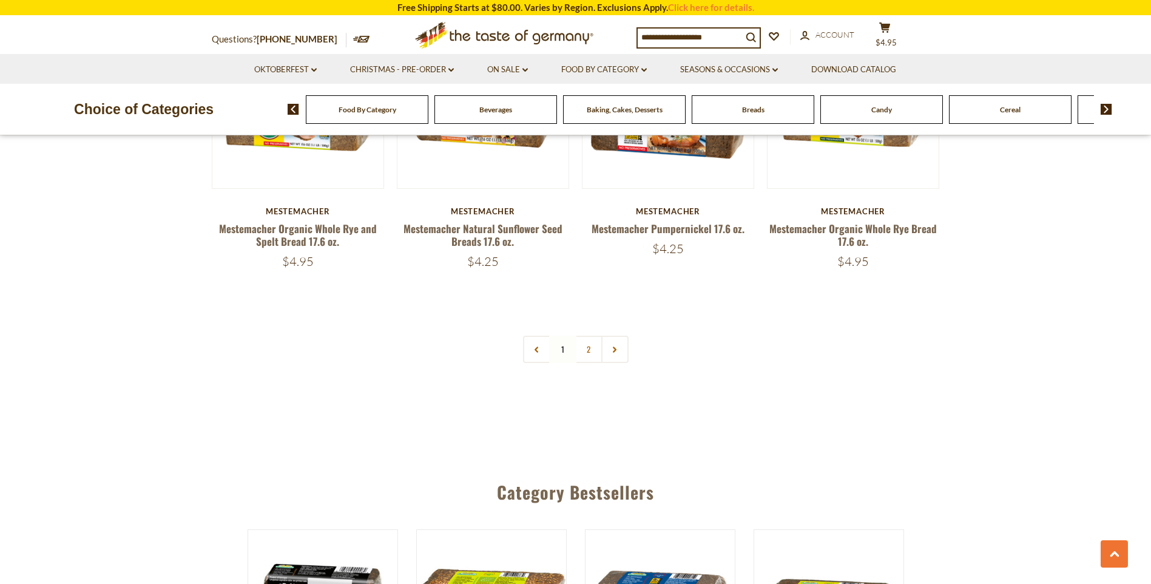
scroll to position [2664, 0]
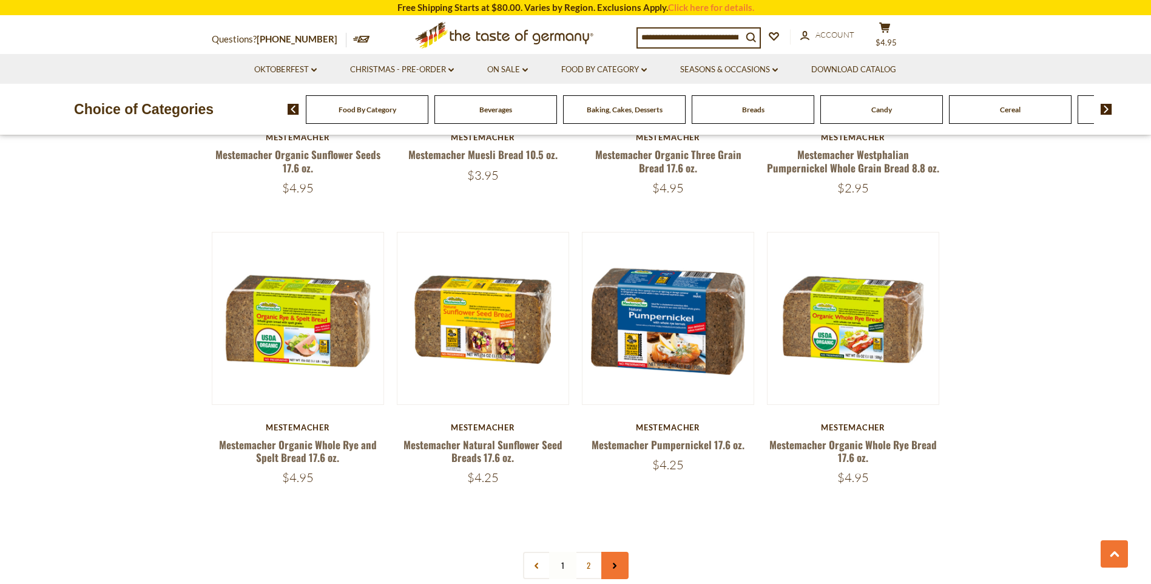
click at [617, 563] on icon at bounding box center [614, 566] width 7 height 6
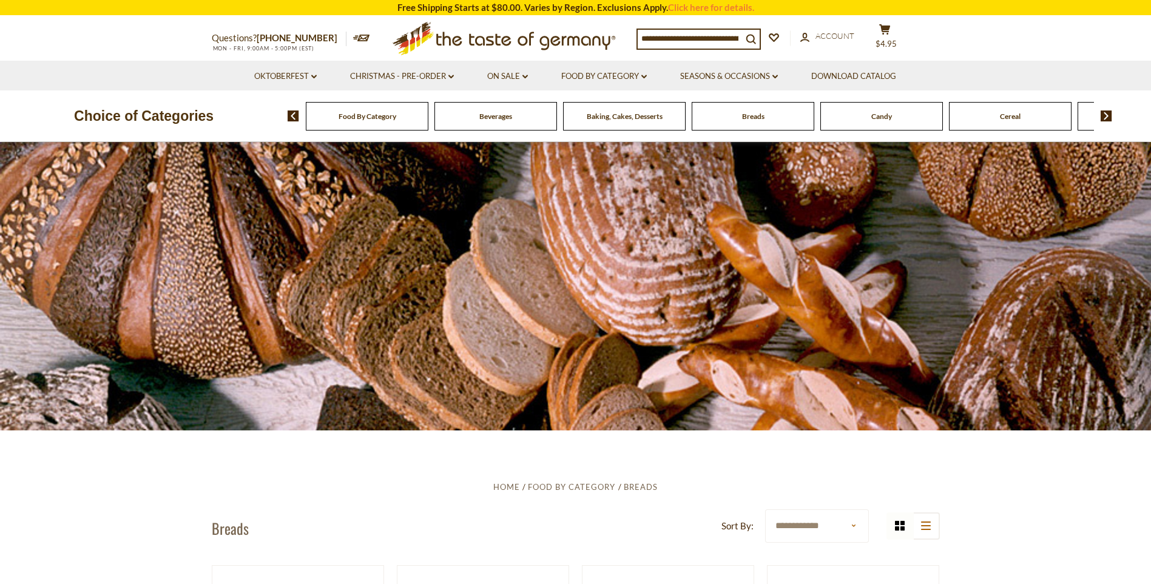
click at [744, 526] on label "Sort By:" at bounding box center [738, 525] width 32 height 15
click at [765, 526] on select "**********" at bounding box center [817, 525] width 104 height 33
click at [853, 524] on select "**********" at bounding box center [817, 525] width 104 height 33
select select "**********"
click at [765, 509] on select "**********" at bounding box center [817, 525] width 104 height 33
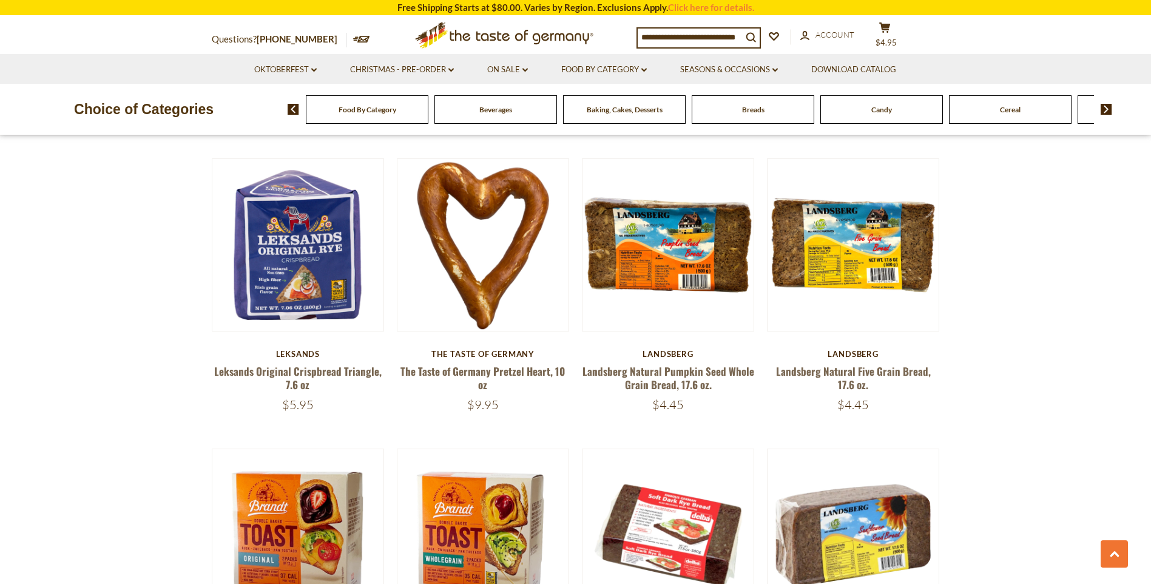
scroll to position [2670, 0]
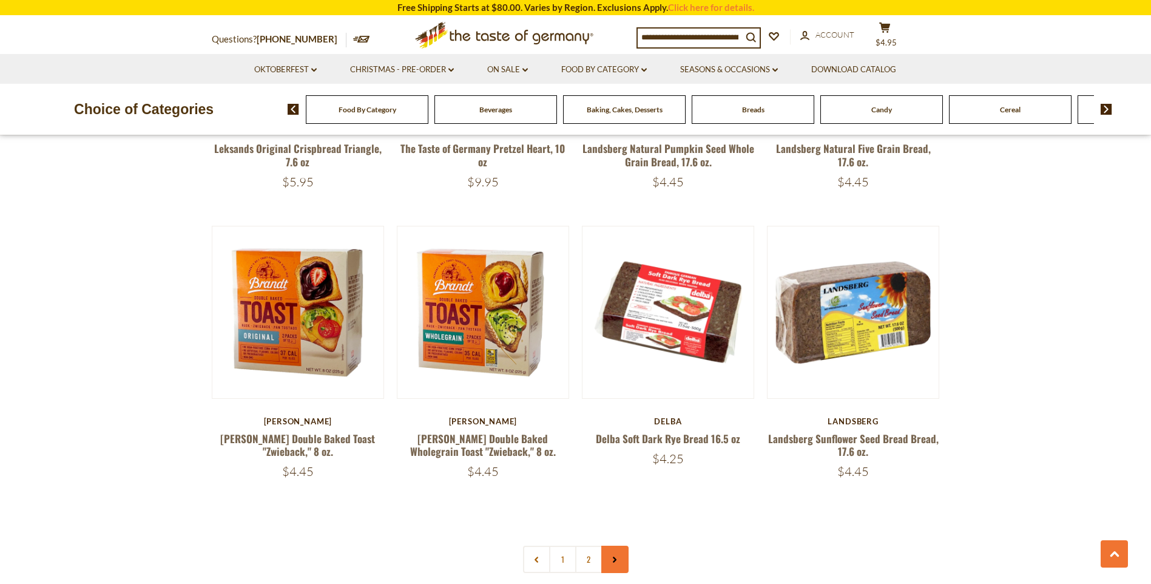
click at [609, 558] on link at bounding box center [614, 559] width 27 height 27
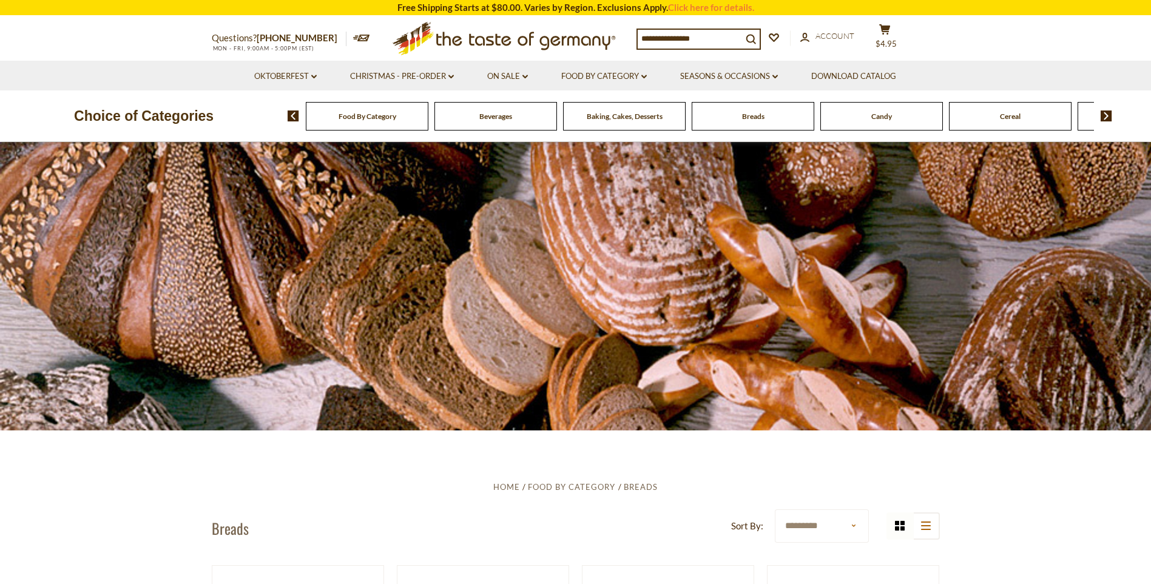
select select "**********"
click at [846, 73] on link "Download Catalog" at bounding box center [853, 76] width 85 height 13
click at [595, 125] on div "Baking, Cakes, Desserts" at bounding box center [624, 116] width 123 height 29
click at [600, 122] on div "Baking, Cakes, Desserts" at bounding box center [624, 116] width 123 height 29
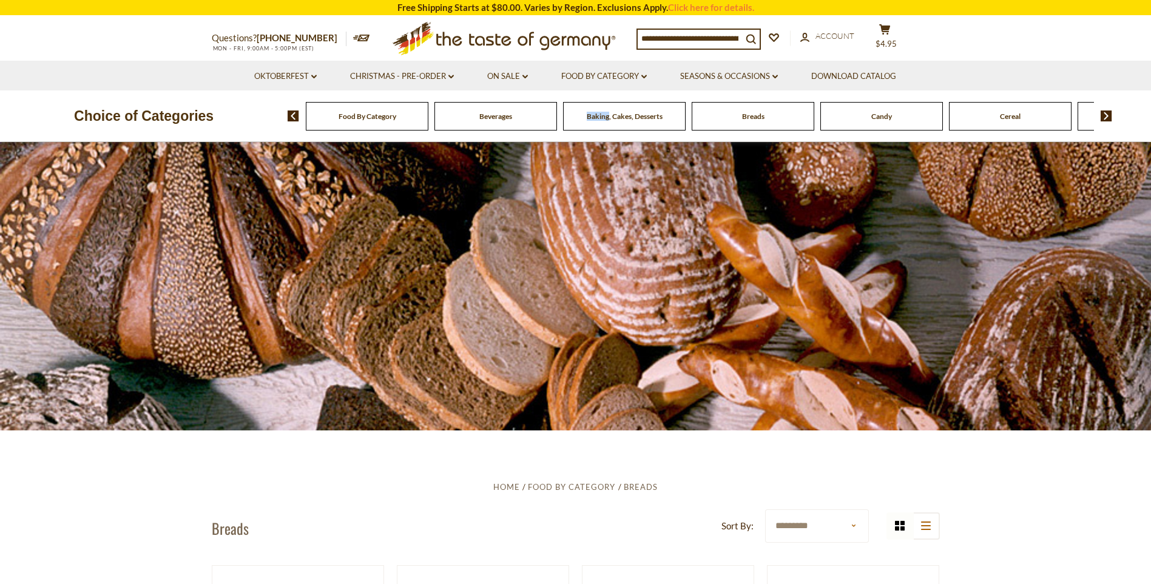
click at [600, 122] on div "Baking, Cakes, Desserts" at bounding box center [624, 116] width 123 height 29
click at [614, 80] on link "Food By Category dropdown_arrow" at bounding box center [604, 76] width 86 height 13
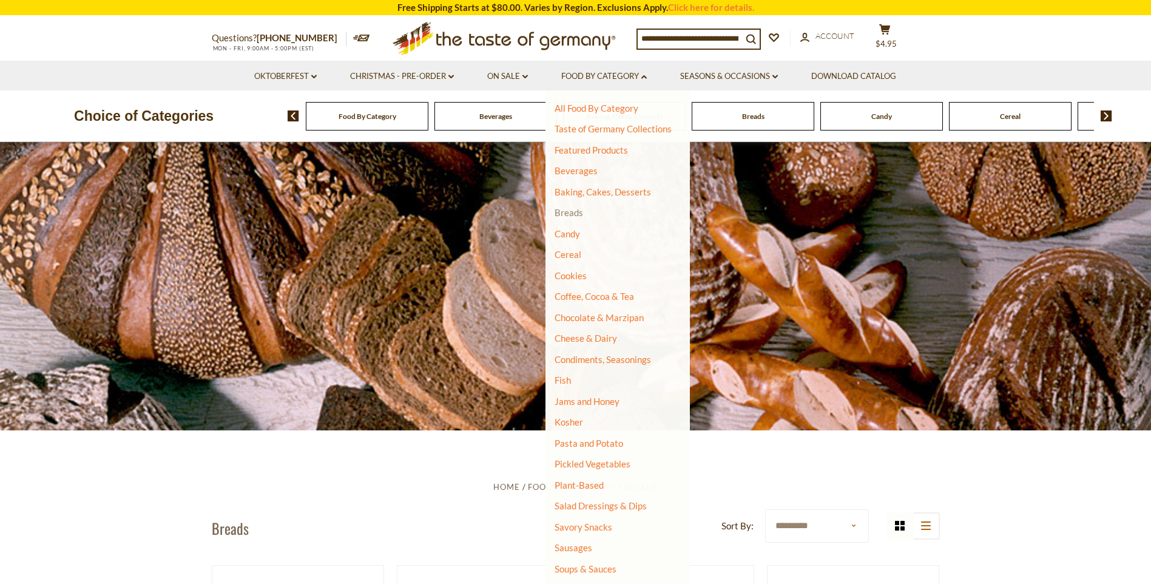
click at [578, 211] on link "Breads" at bounding box center [569, 212] width 29 height 11
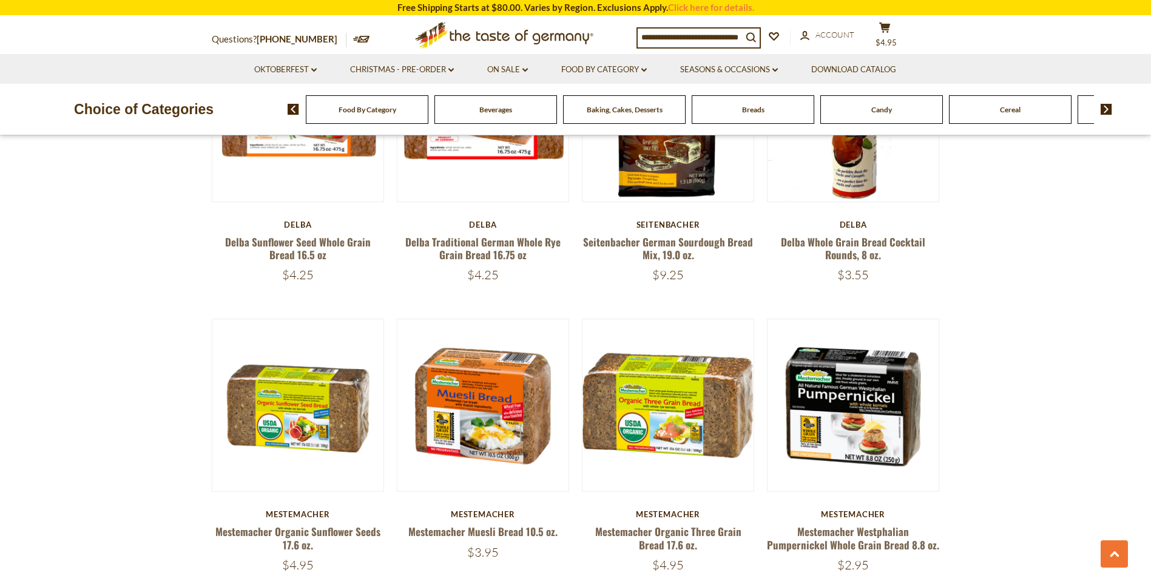
scroll to position [2225, 0]
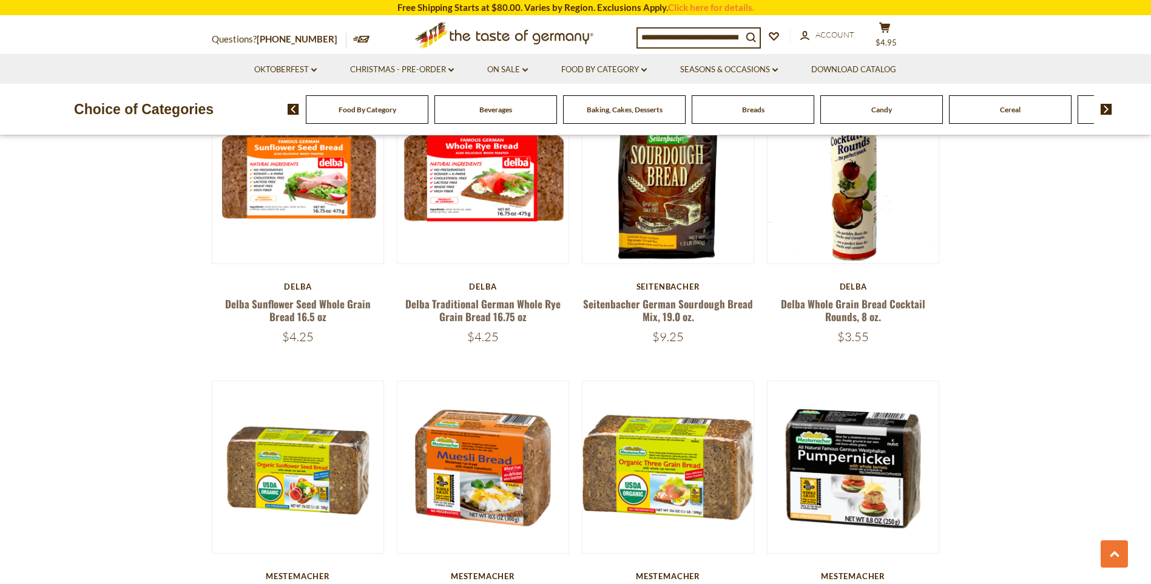
click at [652, 41] on input at bounding box center [690, 37] width 104 height 17
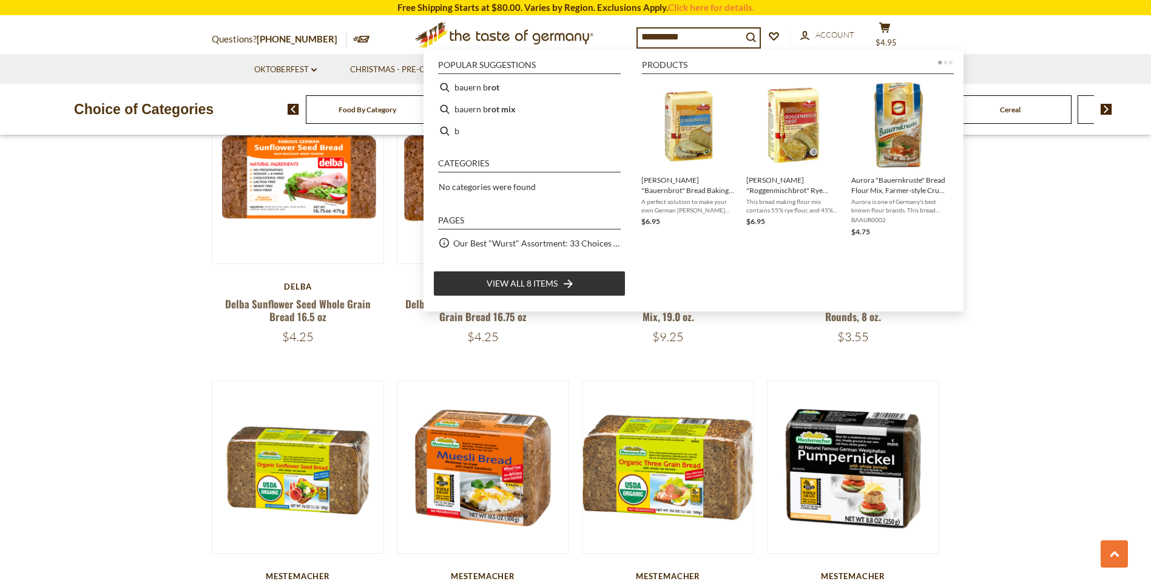
type input "**********"
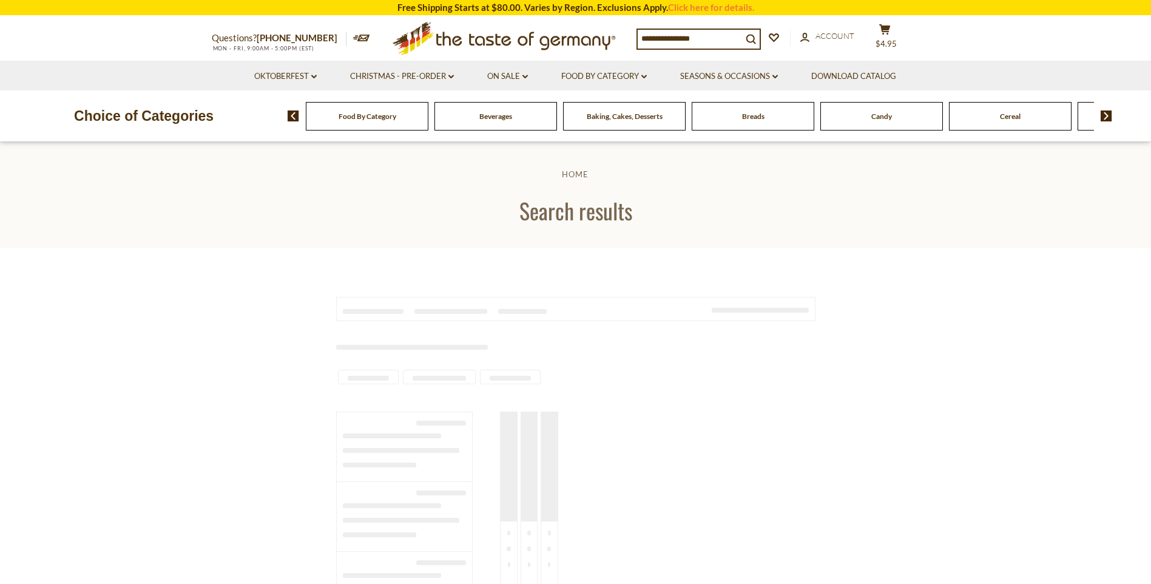
type input "**********"
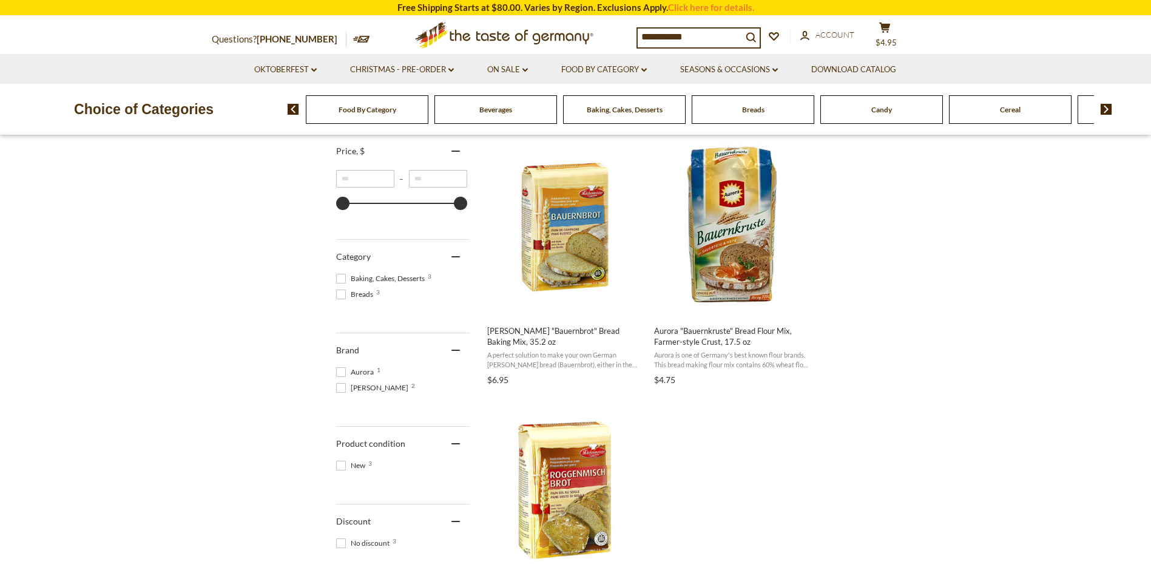
scroll to position [223, 0]
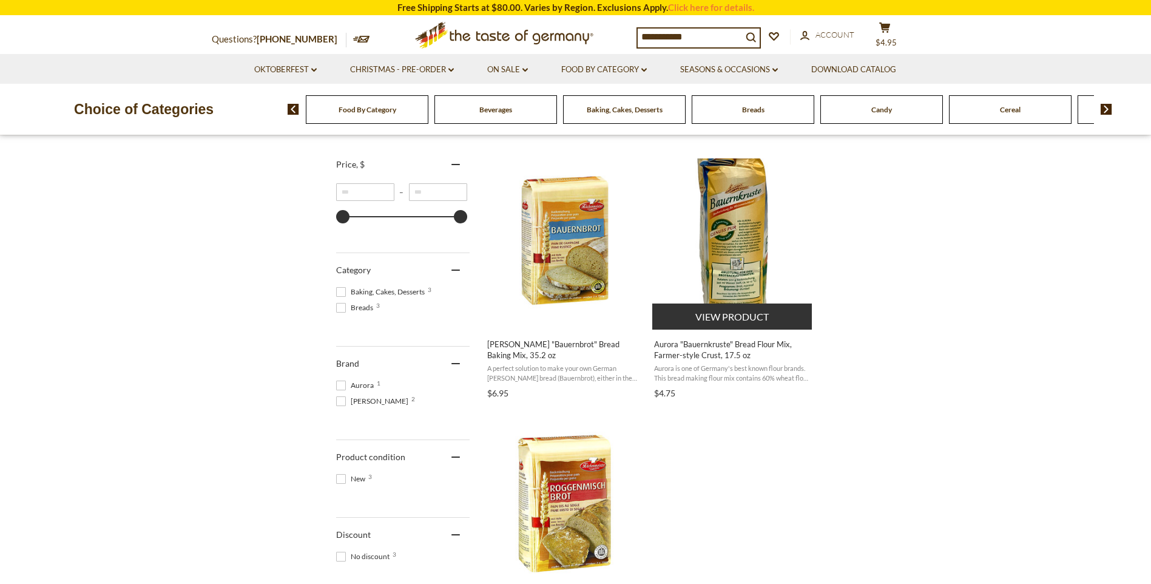
click at [736, 236] on img "Aurora" at bounding box center [732, 238] width 161 height 161
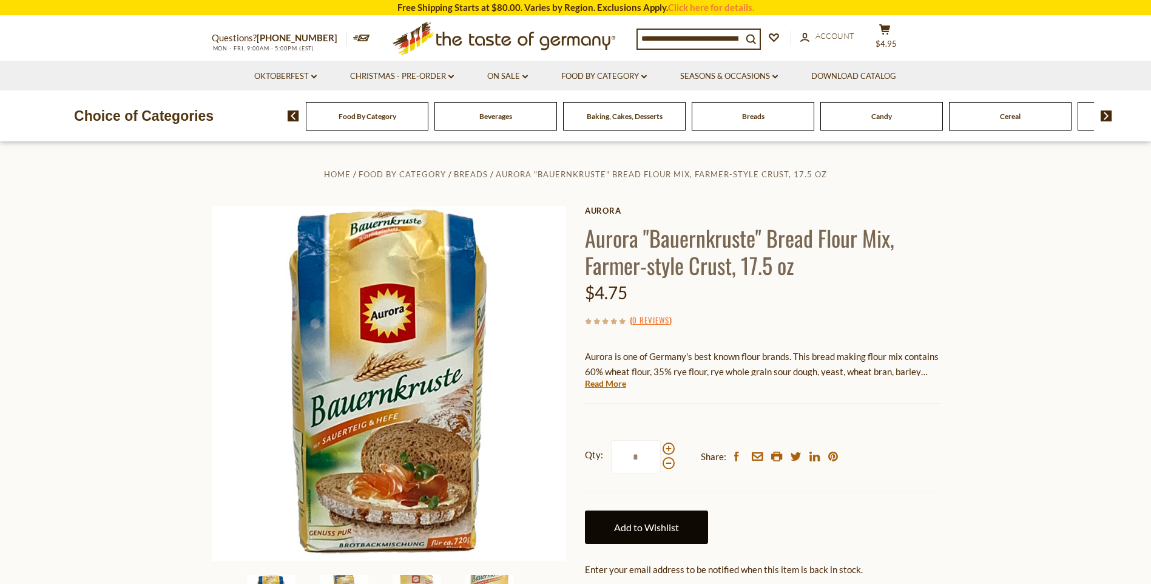
click at [649, 536] on link "Add to Wishlist" at bounding box center [646, 526] width 123 height 33
